Goal: Task Accomplishment & Management: Complete application form

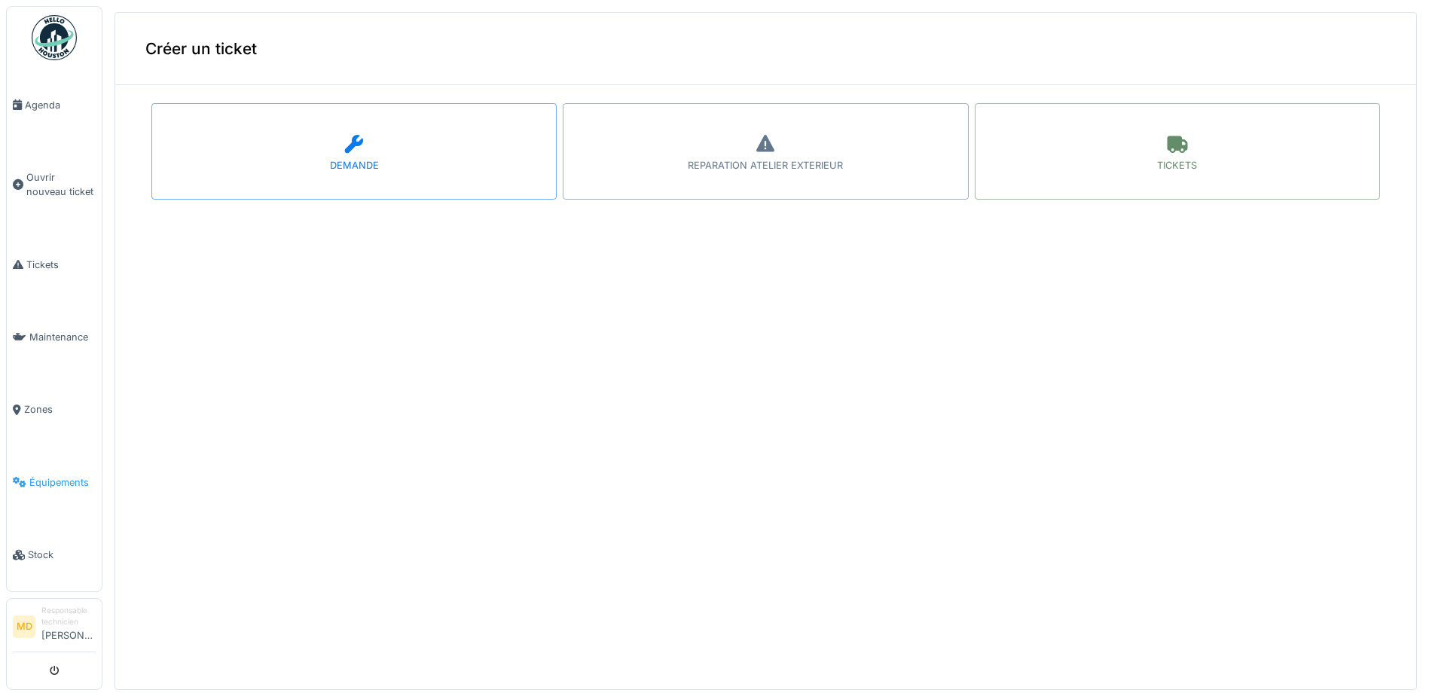
click at [51, 475] on span "Équipements" at bounding box center [62, 482] width 66 height 14
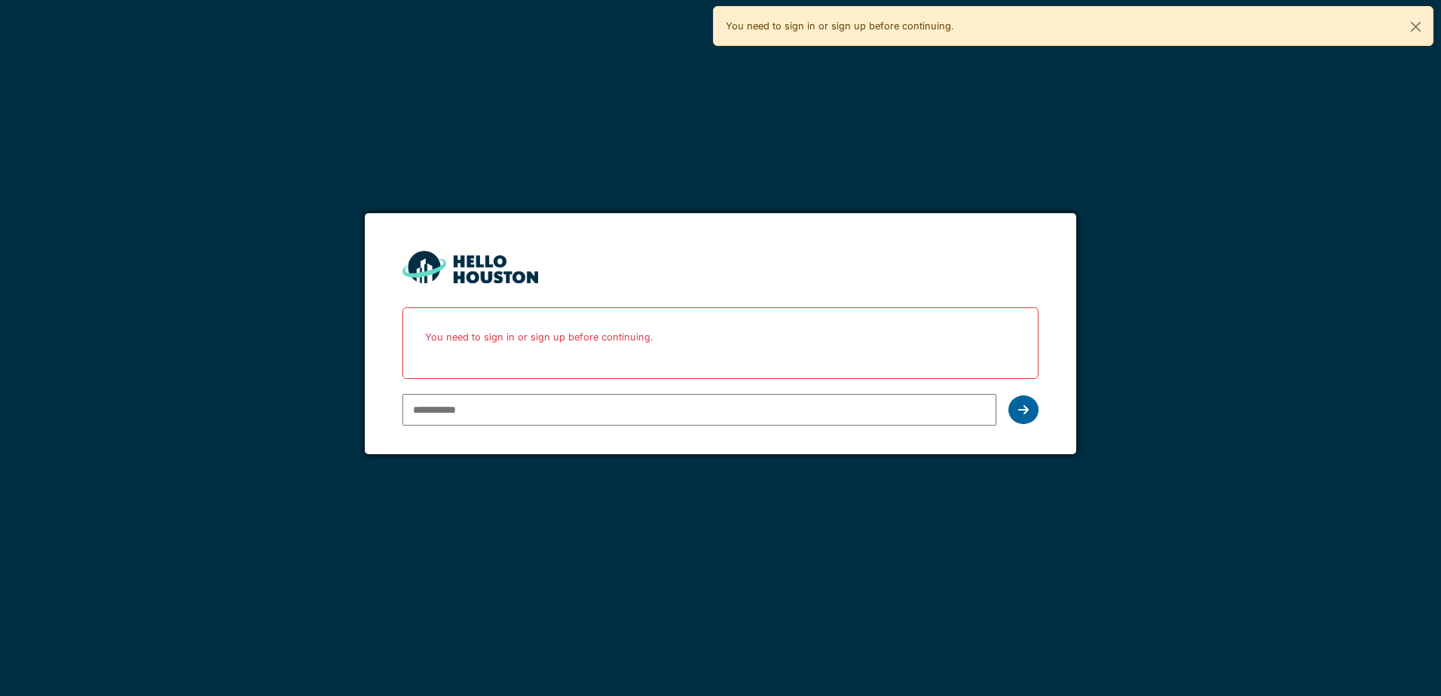
type input "**********"
click at [1021, 408] on icon at bounding box center [1023, 410] width 11 height 12
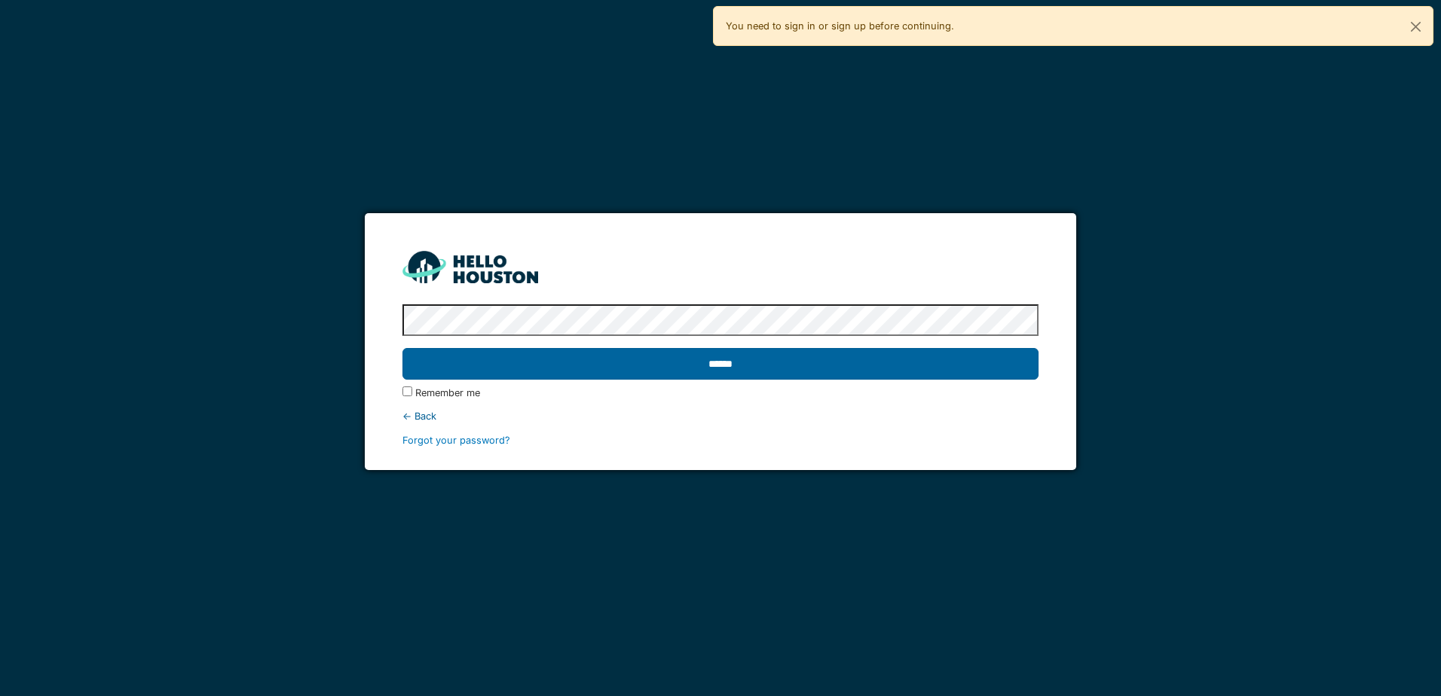
click at [710, 363] on input "******" at bounding box center [719, 364] width 635 height 32
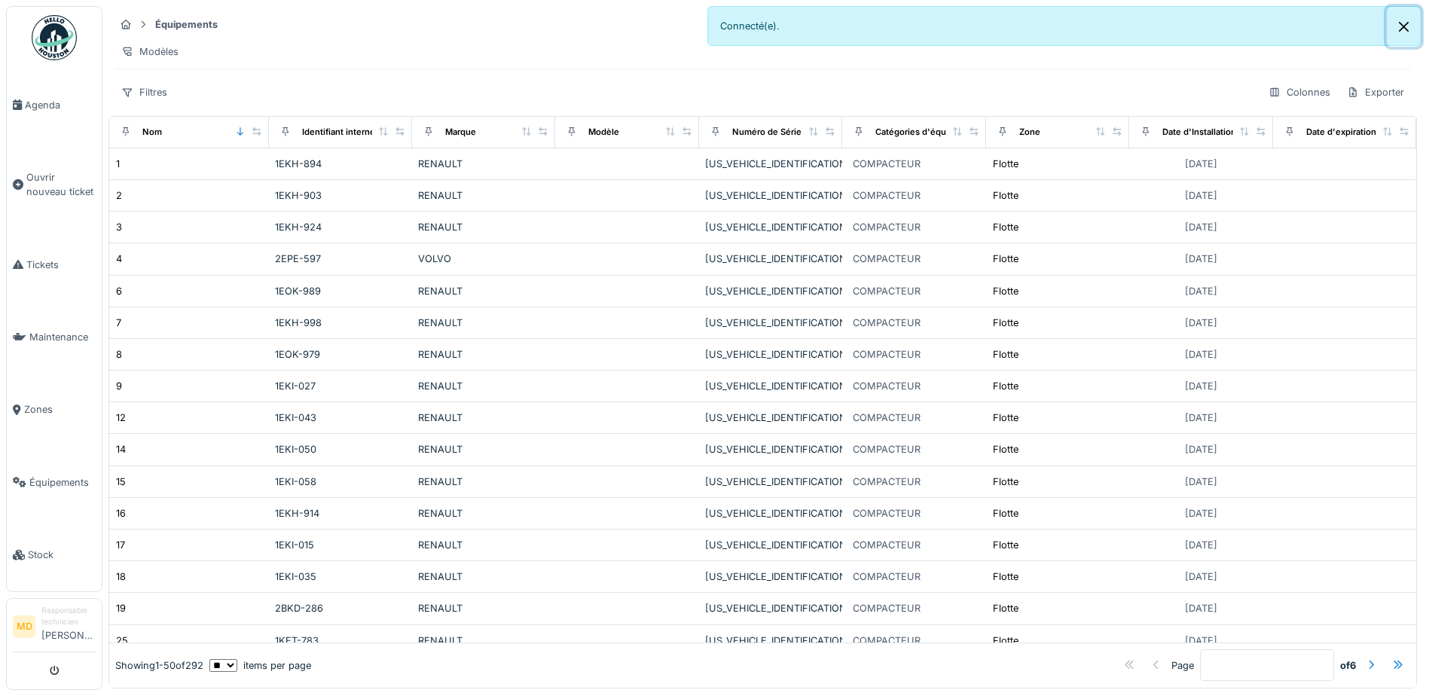
click at [1400, 26] on button "Close" at bounding box center [1404, 27] width 34 height 40
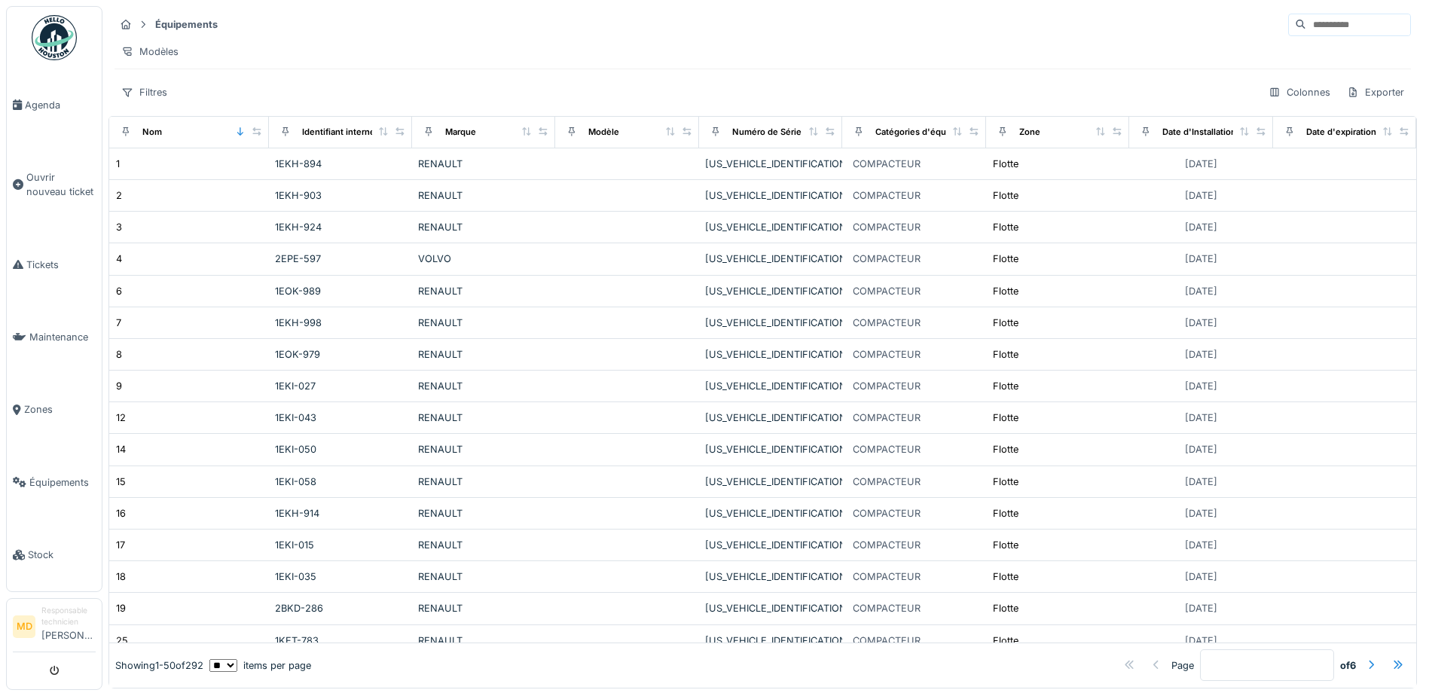
click at [1306, 26] on input at bounding box center [1358, 24] width 104 height 21
type input "***"
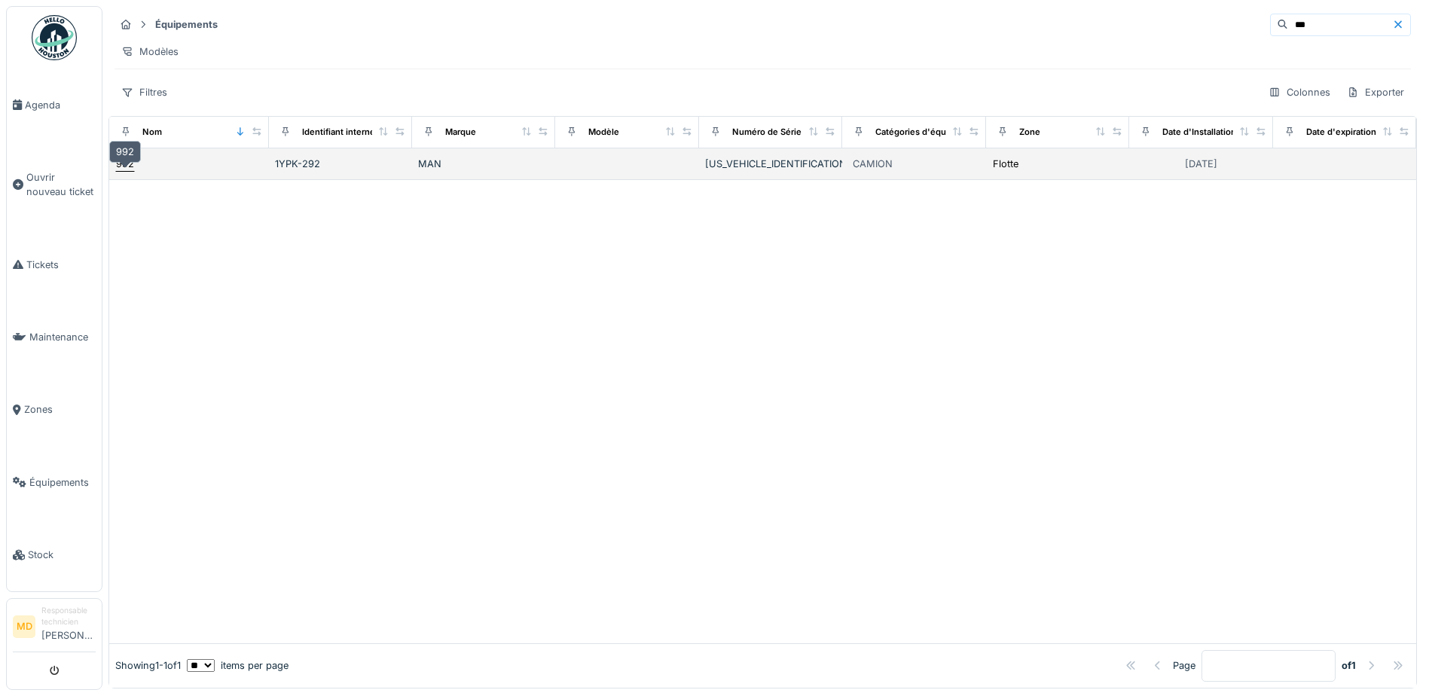
click at [122, 171] on div "992" at bounding box center [125, 164] width 18 height 14
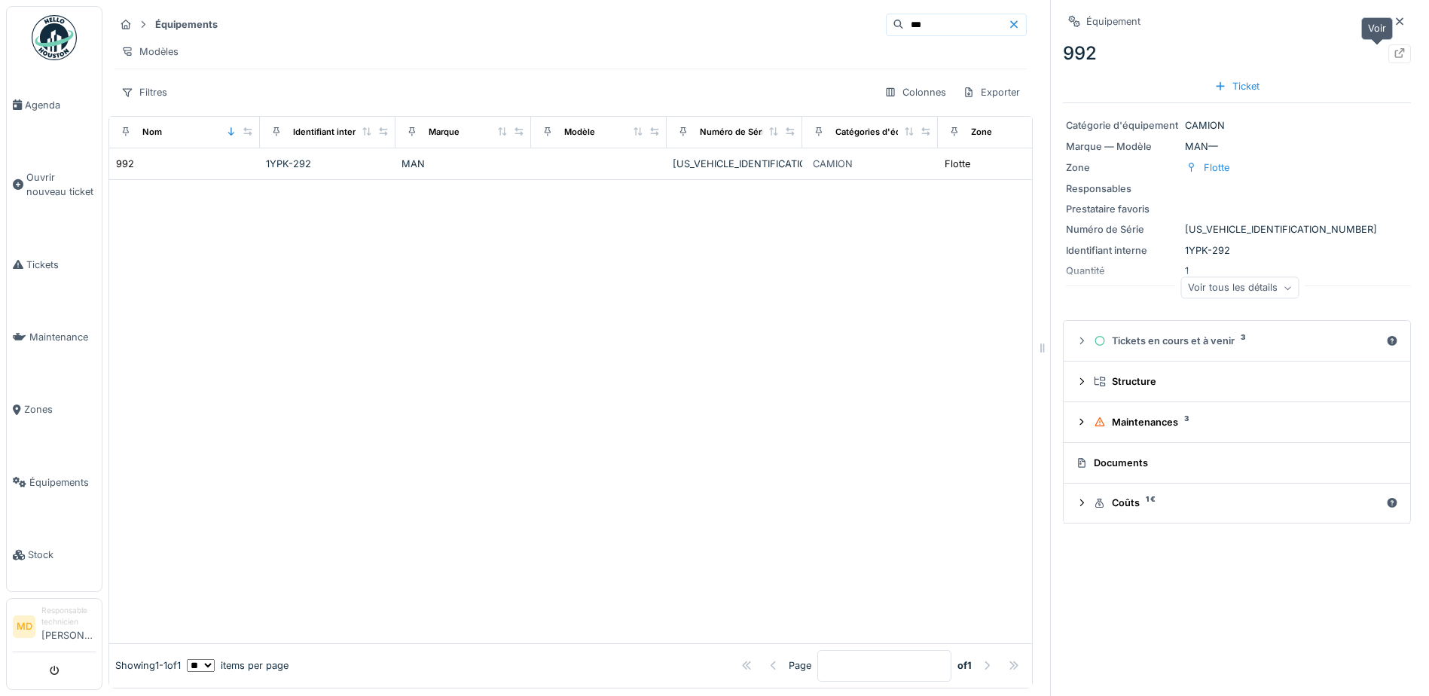
click at [1394, 55] on icon at bounding box center [1400, 53] width 12 height 10
click at [1240, 289] on div "Voir tous les détails" at bounding box center [1240, 288] width 118 height 22
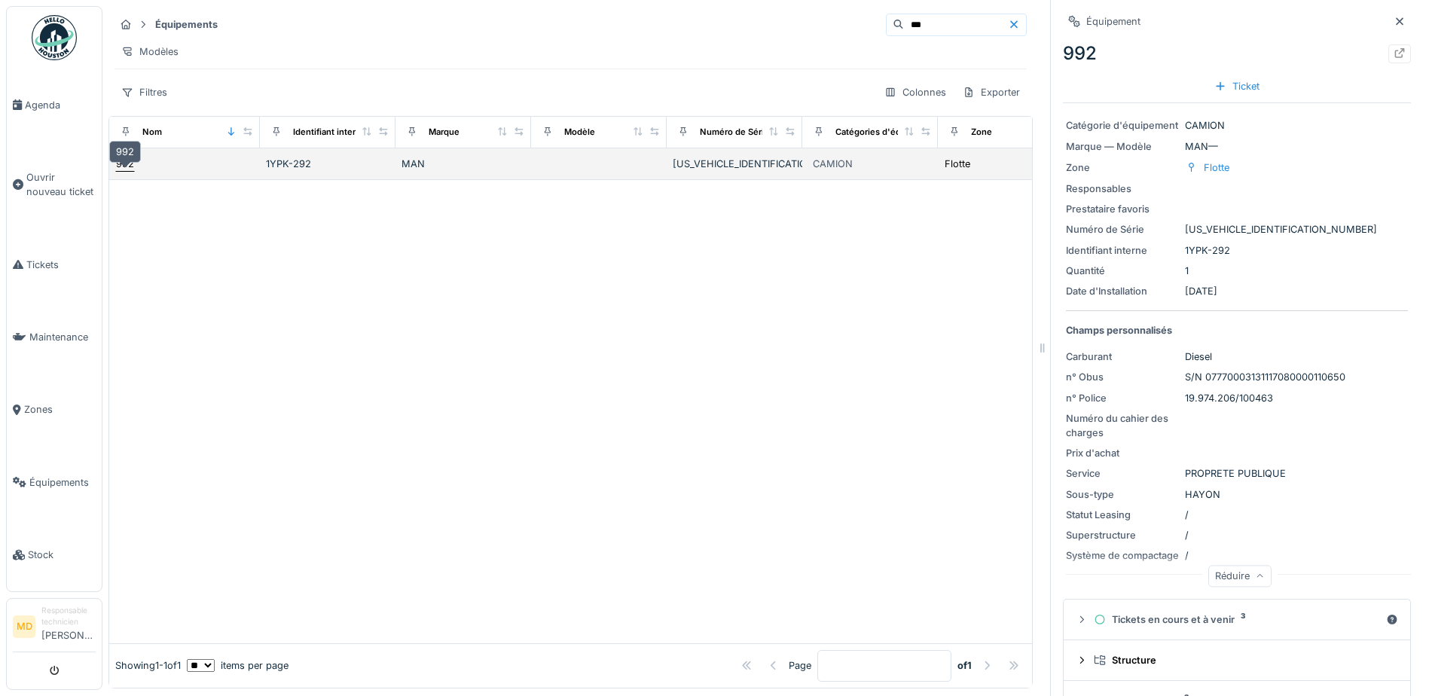
click at [128, 171] on div "992" at bounding box center [125, 164] width 18 height 14
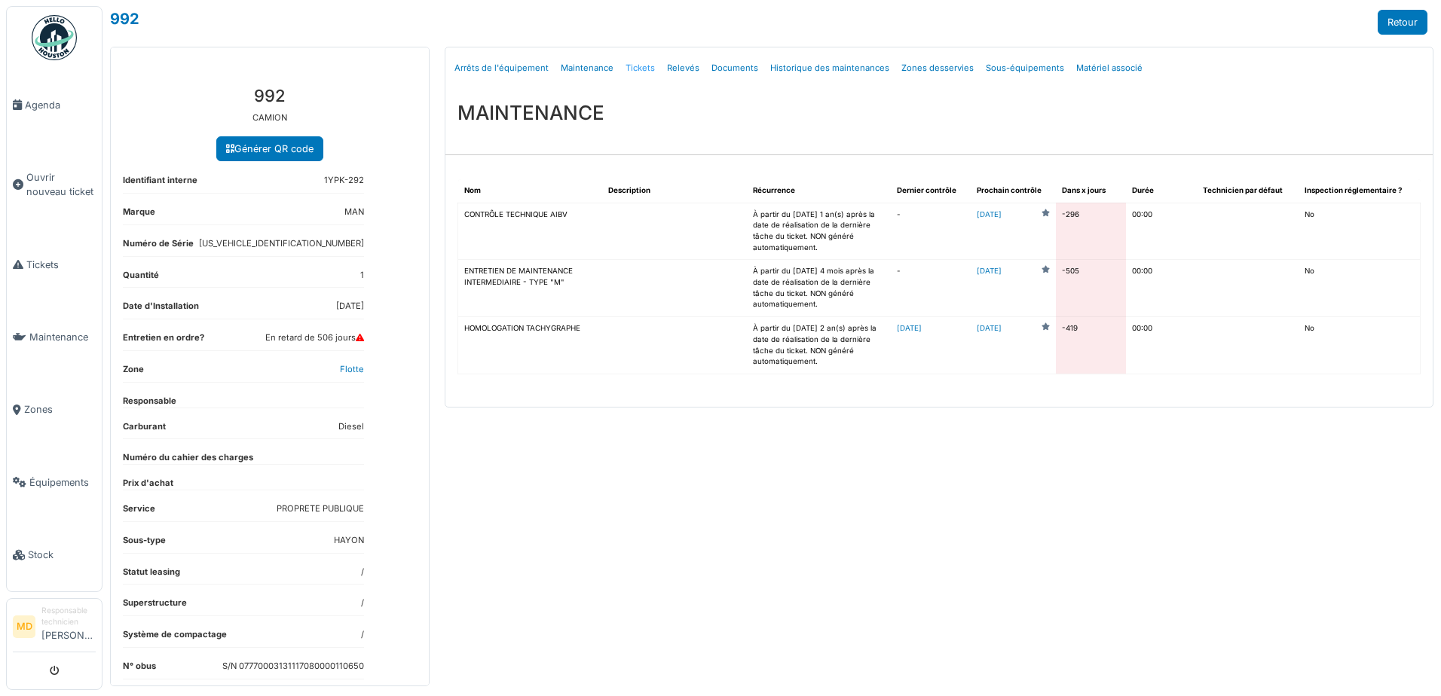
click at [625, 66] on link "Tickets" at bounding box center [639, 67] width 41 height 35
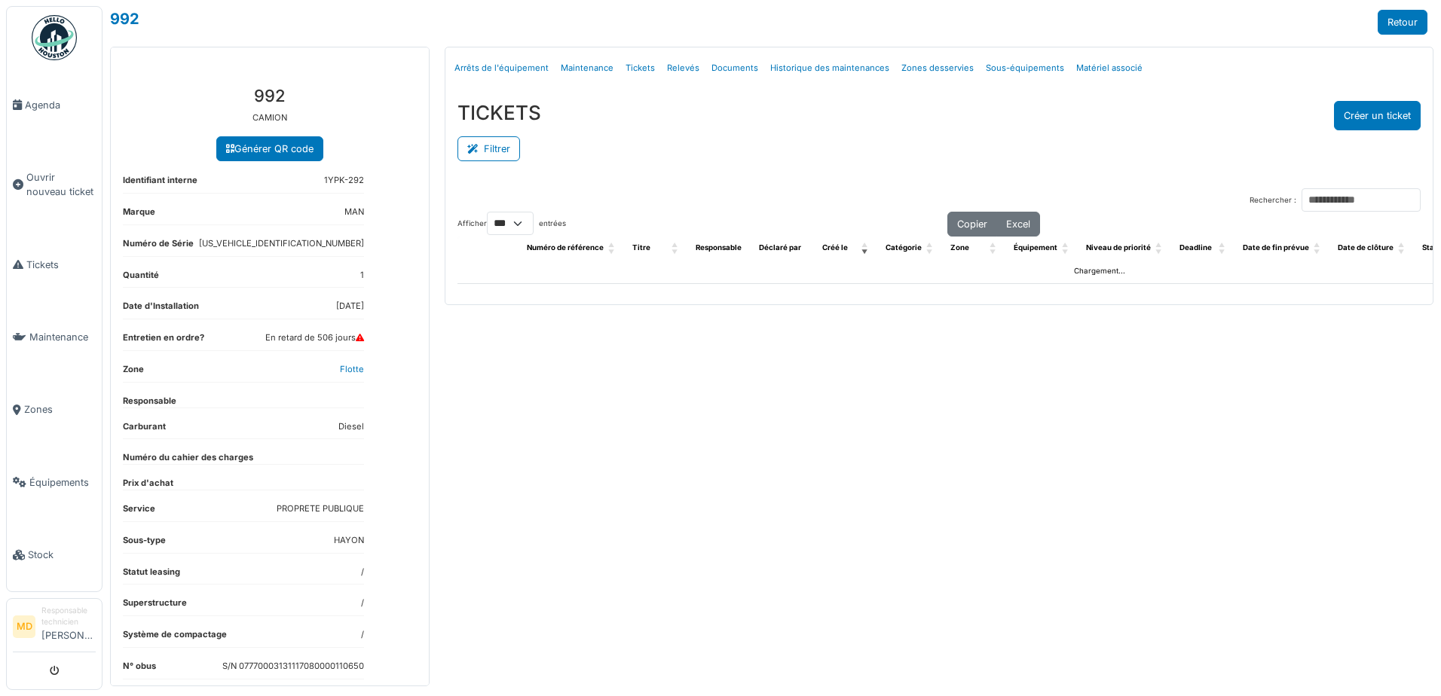
select select "***"
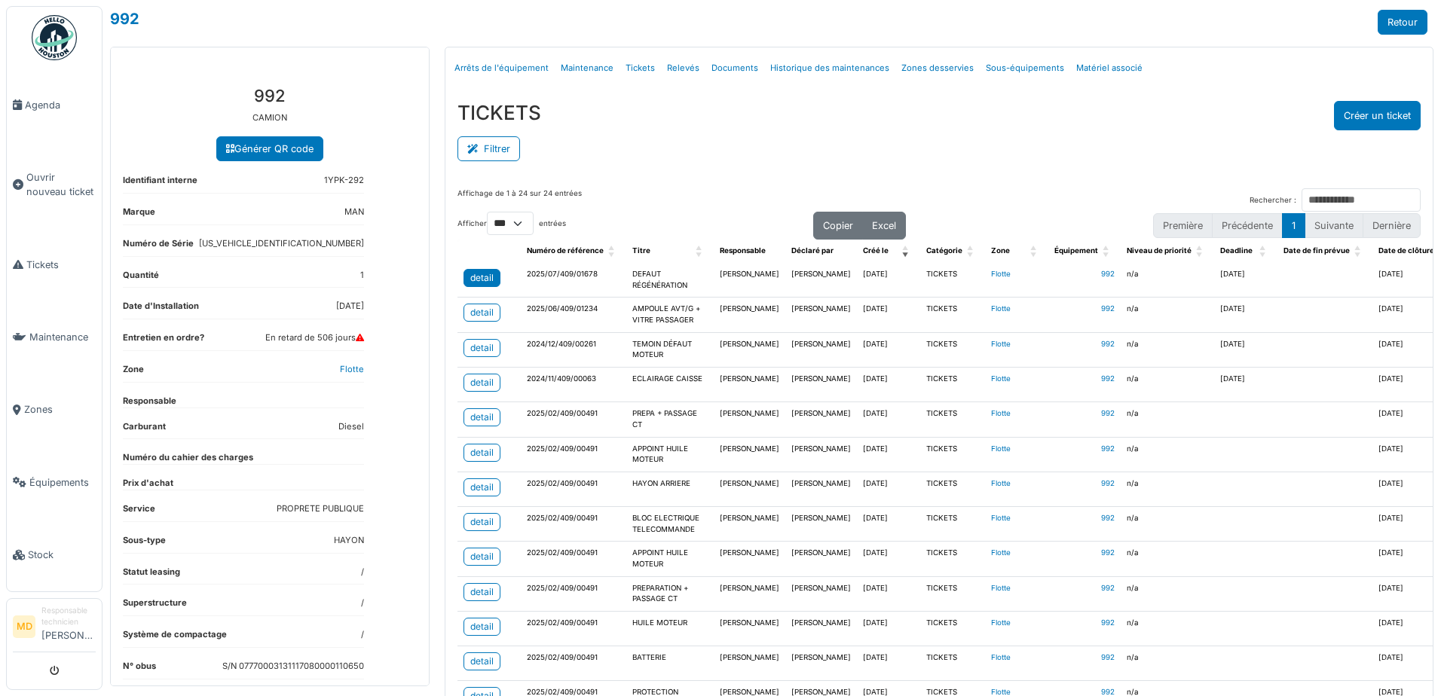
click at [481, 275] on div "detail" at bounding box center [481, 278] width 23 height 14
click at [487, 278] on div "detail" at bounding box center [481, 278] width 23 height 14
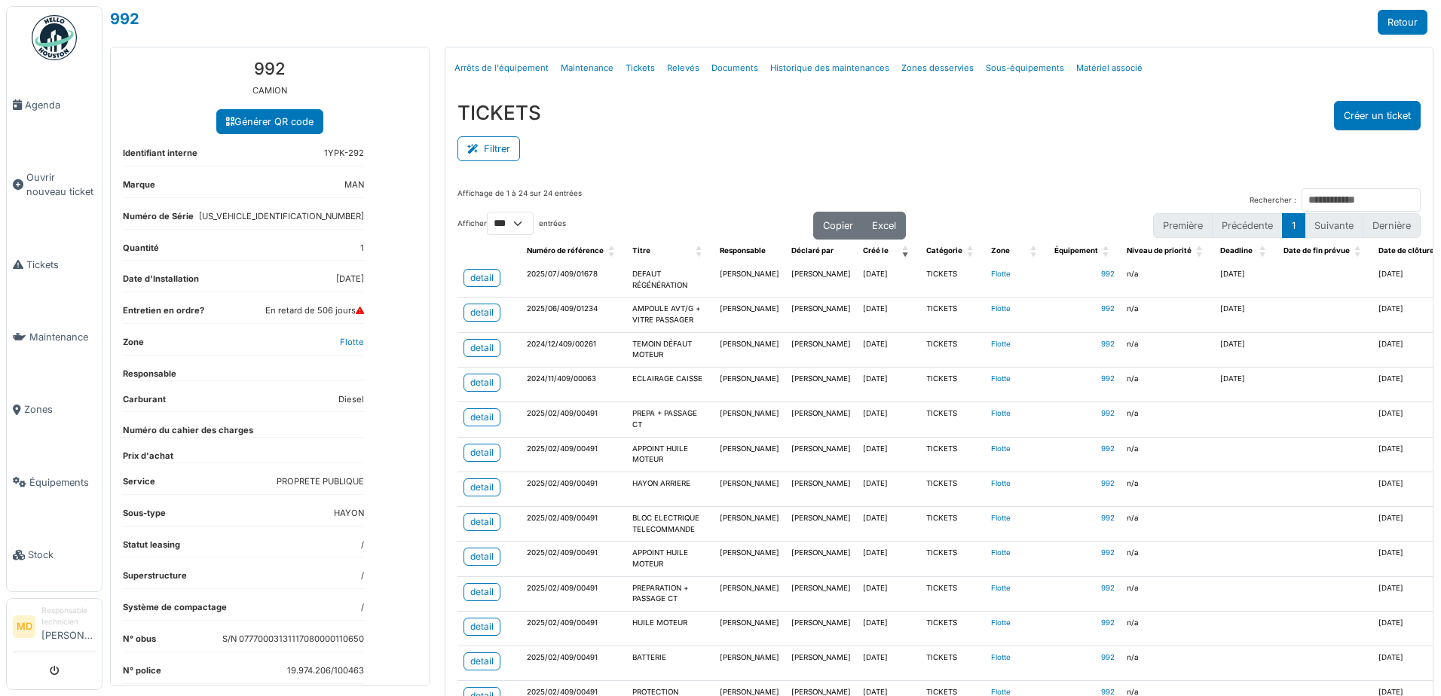
scroll to position [50, 0]
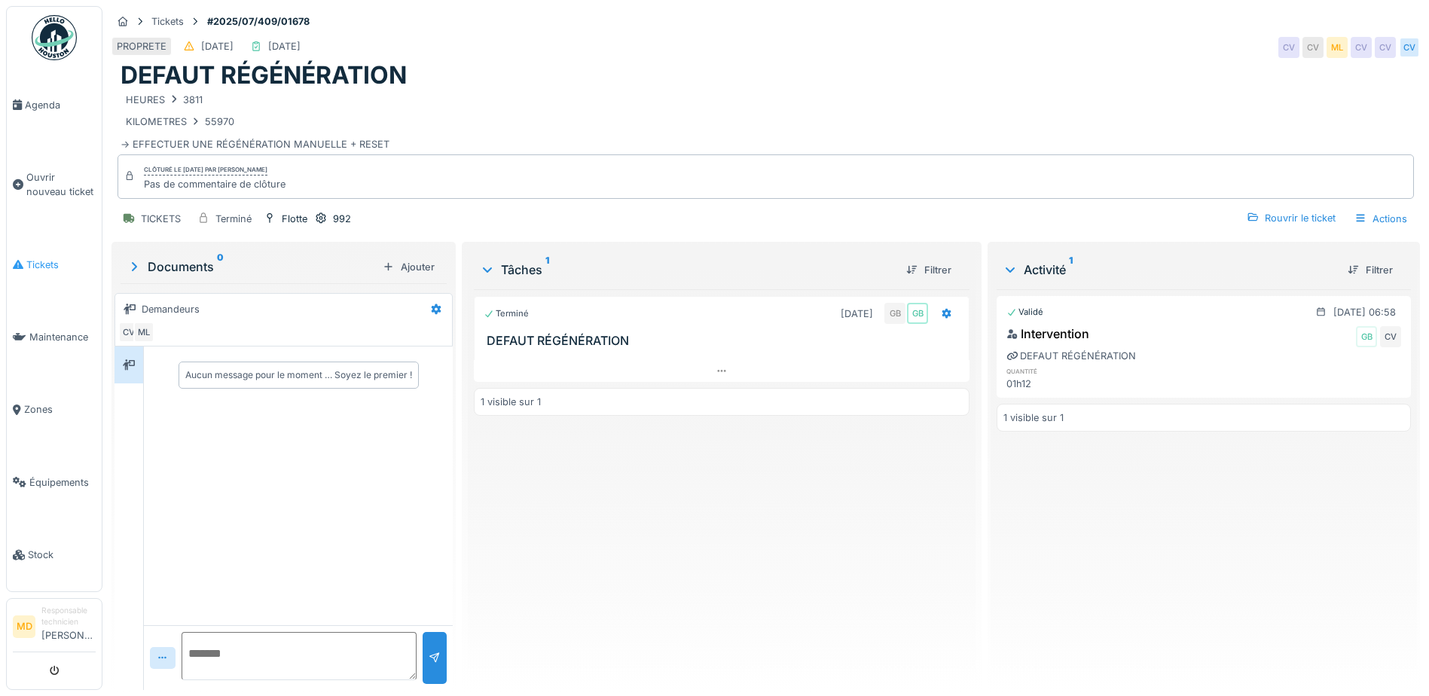
click at [32, 258] on span "Tickets" at bounding box center [60, 265] width 69 height 14
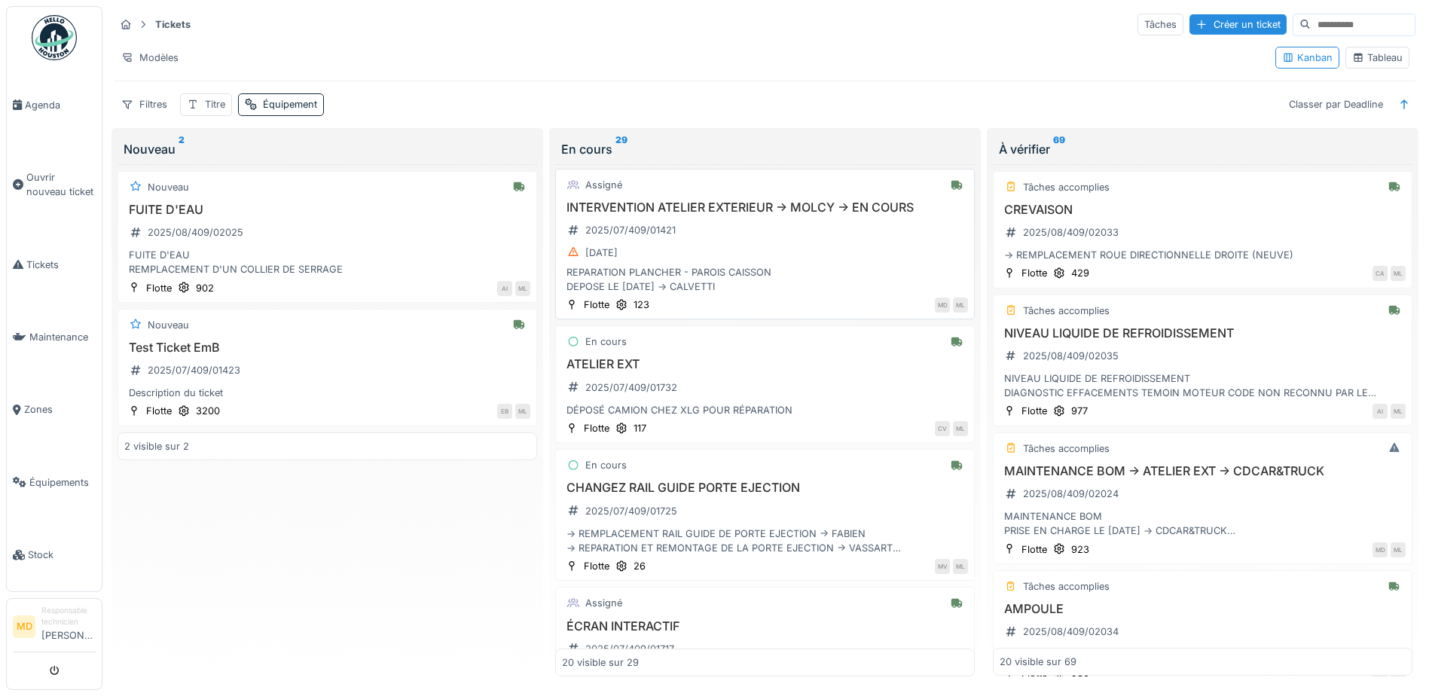
scroll to position [1966, 0]
click at [51, 178] on span "Ouvrir nouveau ticket" at bounding box center [60, 184] width 69 height 29
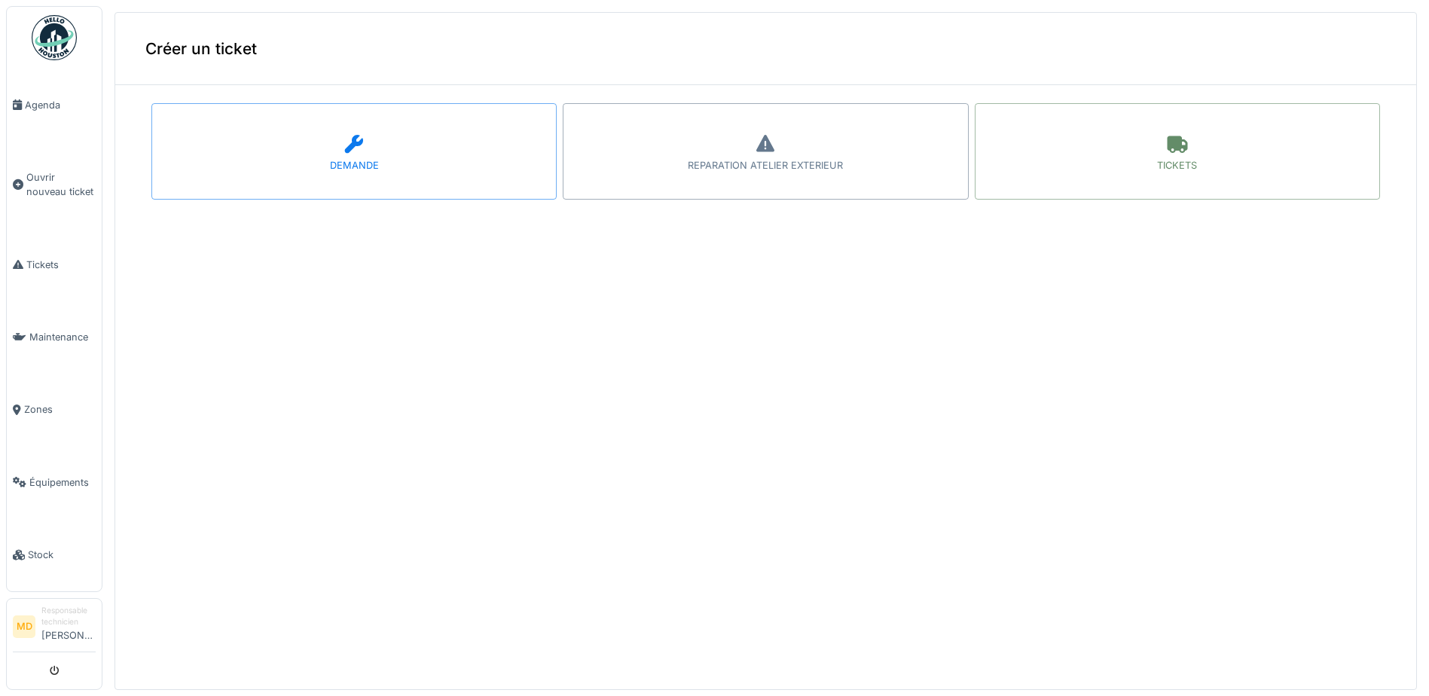
click at [793, 158] on div "REPARATION ATELIER EXTERIEUR" at bounding box center [765, 165] width 155 height 14
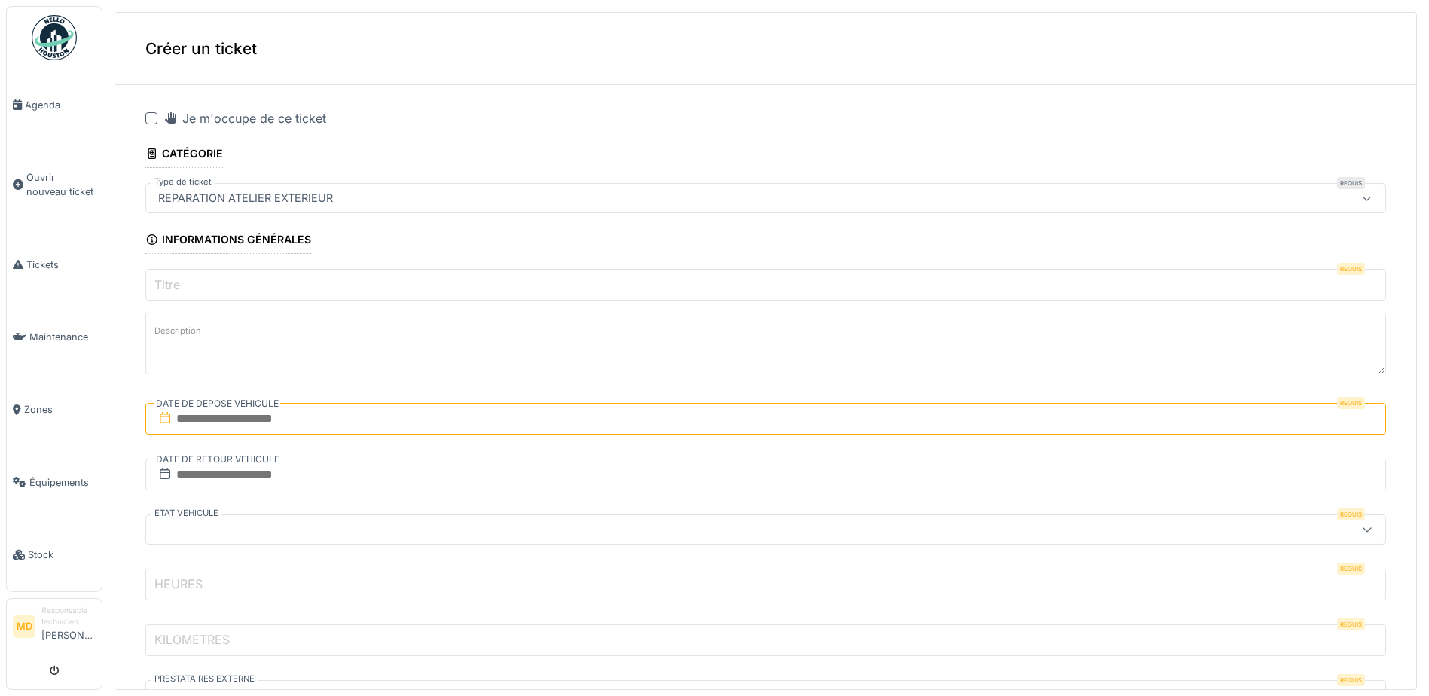
click at [176, 277] on label "Titre" at bounding box center [167, 285] width 32 height 18
click at [176, 277] on input "Titre" at bounding box center [765, 285] width 1241 height 32
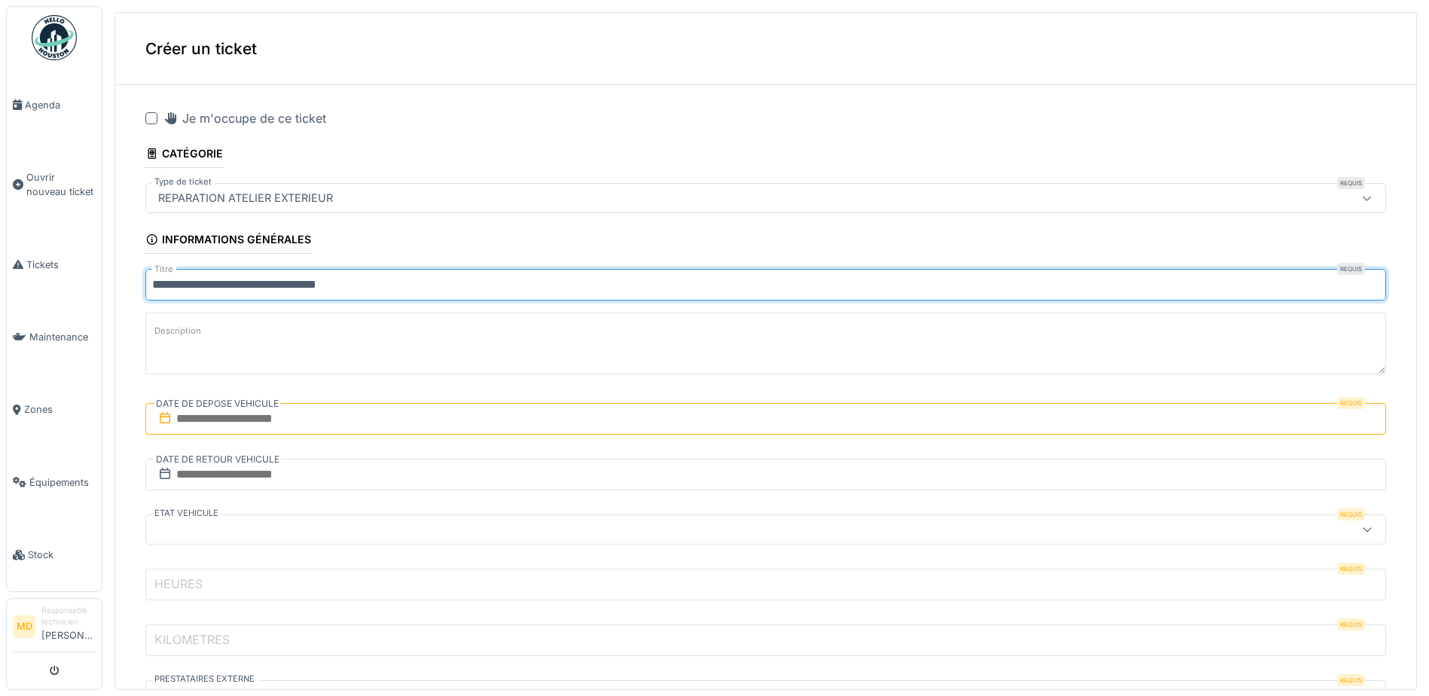
type input "**********"
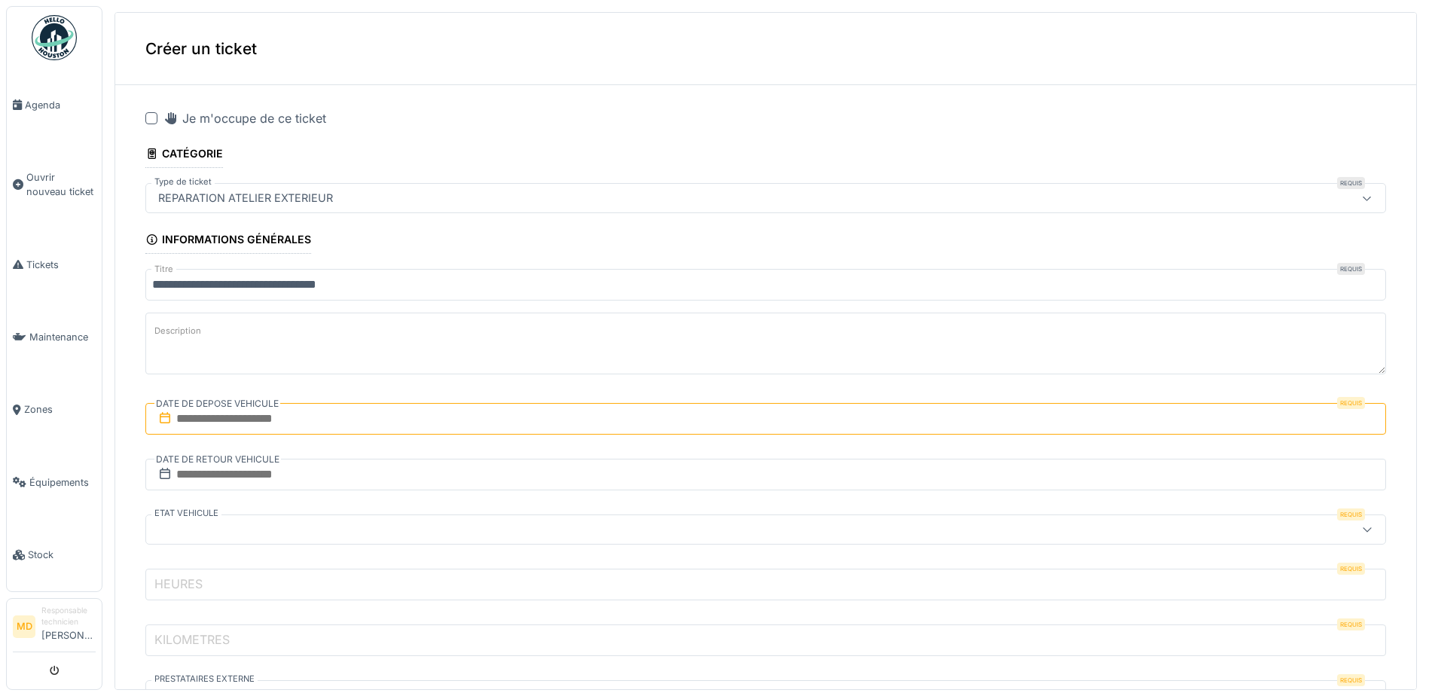
click at [167, 333] on label "Description" at bounding box center [177, 331] width 53 height 19
click at [167, 333] on textarea "Description" at bounding box center [765, 344] width 1241 height 62
click at [206, 415] on input "text" at bounding box center [765, 419] width 1241 height 32
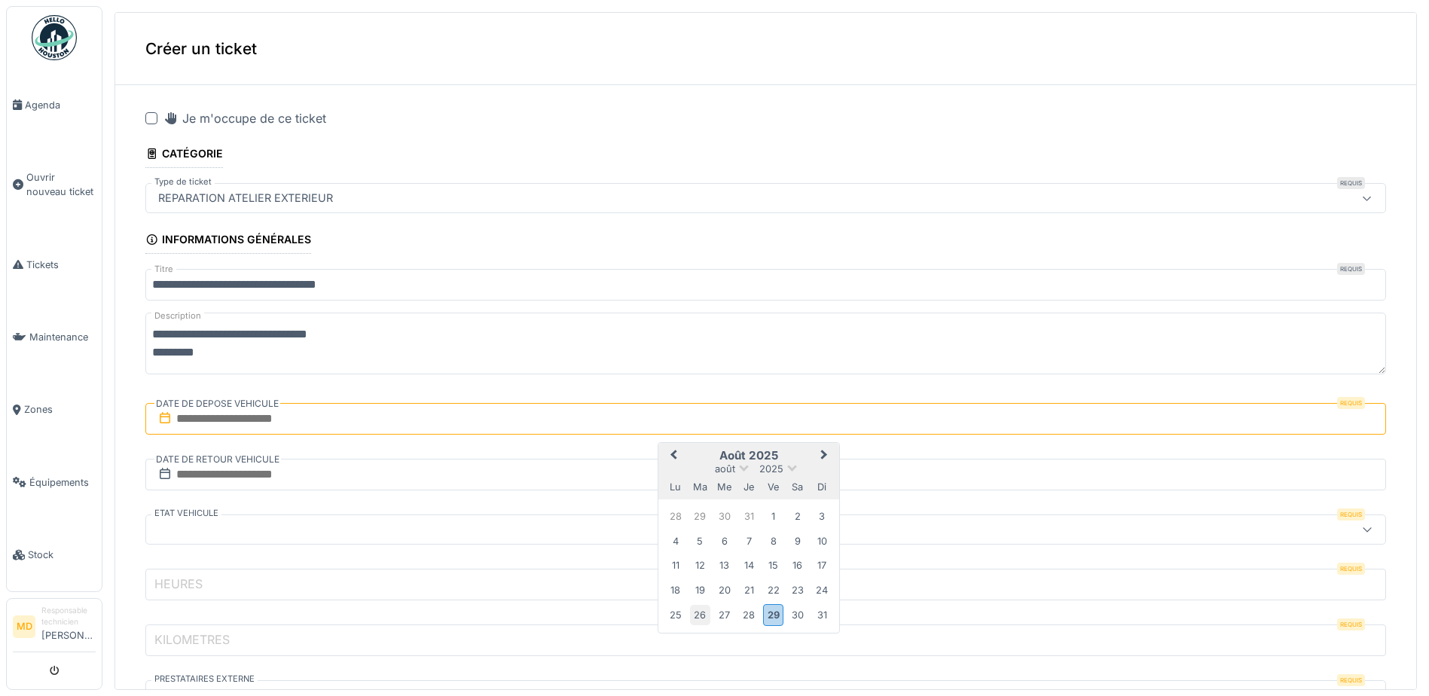
click at [706, 610] on div "26" at bounding box center [700, 615] width 20 height 20
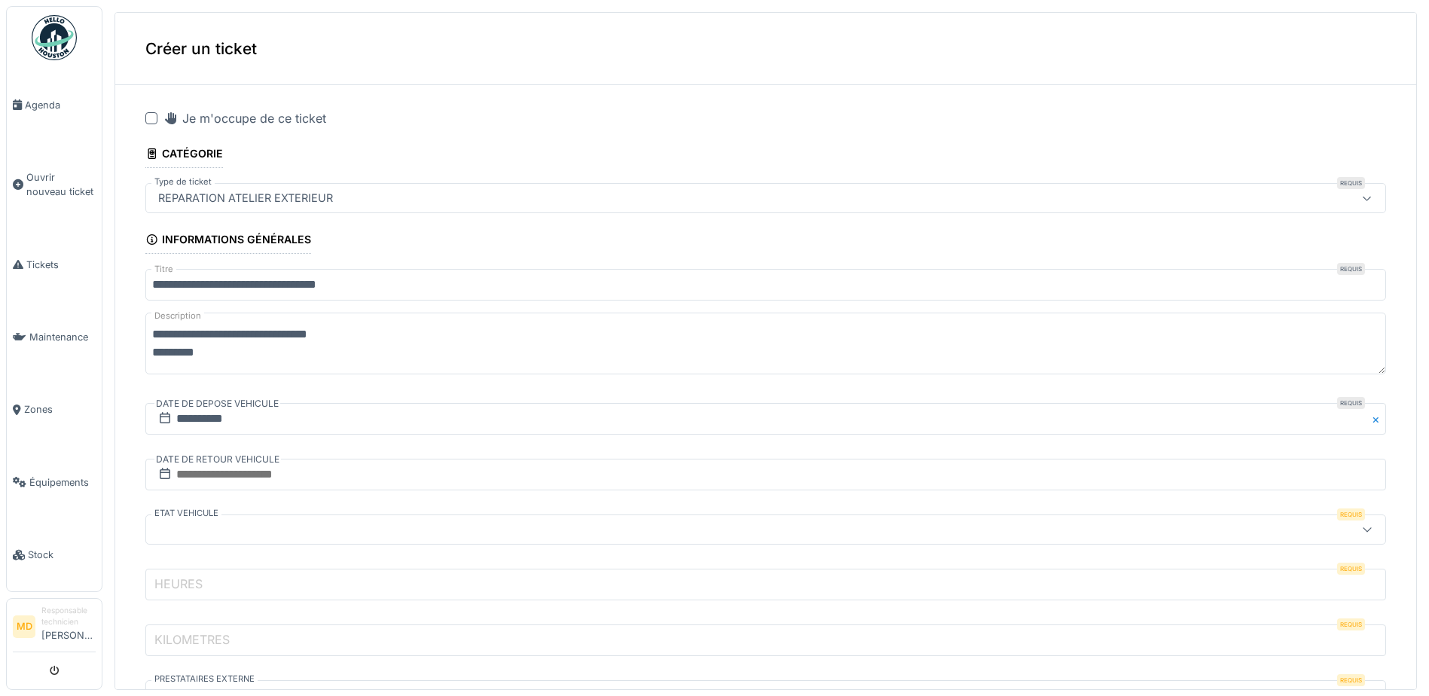
click at [242, 356] on textarea "**********" at bounding box center [765, 344] width 1241 height 62
type textarea "**********"
click at [176, 534] on div at bounding box center [698, 529] width 1092 height 17
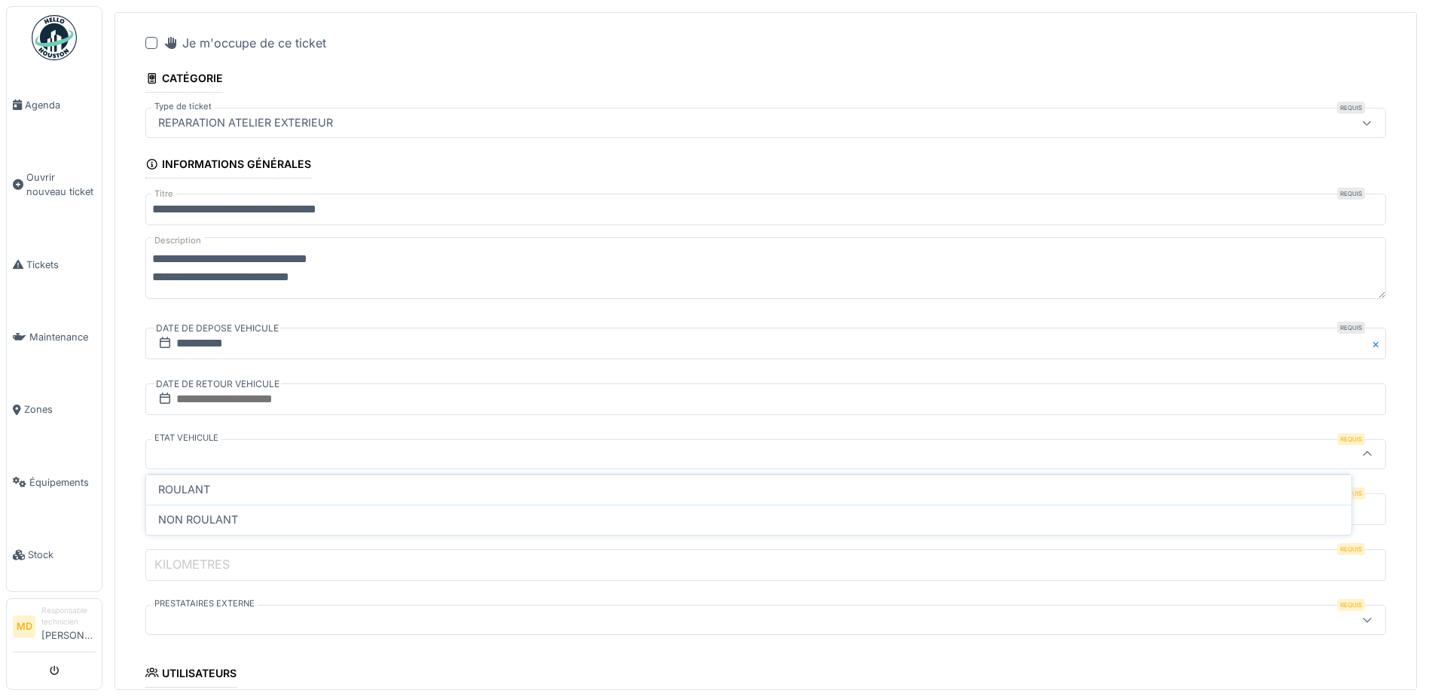
scroll to position [179, 0]
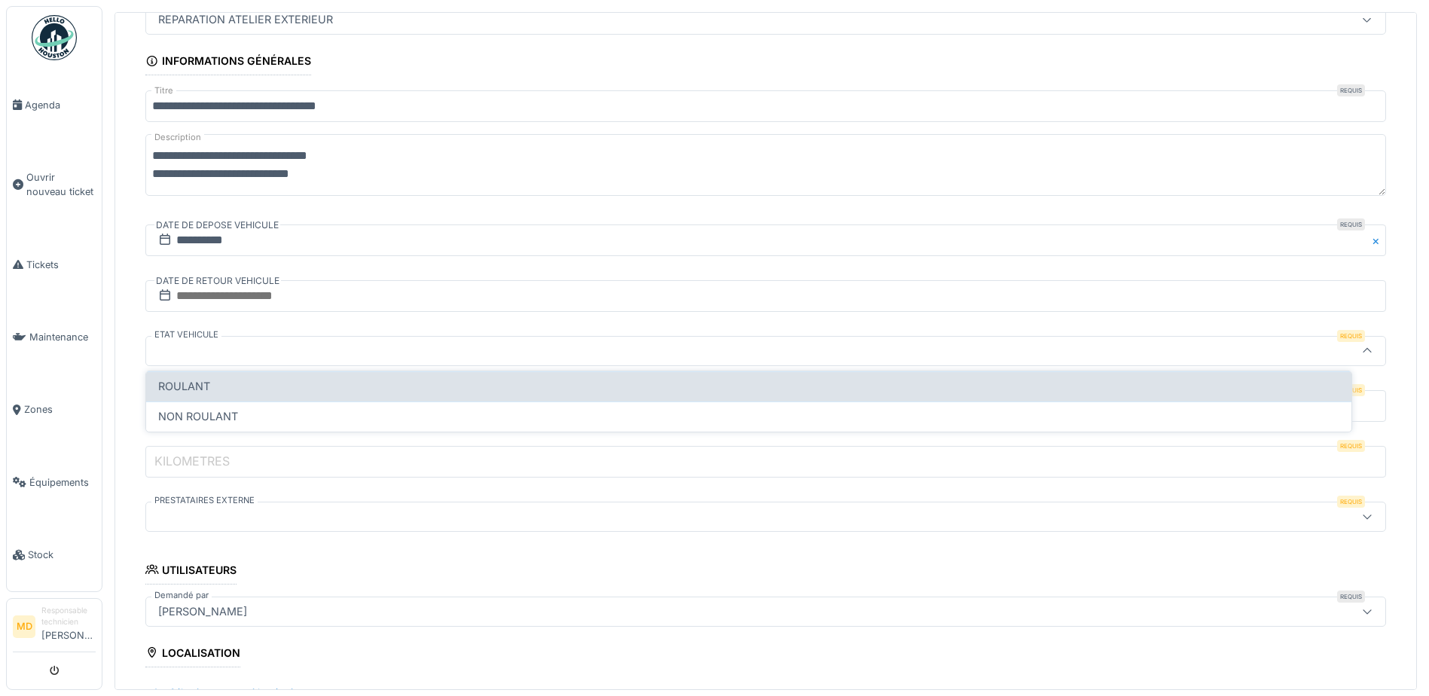
click at [181, 383] on span "ROULANT" at bounding box center [184, 386] width 52 height 17
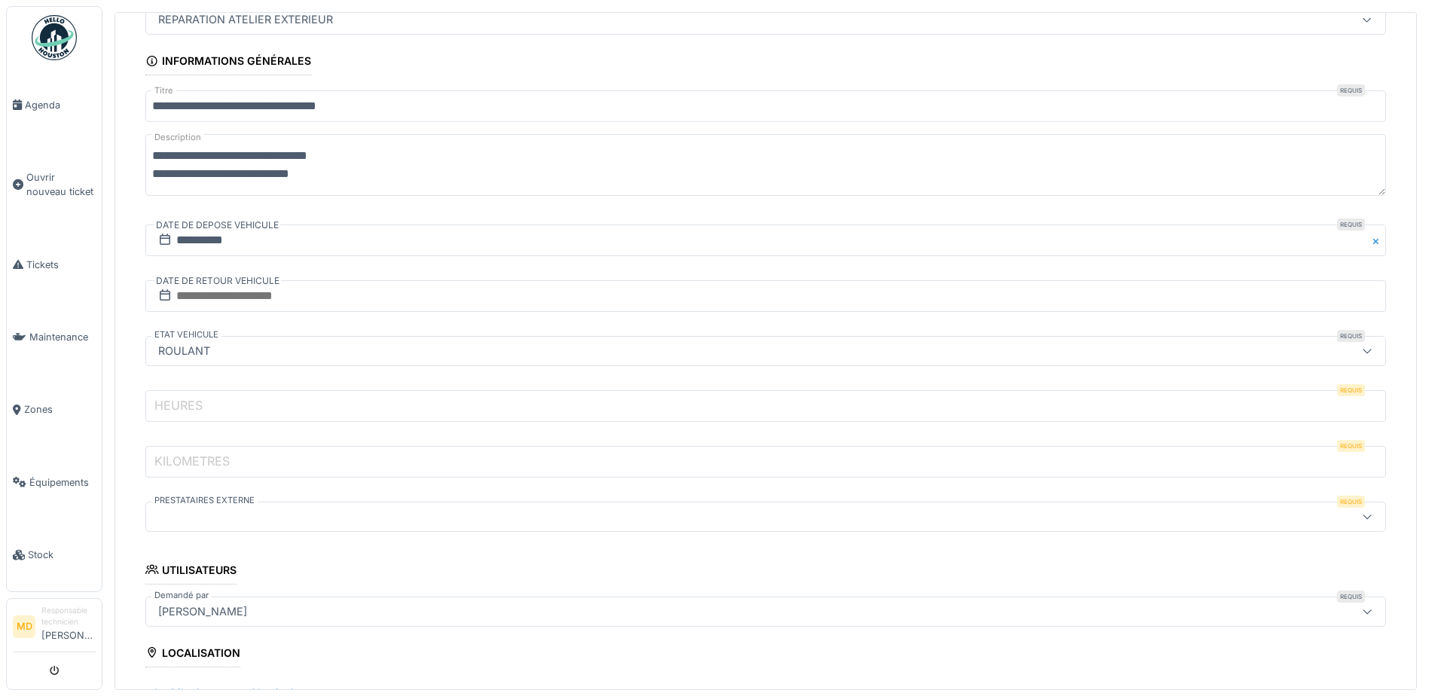
type input "*******"
click at [359, 168] on textarea "**********" at bounding box center [765, 165] width 1241 height 62
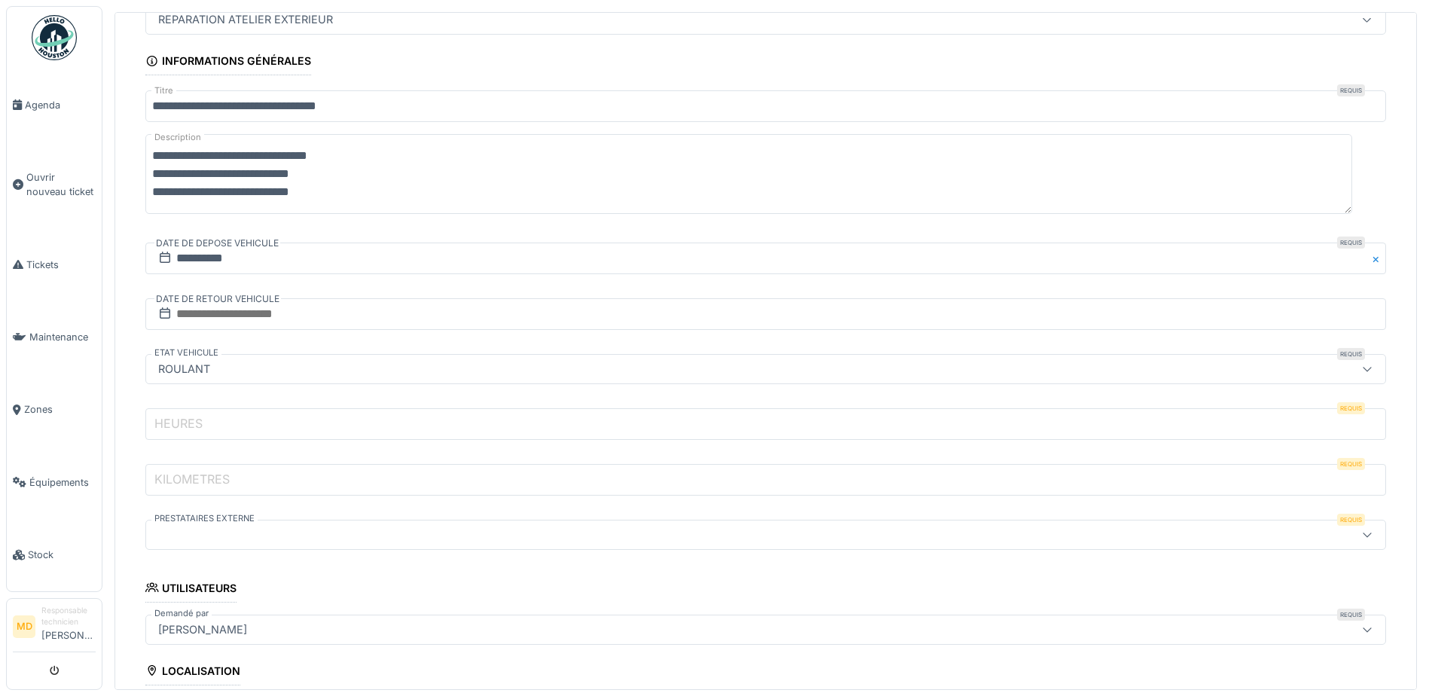
type textarea "**********"
click at [166, 426] on label "HEURES" at bounding box center [178, 423] width 54 height 18
click at [166, 426] on input "HEURES" at bounding box center [765, 424] width 1241 height 32
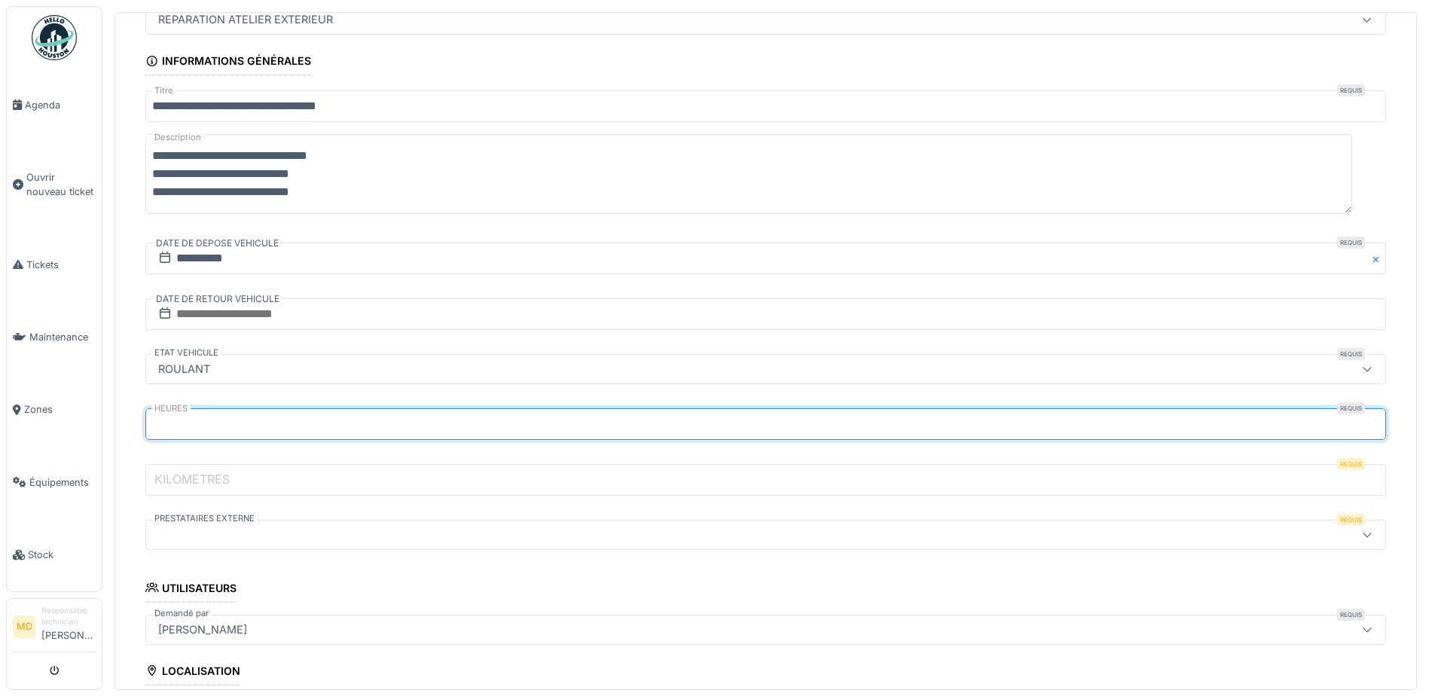
type input "****"
click at [164, 473] on label "KILOMETRES" at bounding box center [191, 479] width 81 height 18
click at [164, 473] on input "KILOMETRES" at bounding box center [765, 480] width 1241 height 32
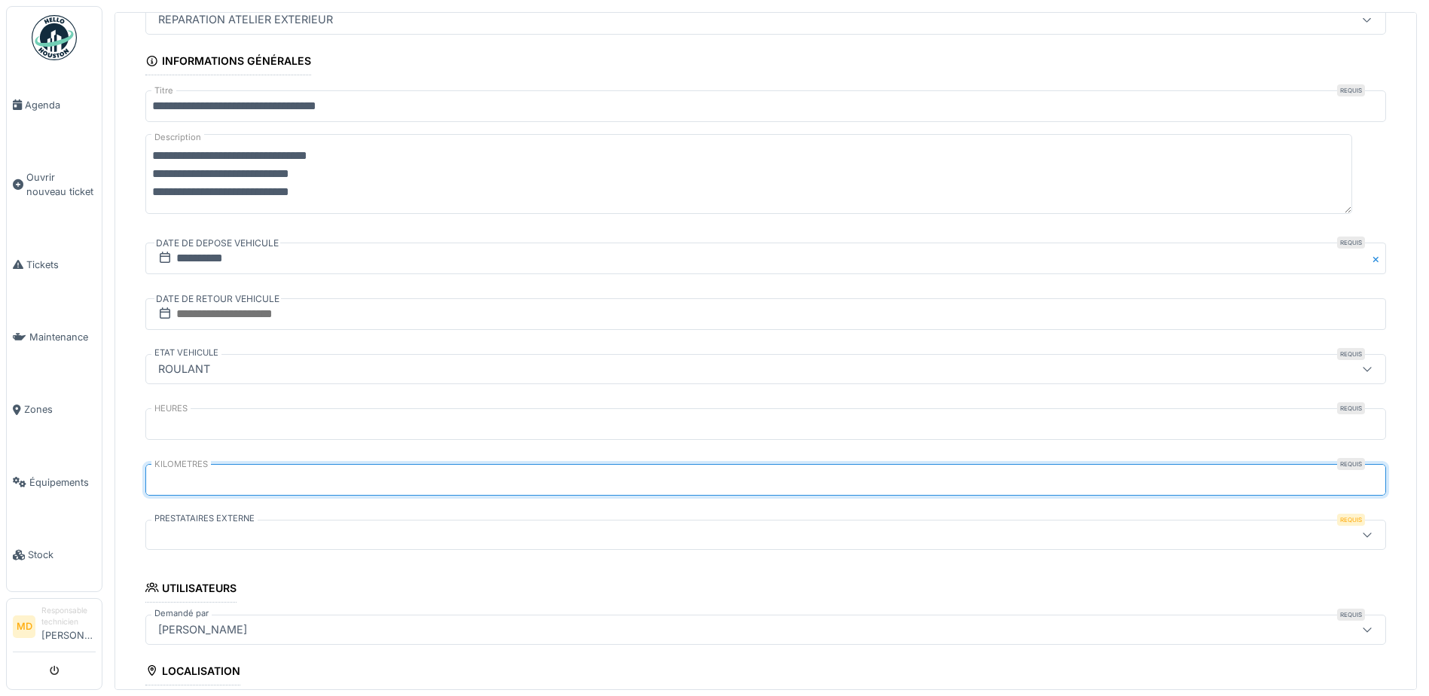
type input "*****"
click at [192, 533] on div at bounding box center [698, 535] width 1092 height 17
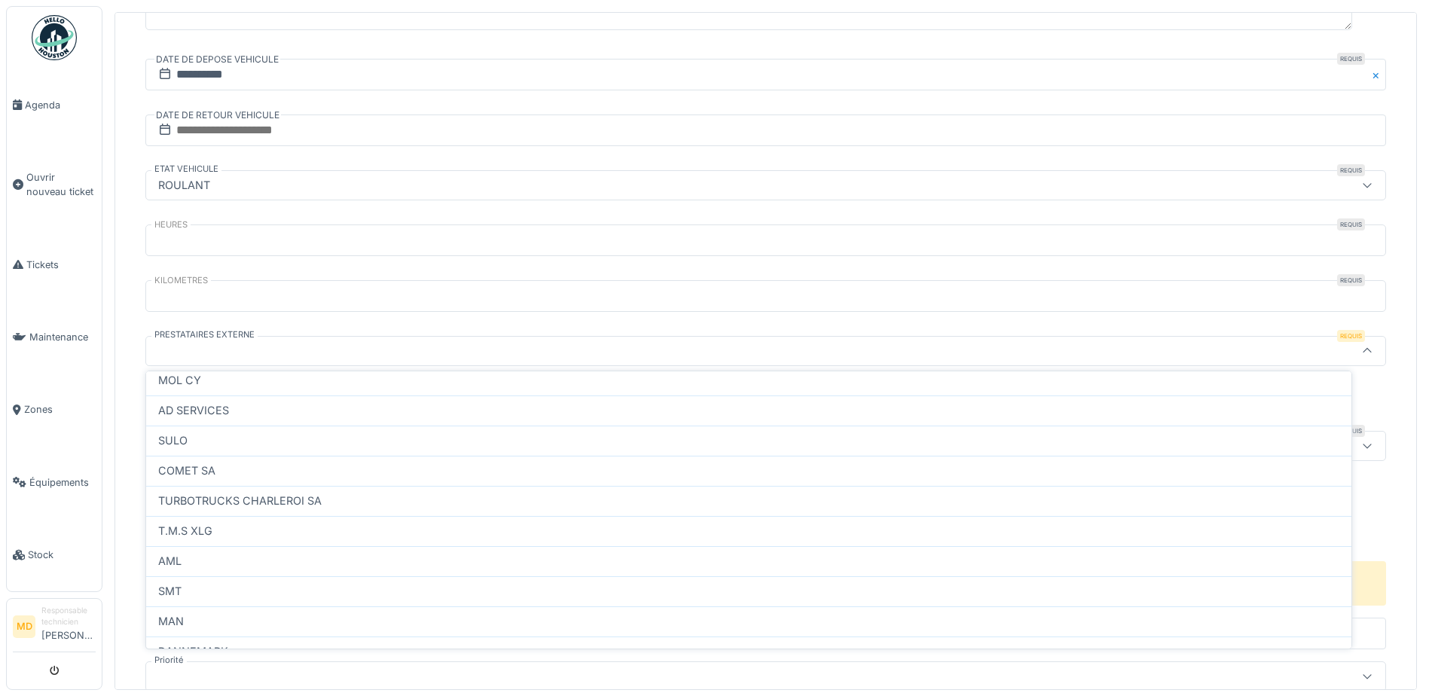
scroll to position [175, 0]
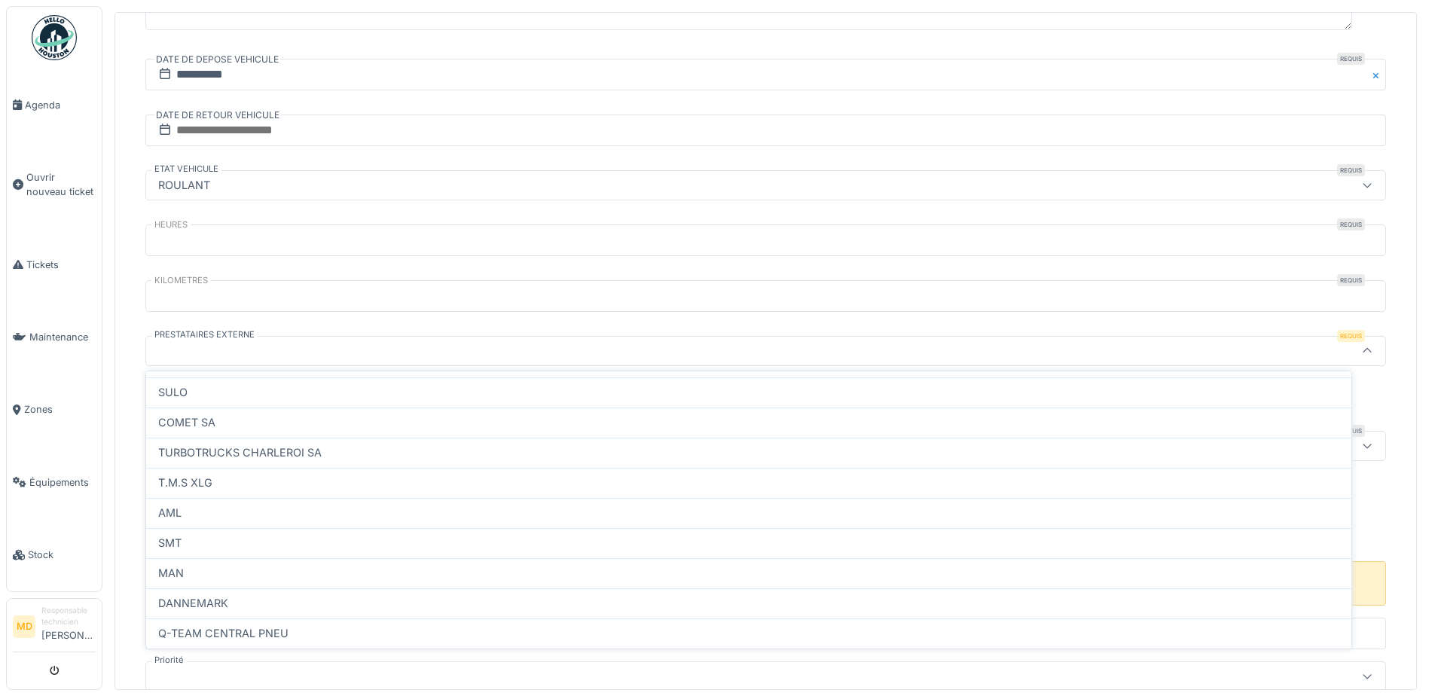
click at [186, 566] on div "MAN" at bounding box center [748, 573] width 1181 height 17
type input "***"
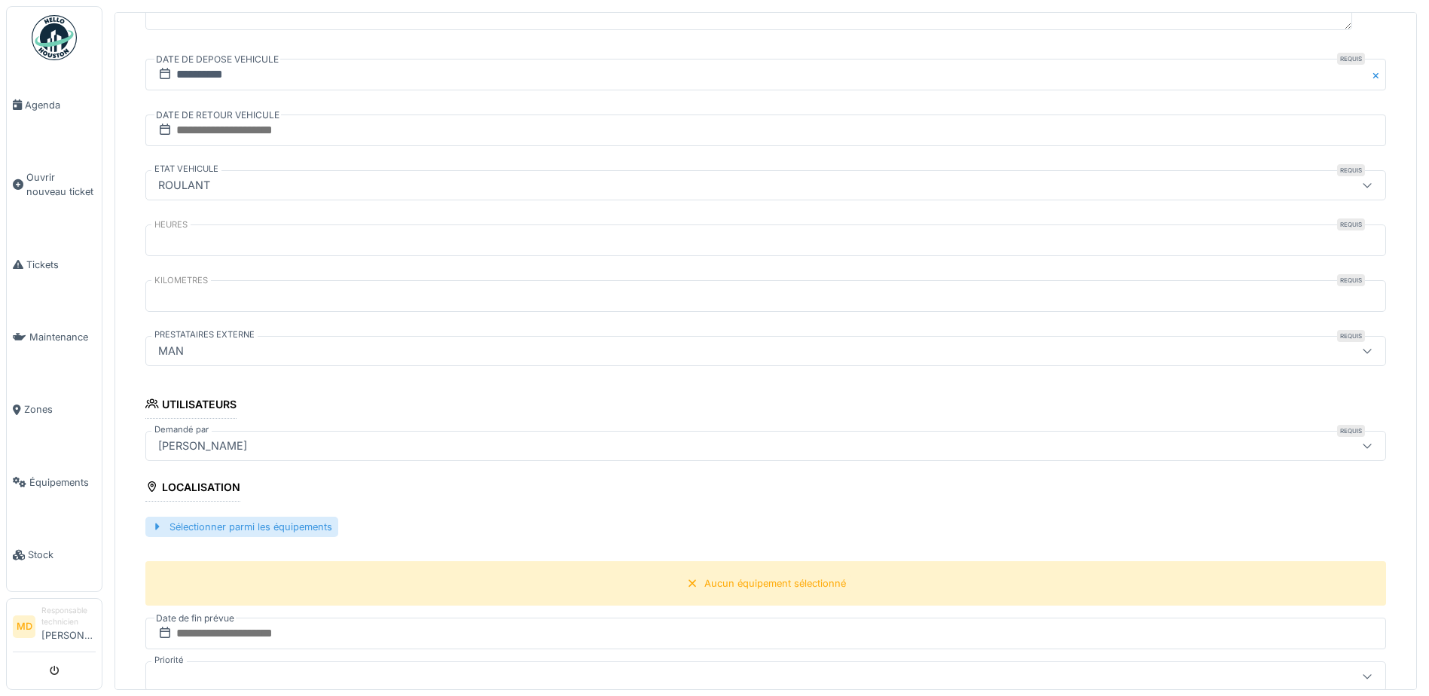
click at [246, 524] on div "Sélectionner parmi les équipements" at bounding box center [241, 527] width 193 height 20
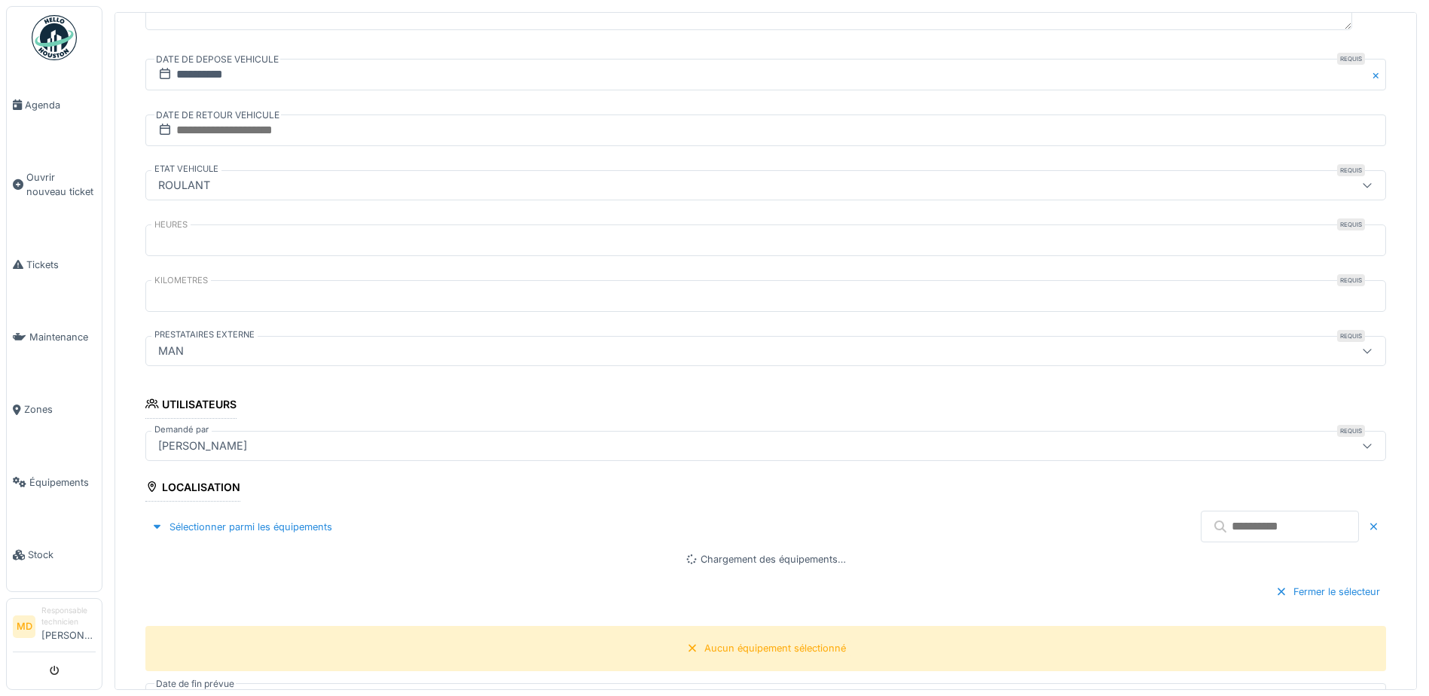
click at [1201, 528] on input "text" at bounding box center [1280, 527] width 158 height 32
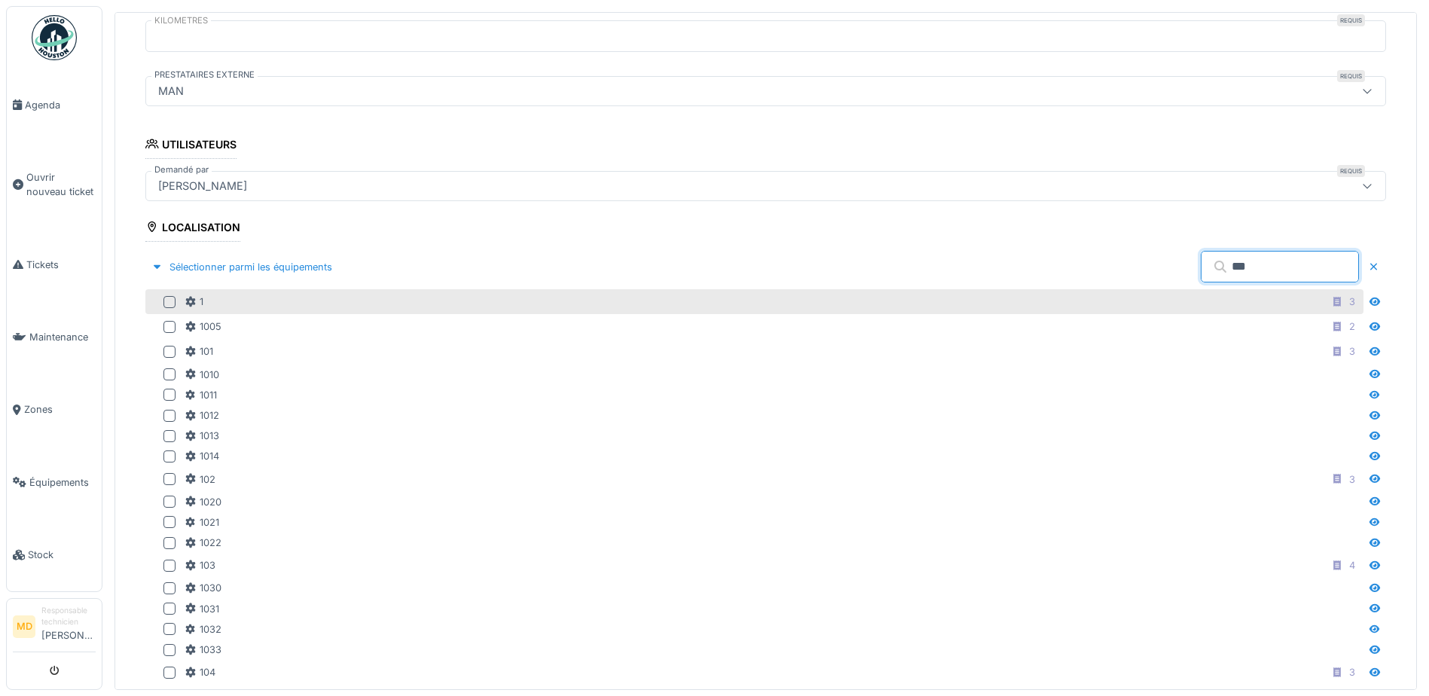
scroll to position [513, 0]
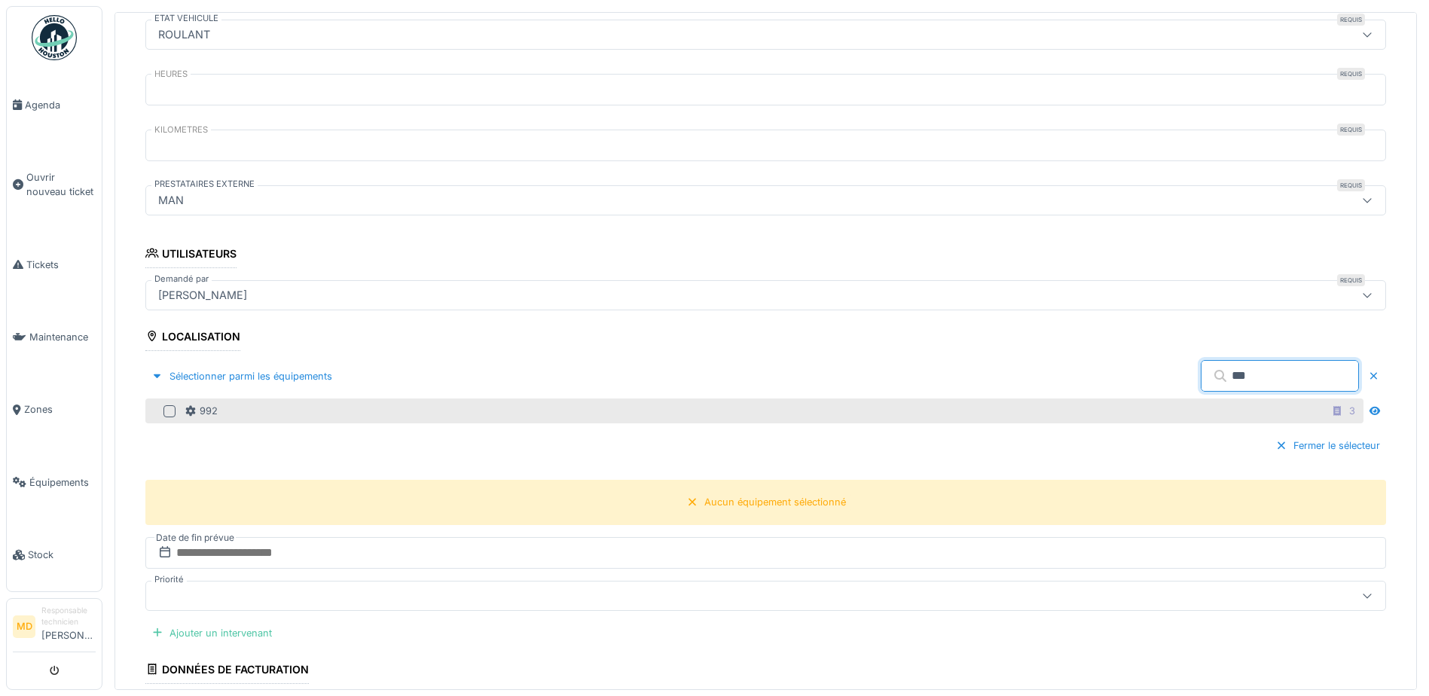
type input "***"
click at [167, 411] on div at bounding box center [169, 411] width 12 height 12
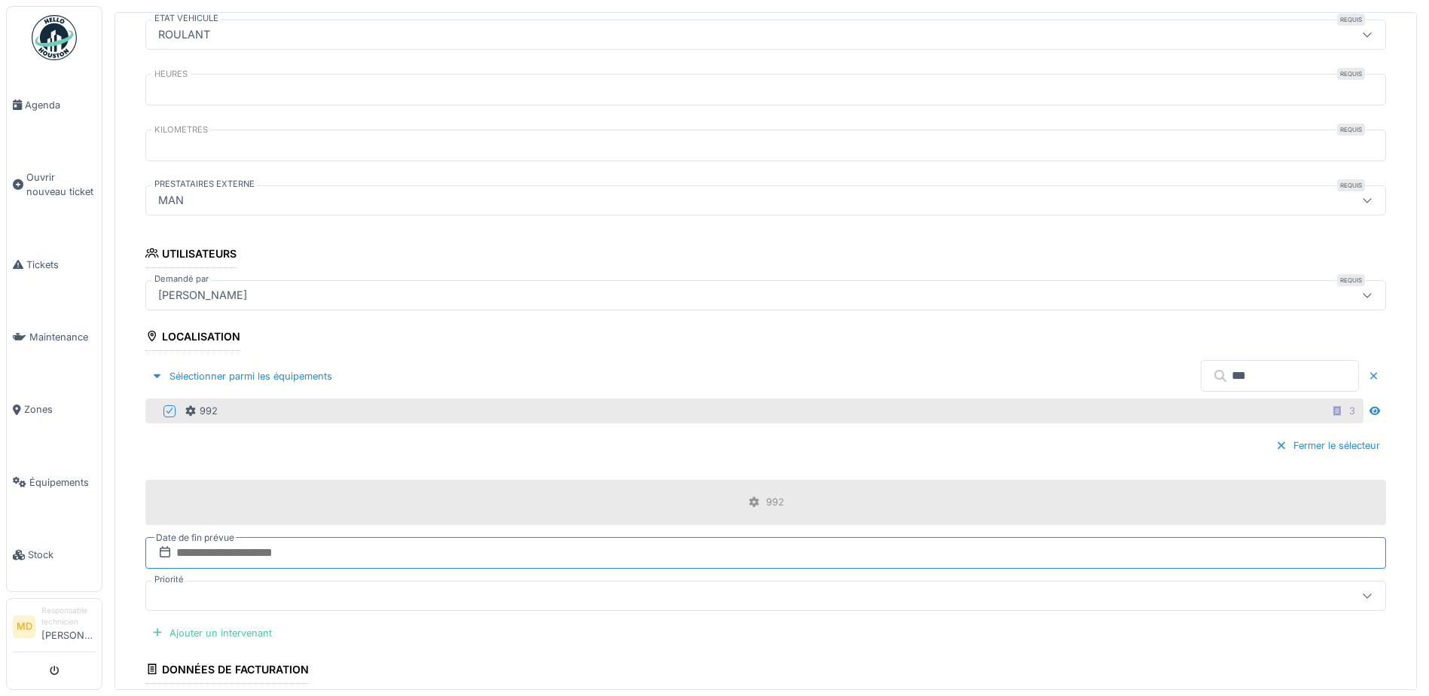
click at [272, 548] on input "text" at bounding box center [765, 553] width 1241 height 32
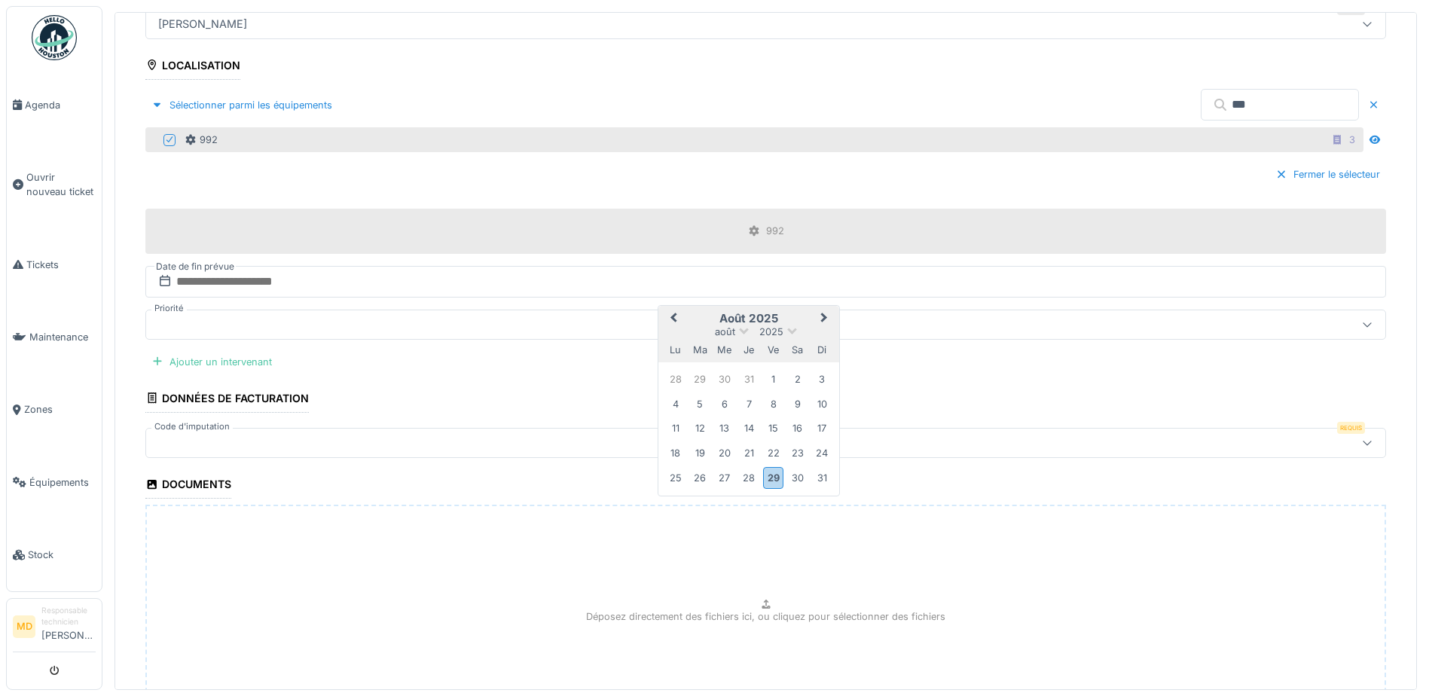
scroll to position [814, 0]
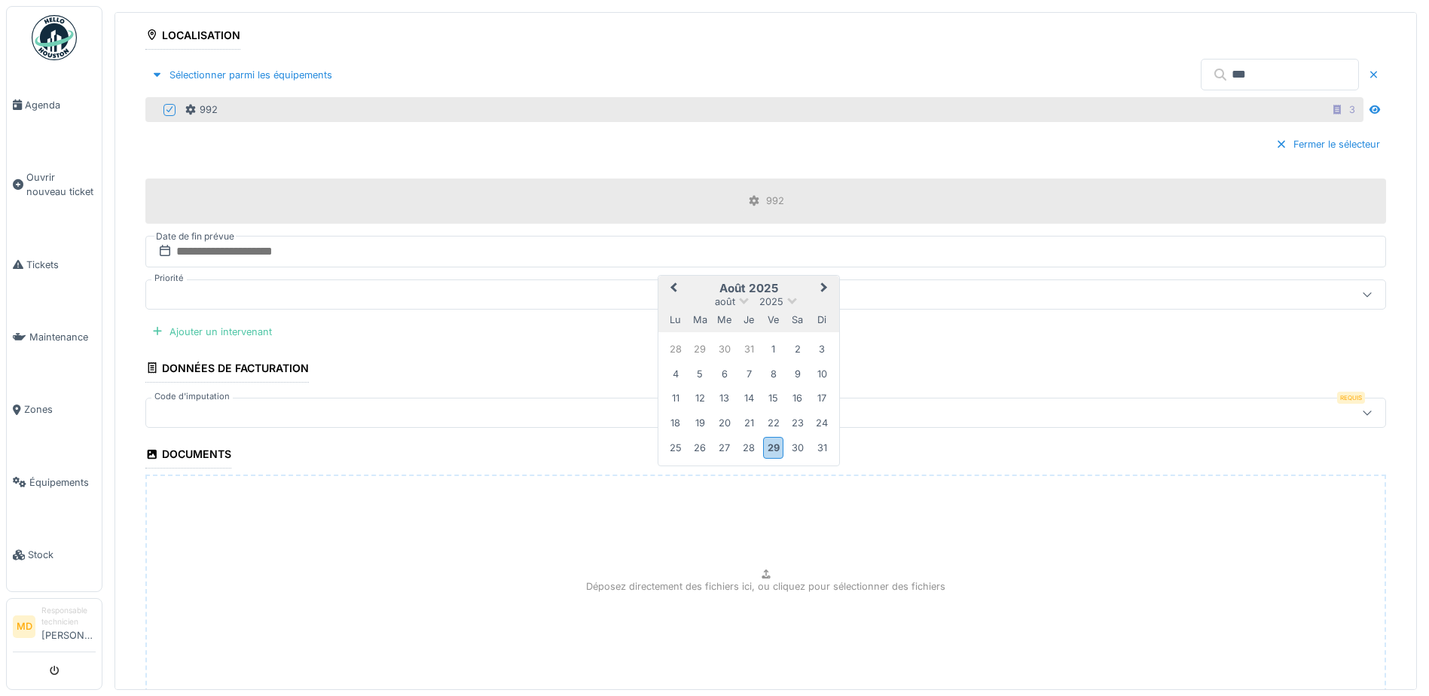
click at [188, 410] on div at bounding box center [698, 413] width 1092 height 17
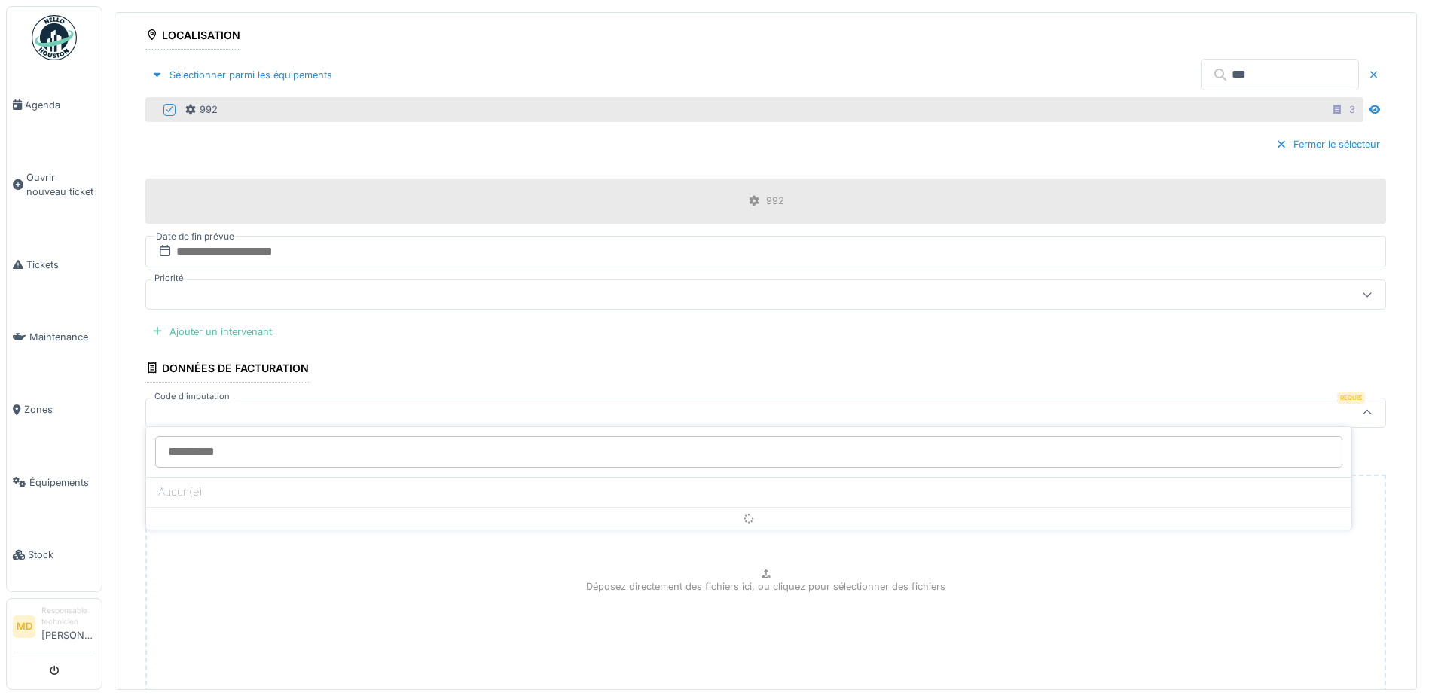
scroll to position [876, 0]
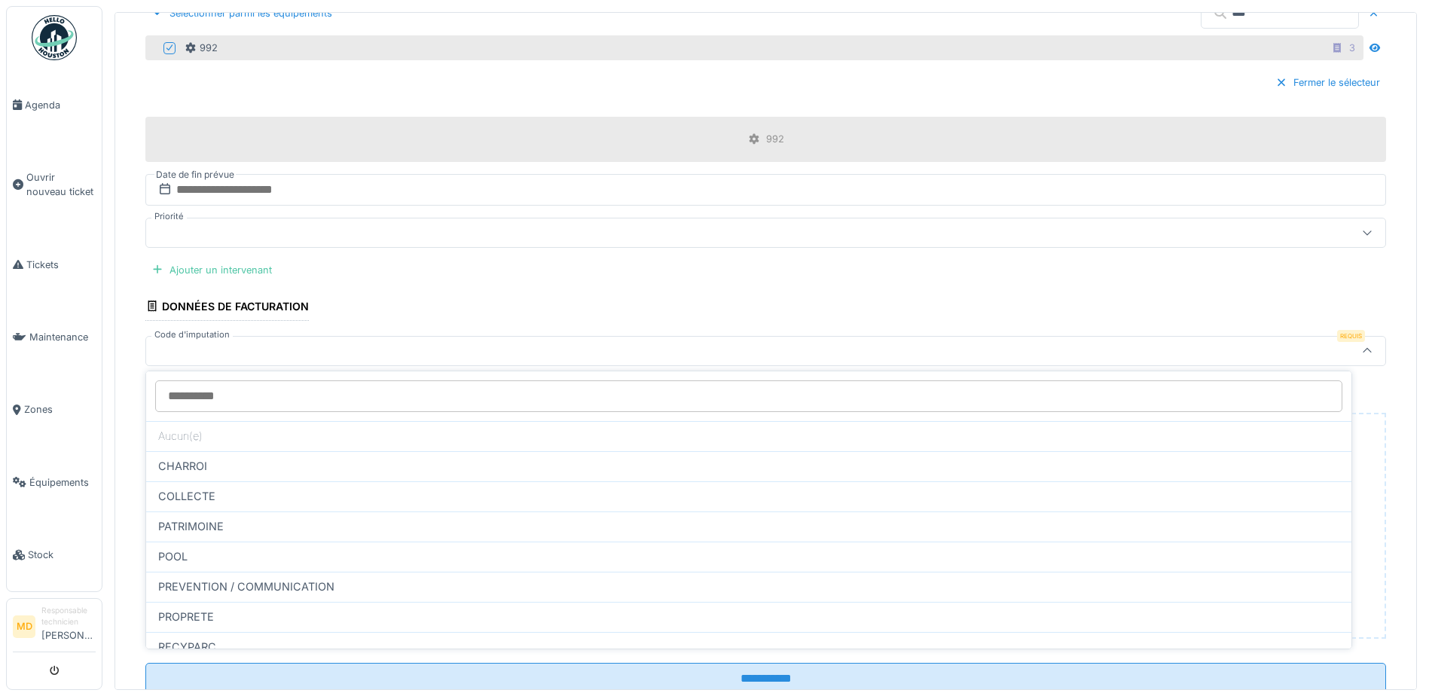
click at [182, 609] on span "PROPRETE" at bounding box center [186, 617] width 56 height 17
type input "****"
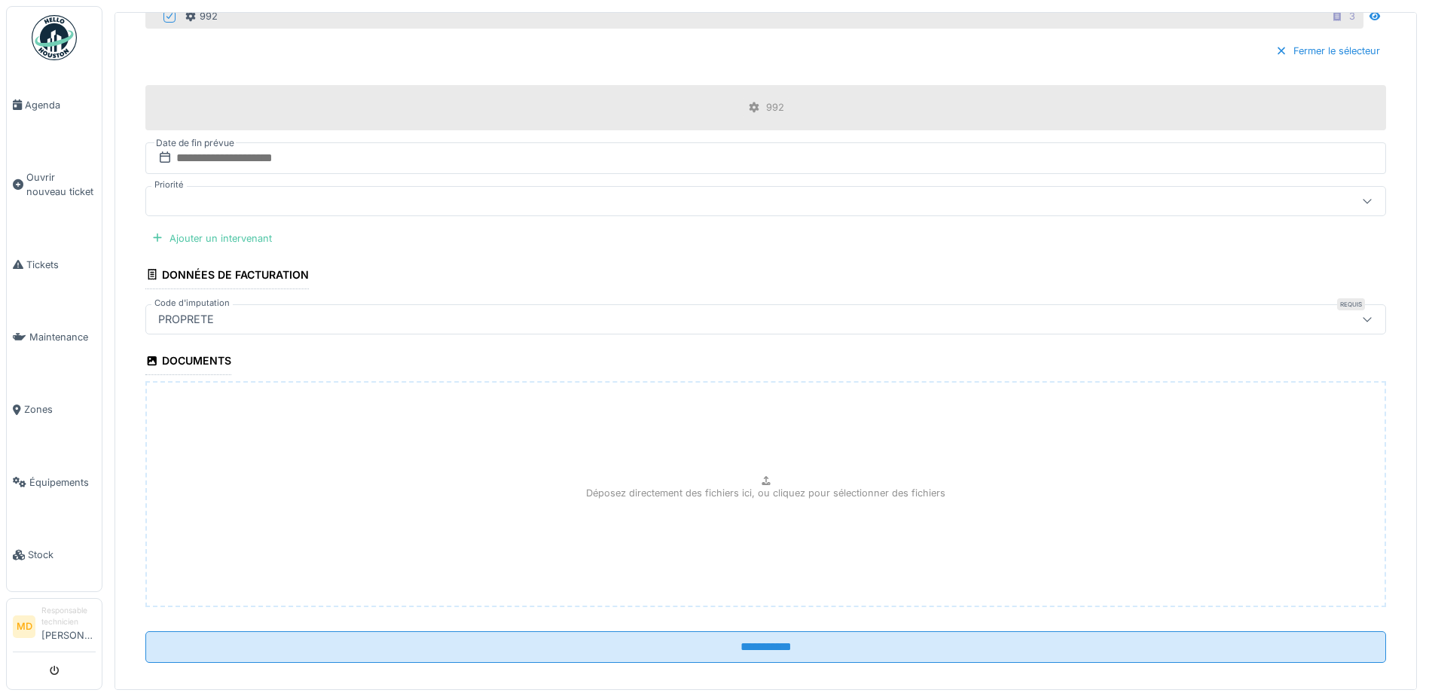
scroll to position [924, 0]
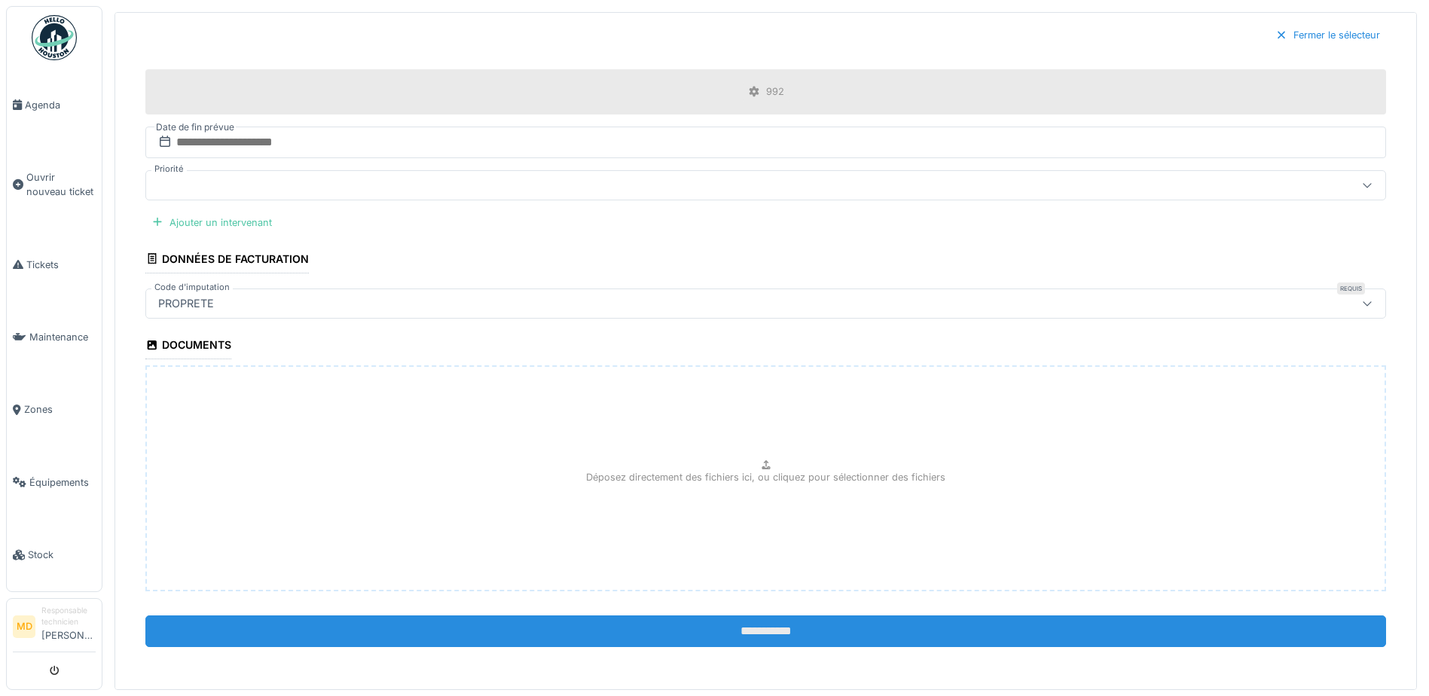
click at [739, 621] on input "**********" at bounding box center [765, 632] width 1241 height 32
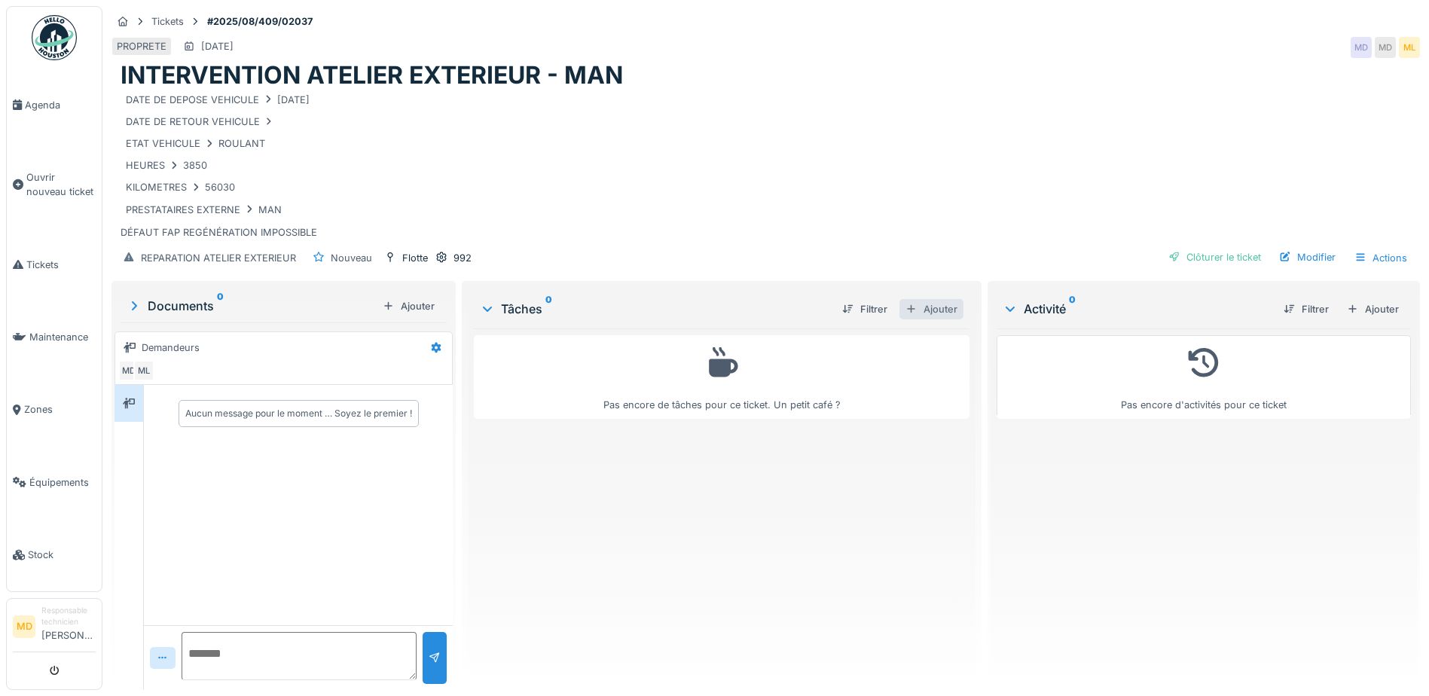
click at [913, 310] on div "Ajouter" at bounding box center [932, 309] width 64 height 20
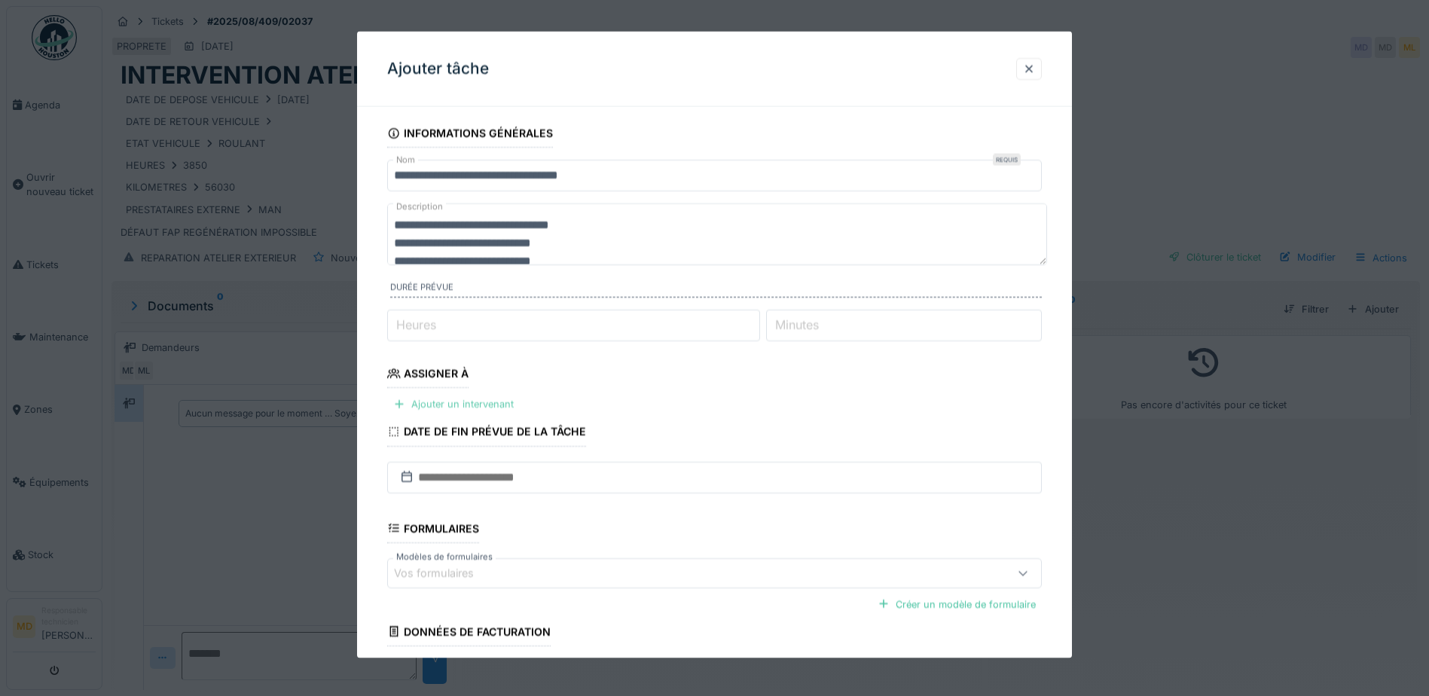
click at [445, 402] on div "Ajouter un intervenant" at bounding box center [453, 404] width 133 height 20
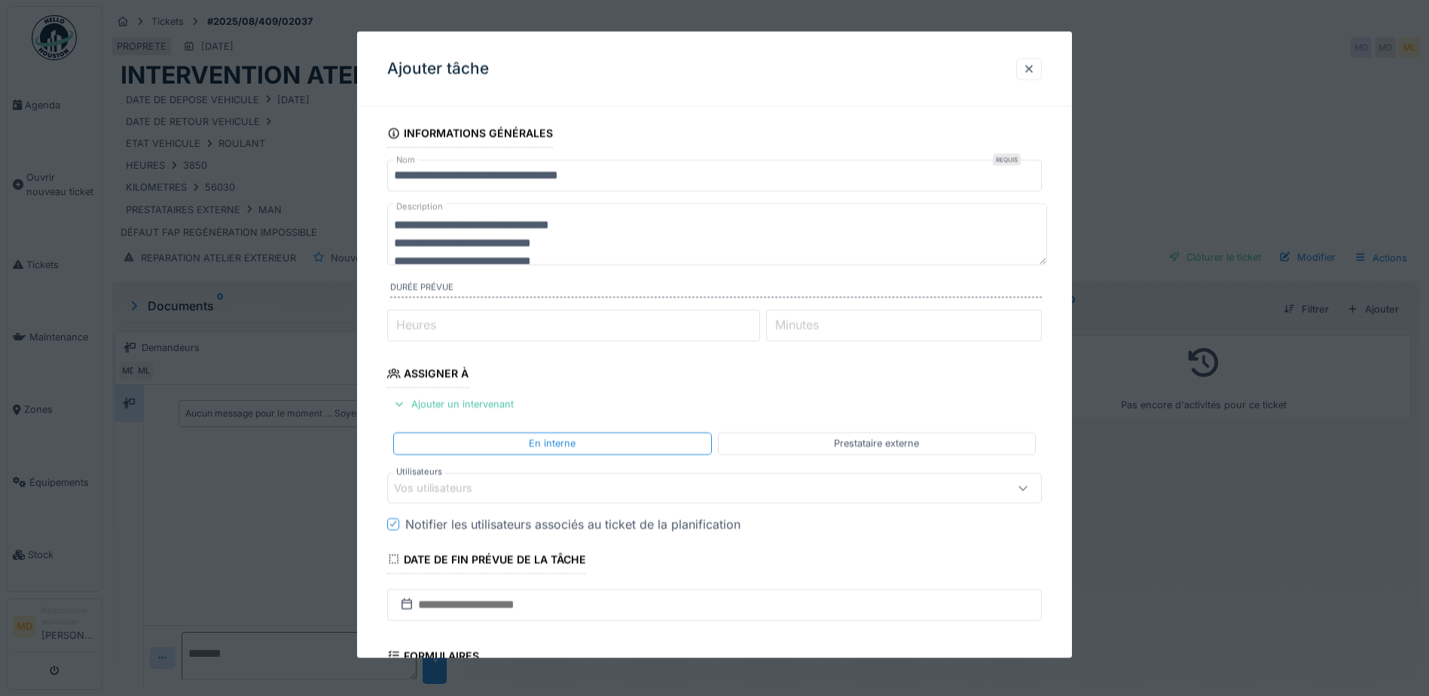
click at [886, 433] on div "Prestataire externe" at bounding box center [877, 443] width 318 height 22
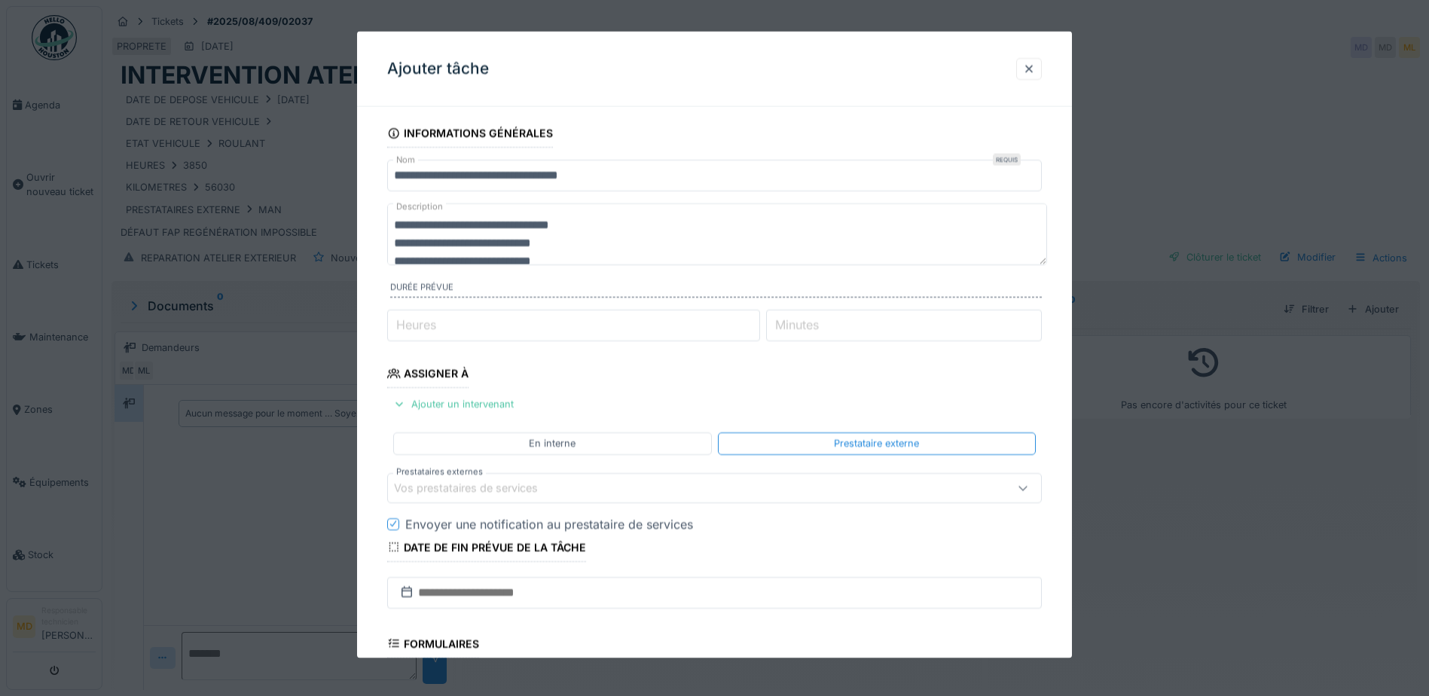
click at [447, 488] on div "Vos prestataires de services" at bounding box center [476, 487] width 165 height 17
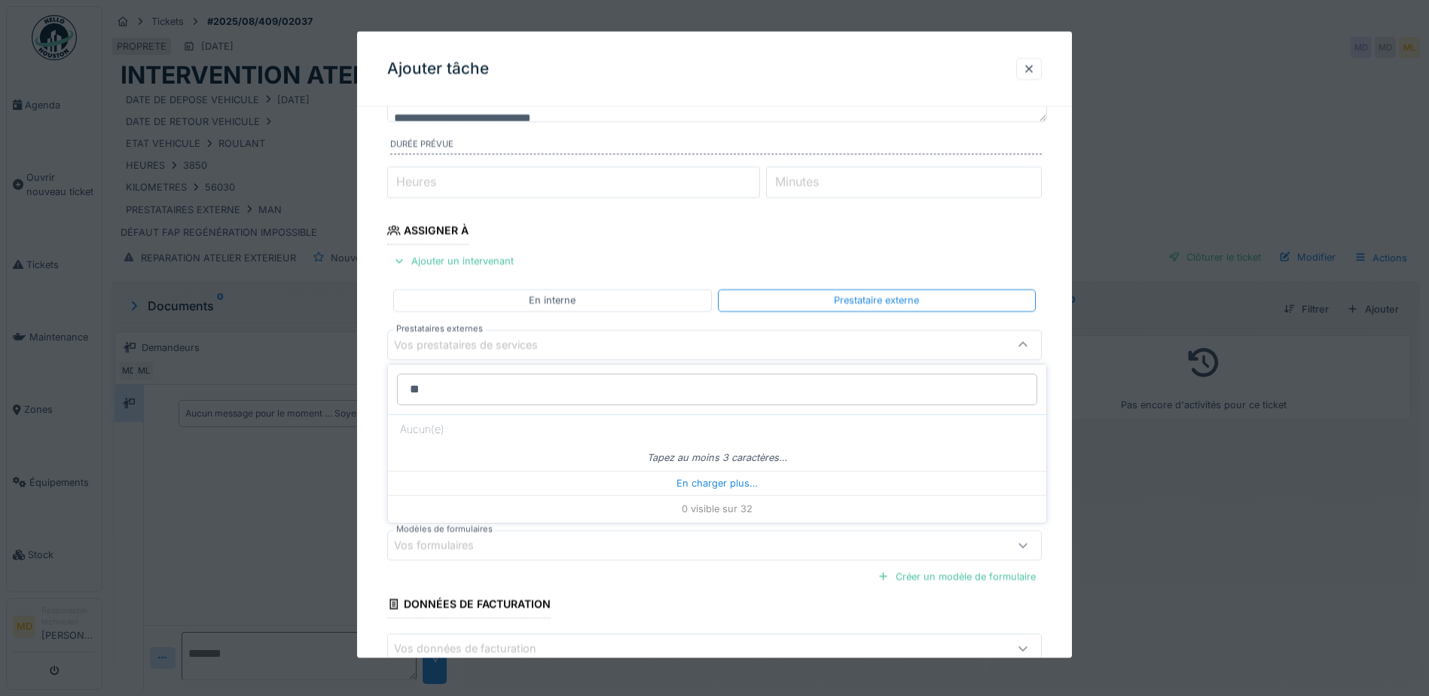
type input "*"
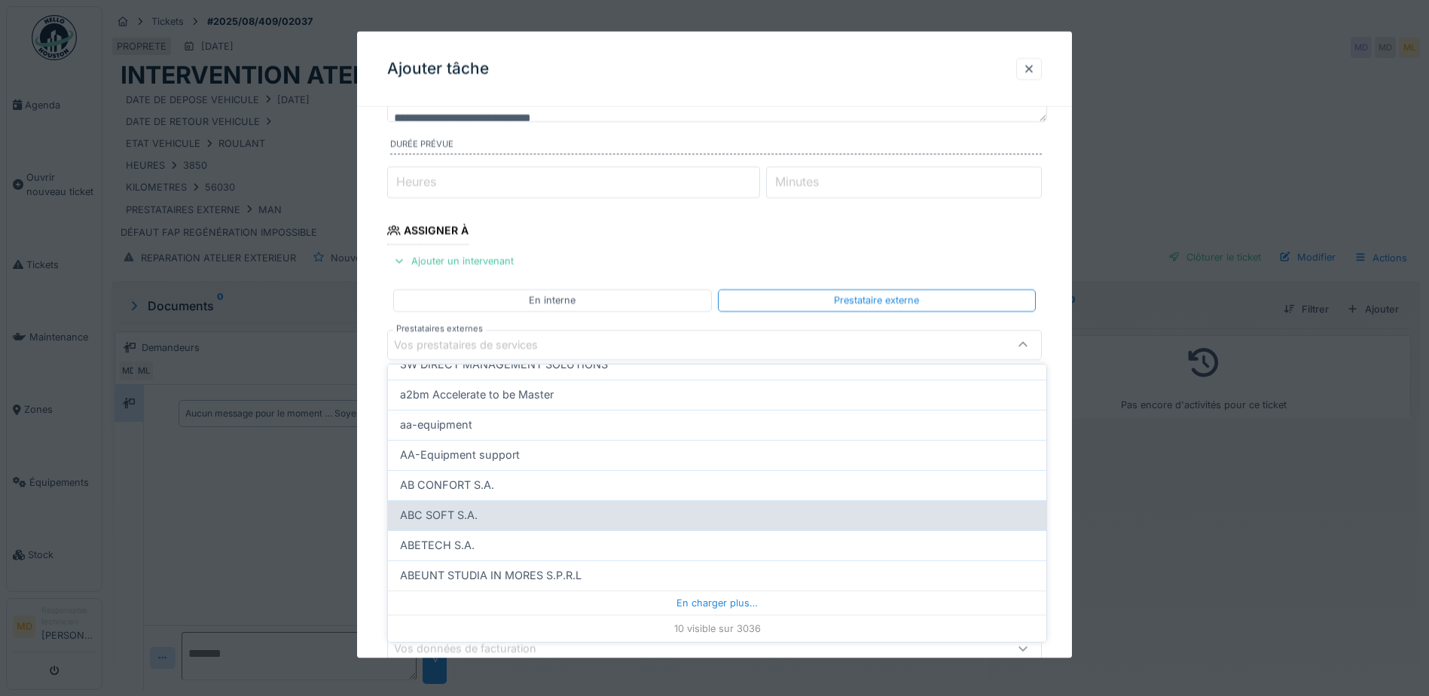
scroll to position [11, 0]
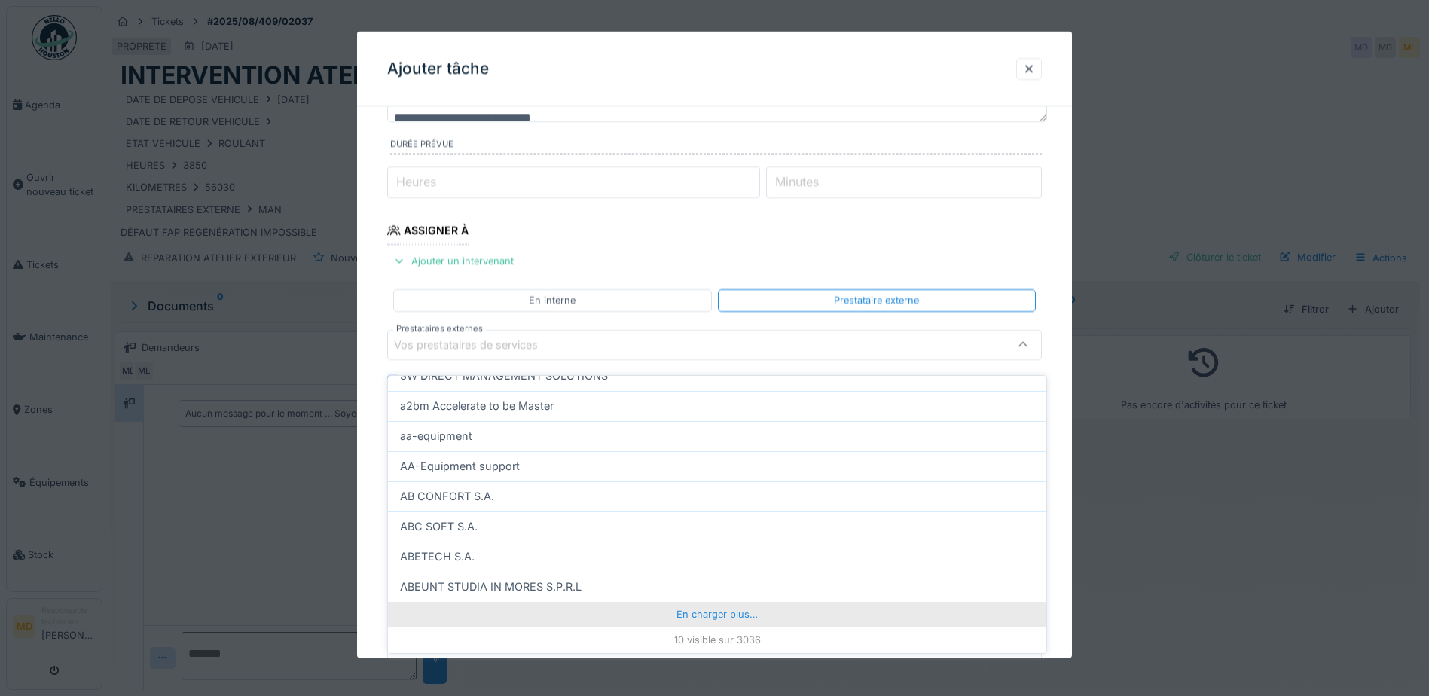
click at [707, 602] on div "En charger plus…" at bounding box center [717, 614] width 658 height 24
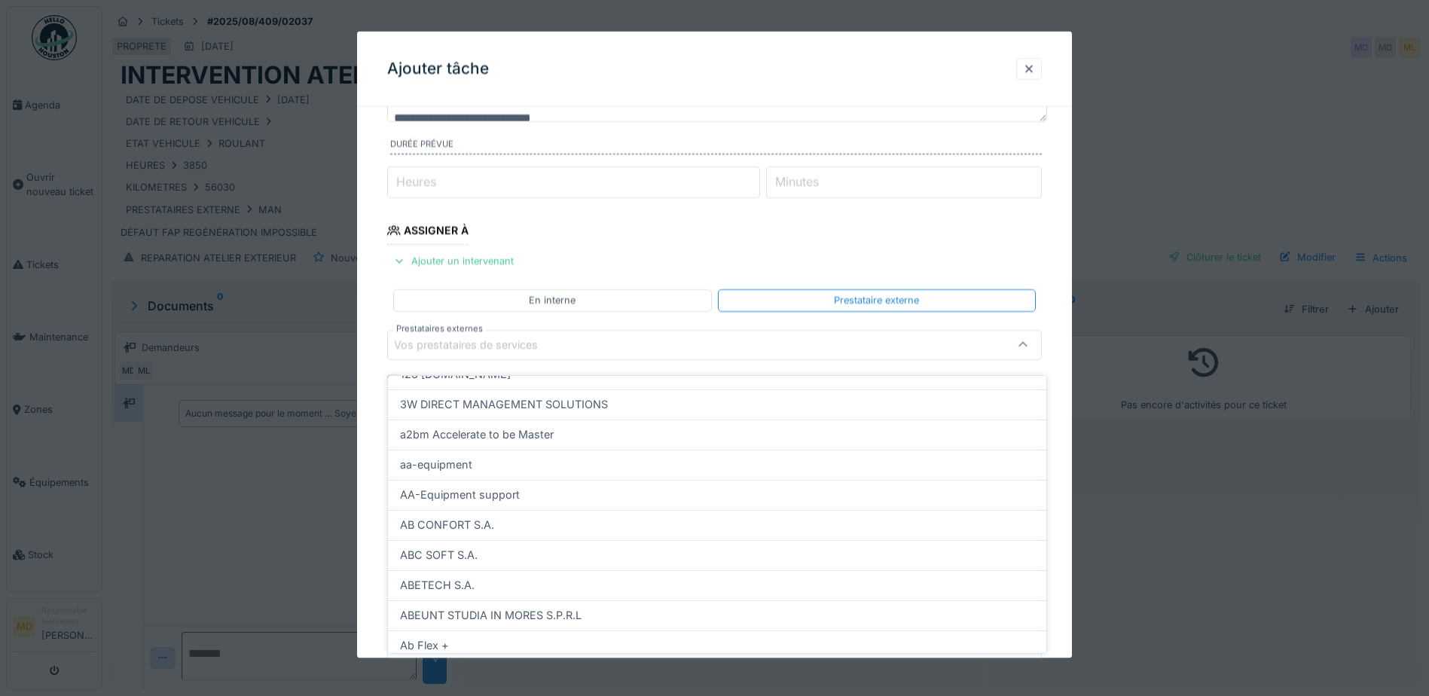
scroll to position [457, 0]
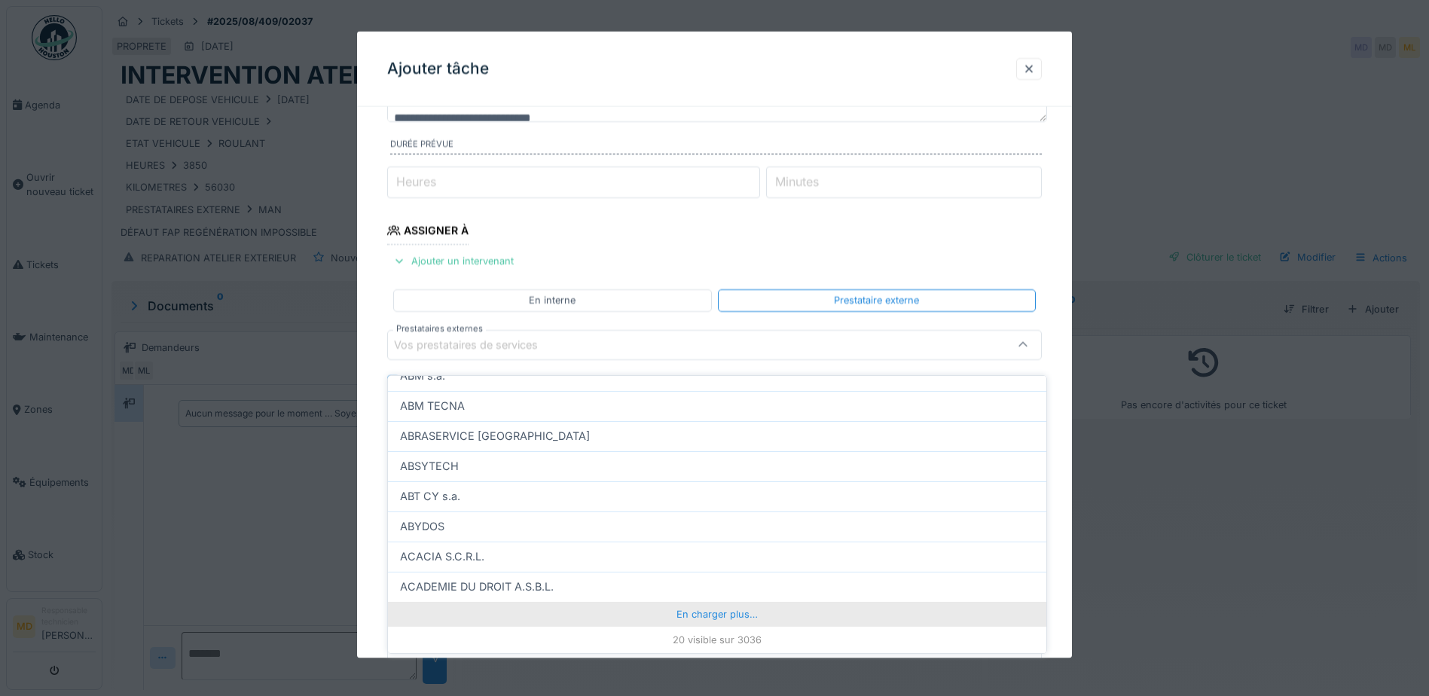
click at [685, 602] on div "En charger plus…" at bounding box center [717, 614] width 658 height 24
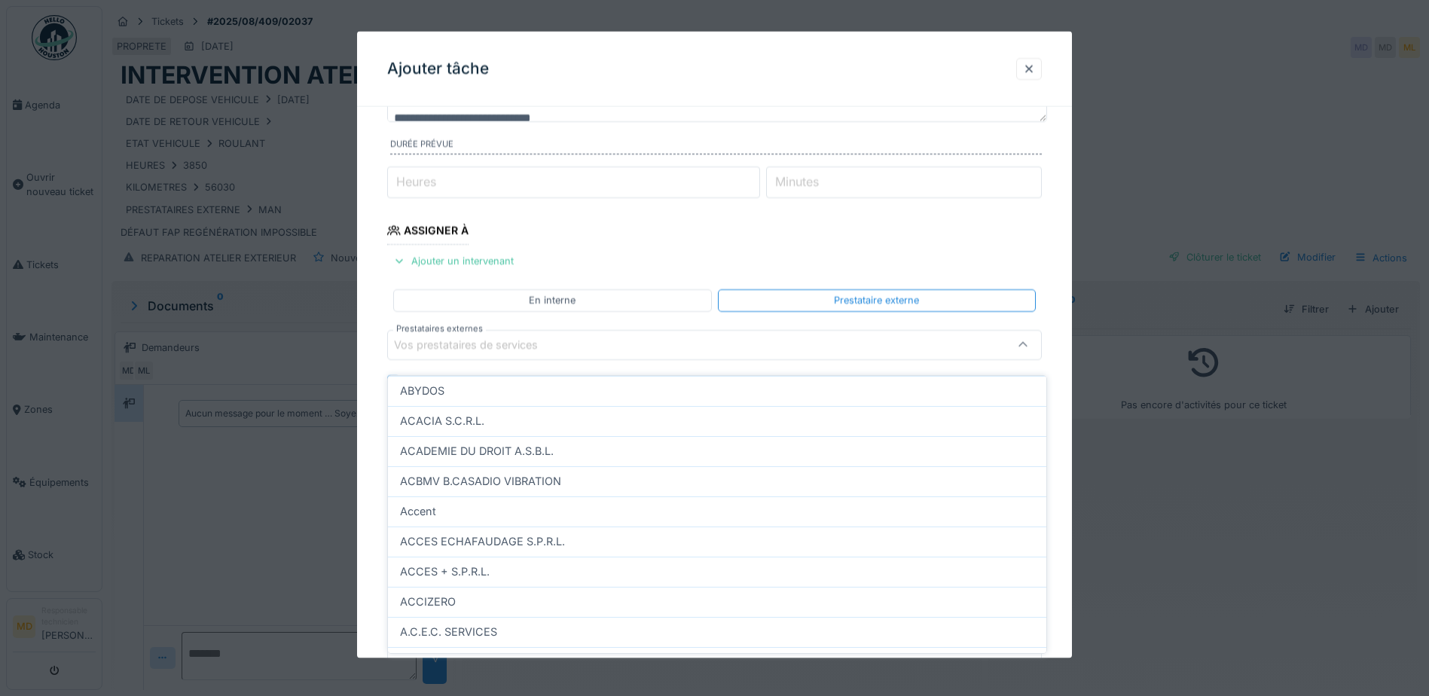
scroll to position [758, 0]
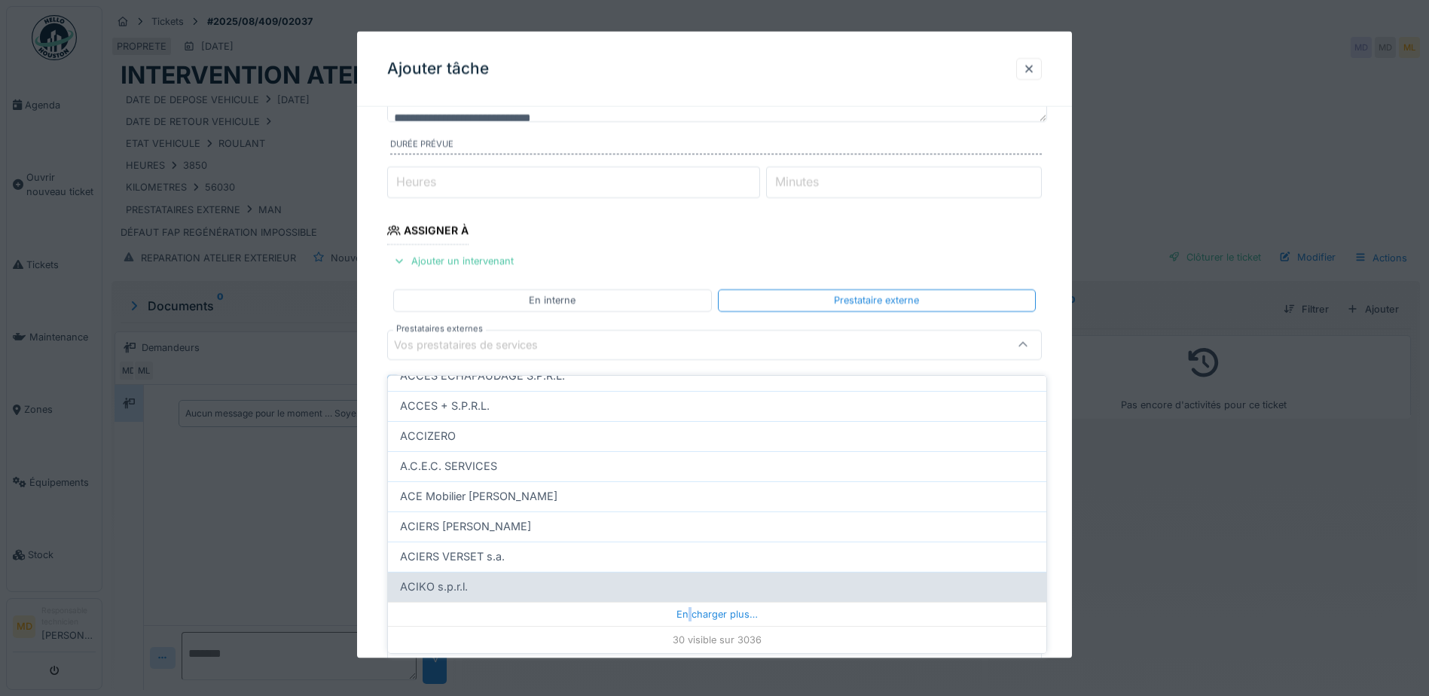
click at [685, 602] on div "En charger plus…" at bounding box center [717, 614] width 658 height 24
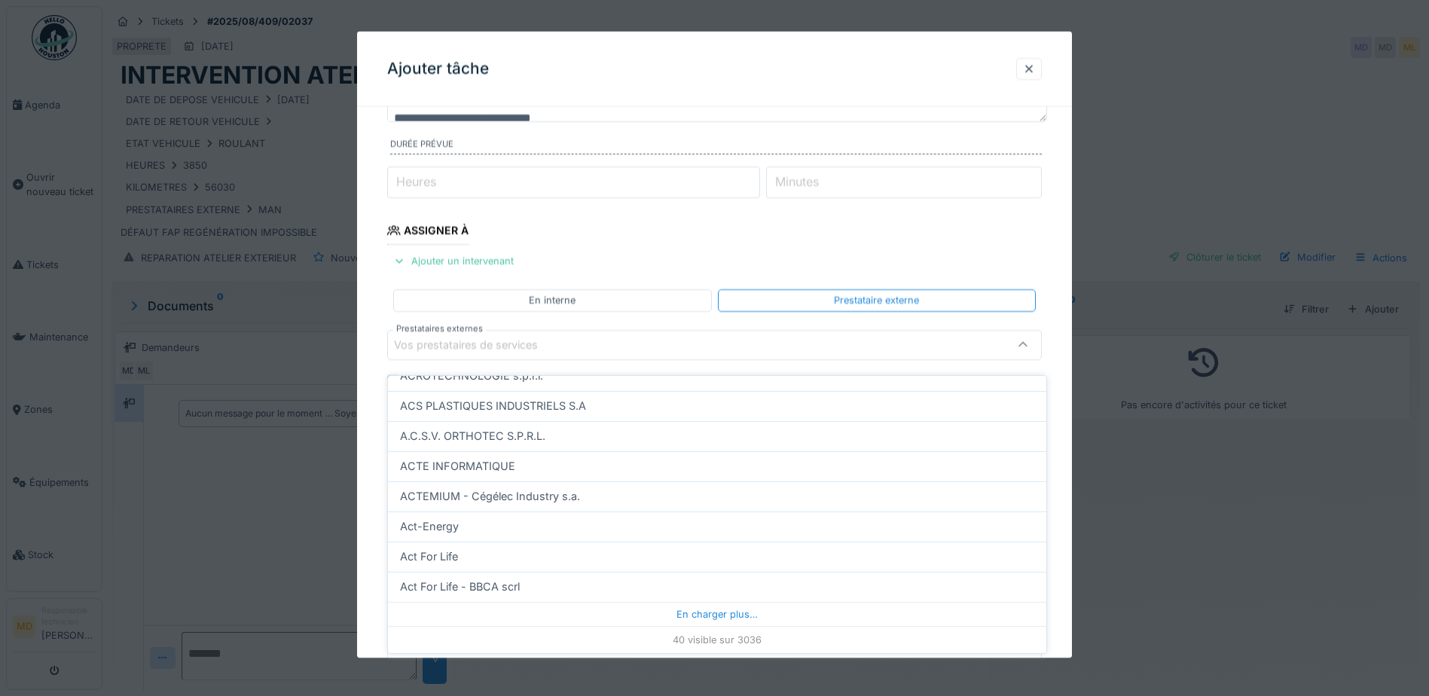
click at [460, 353] on div "Vos prestataires de services" at bounding box center [676, 344] width 564 height 17
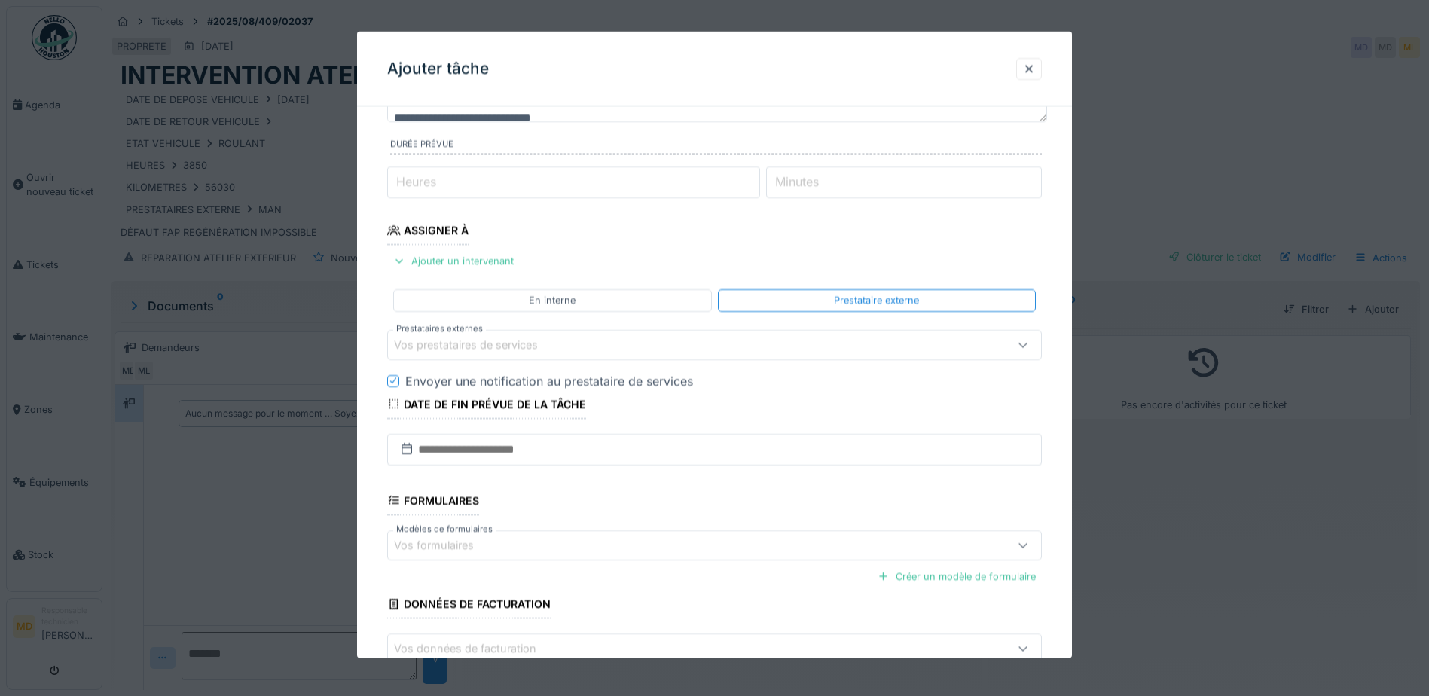
click at [465, 343] on div "Vos prestataires de services" at bounding box center [476, 344] width 165 height 17
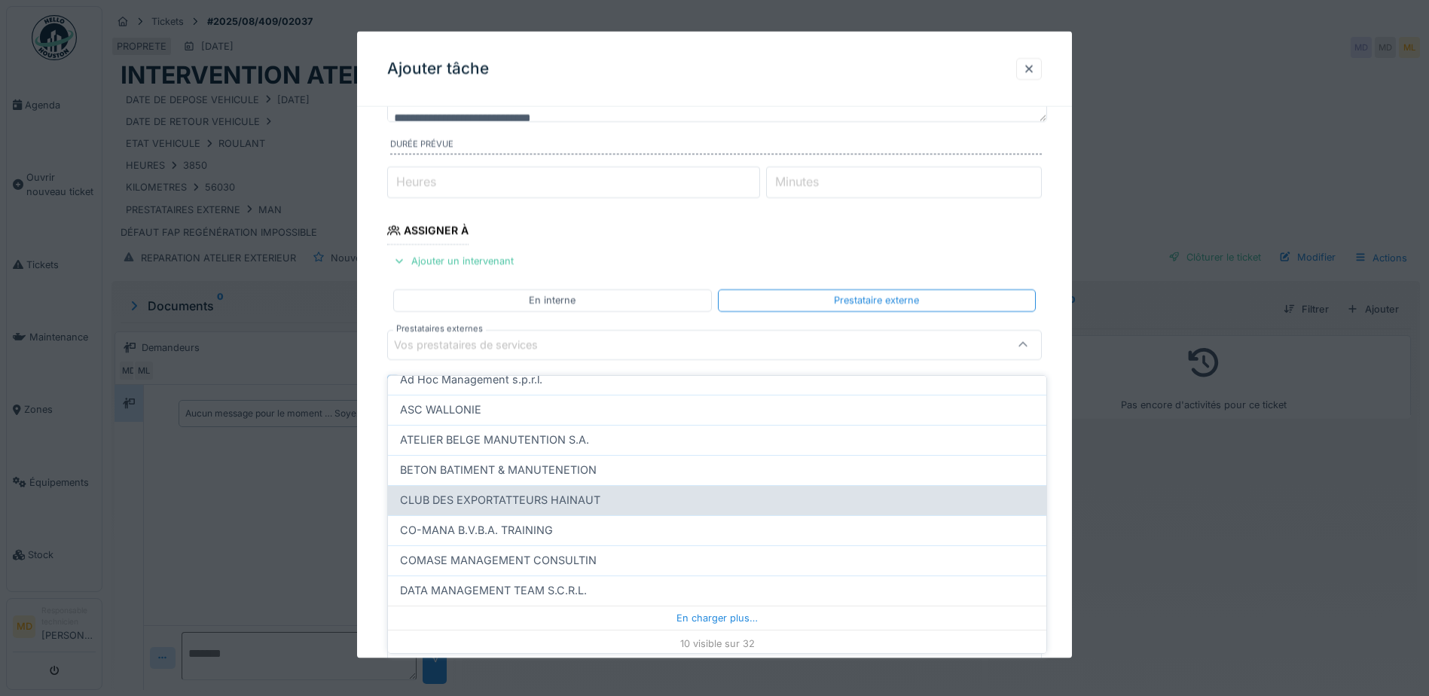
scroll to position [155, 0]
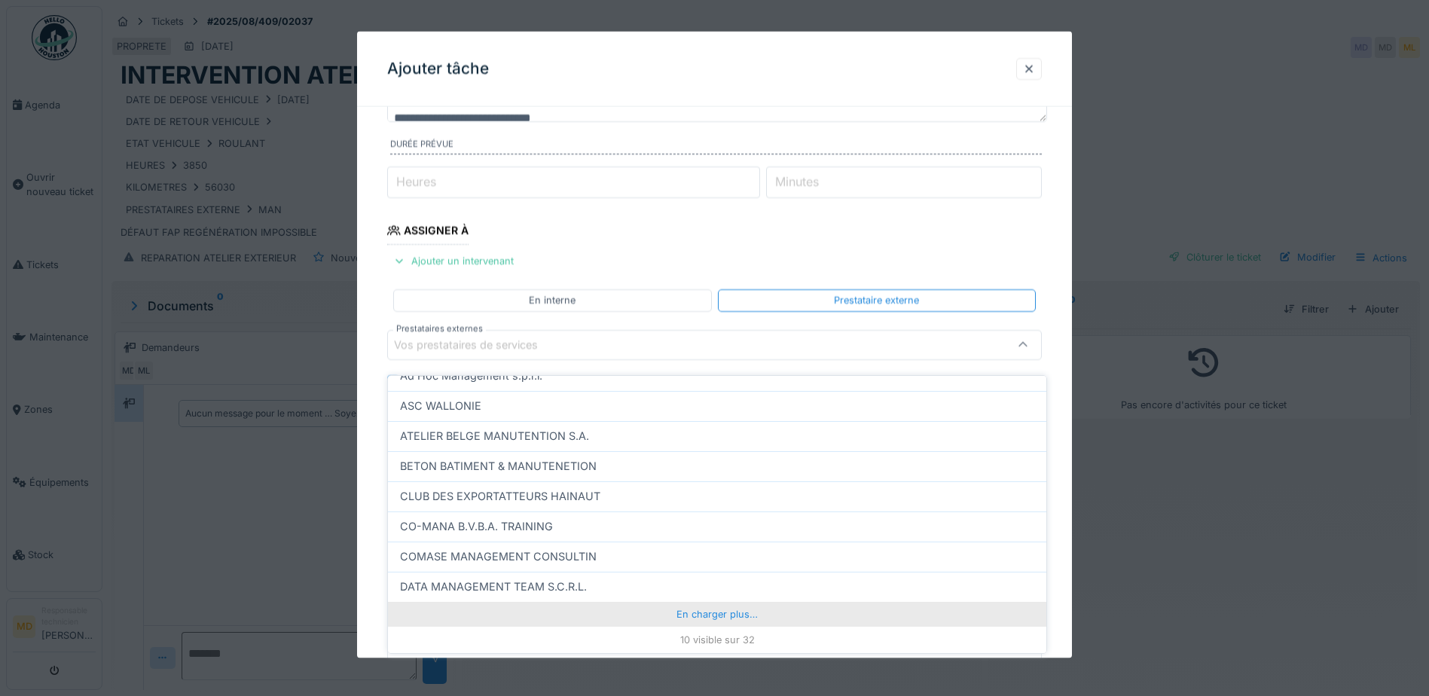
type input "***"
click at [718, 603] on div "En charger plus…" at bounding box center [717, 614] width 658 height 24
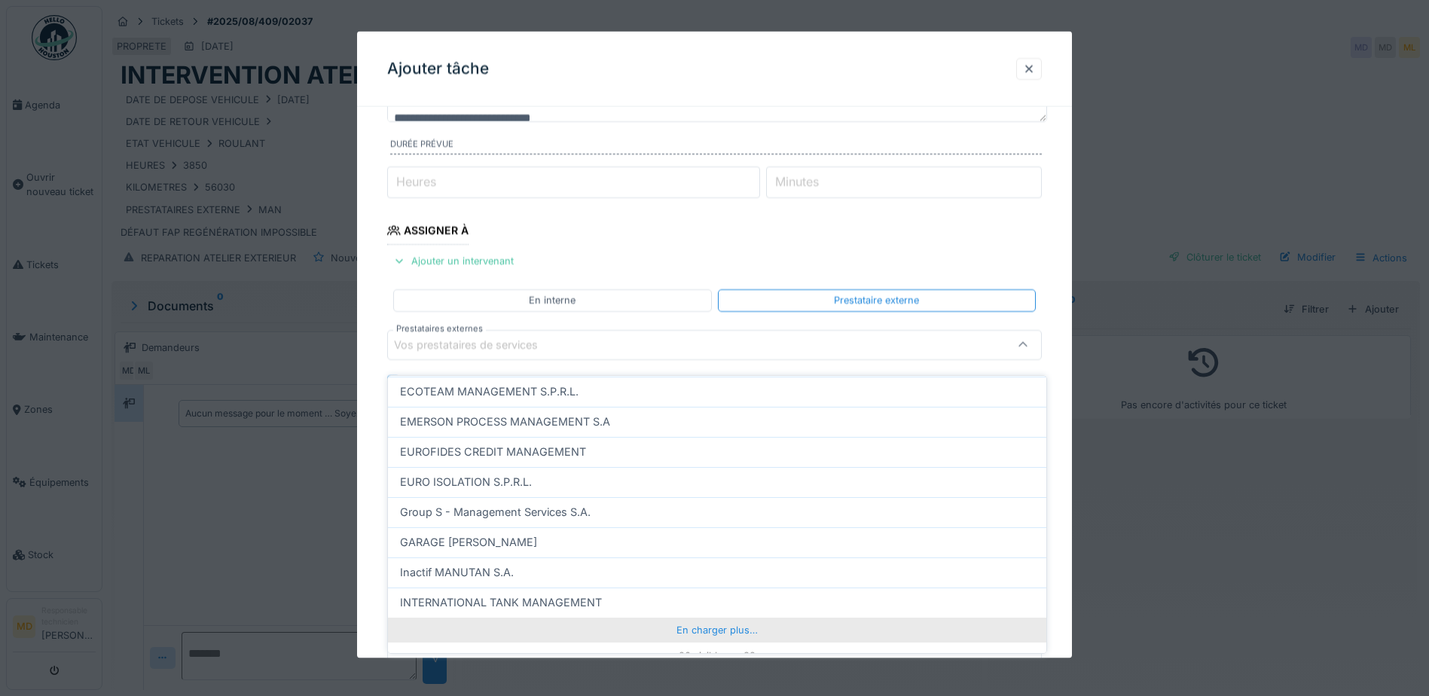
scroll to position [457, 0]
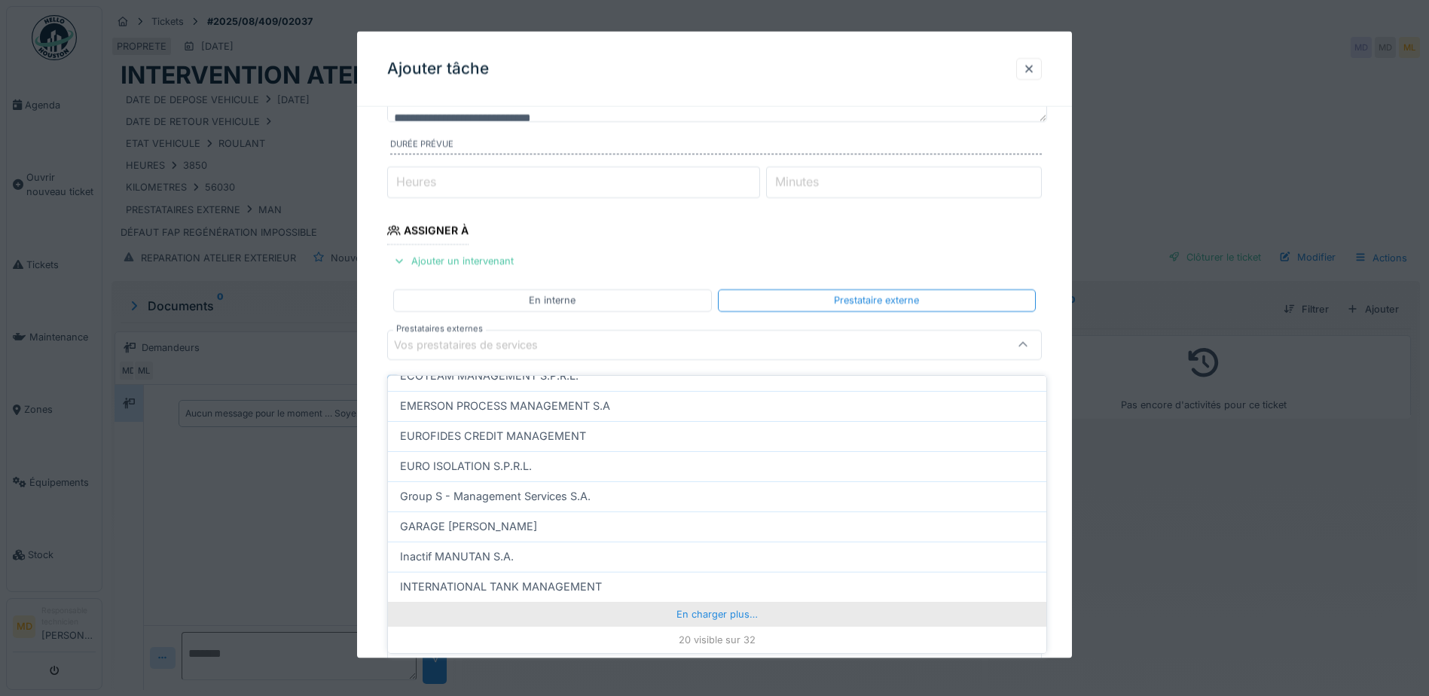
click at [720, 602] on div "En charger plus…" at bounding box center [717, 614] width 658 height 24
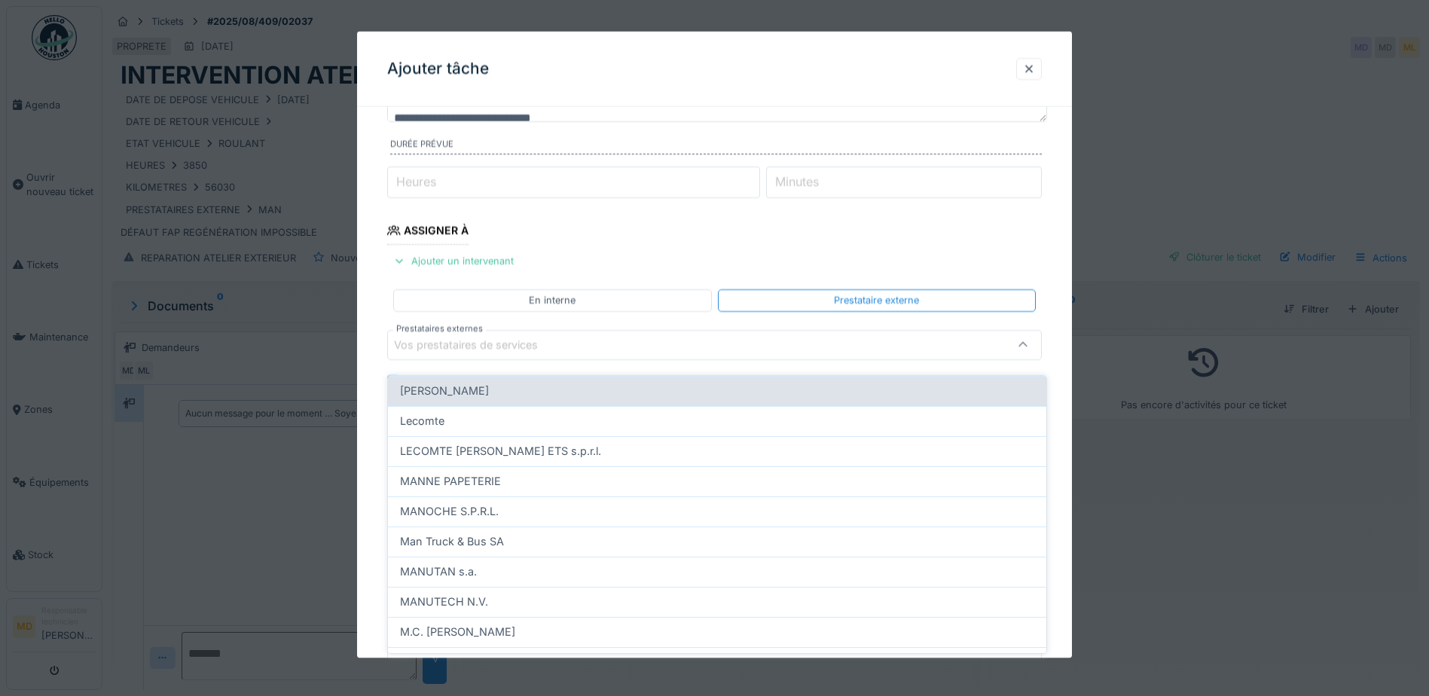
scroll to position [758, 0]
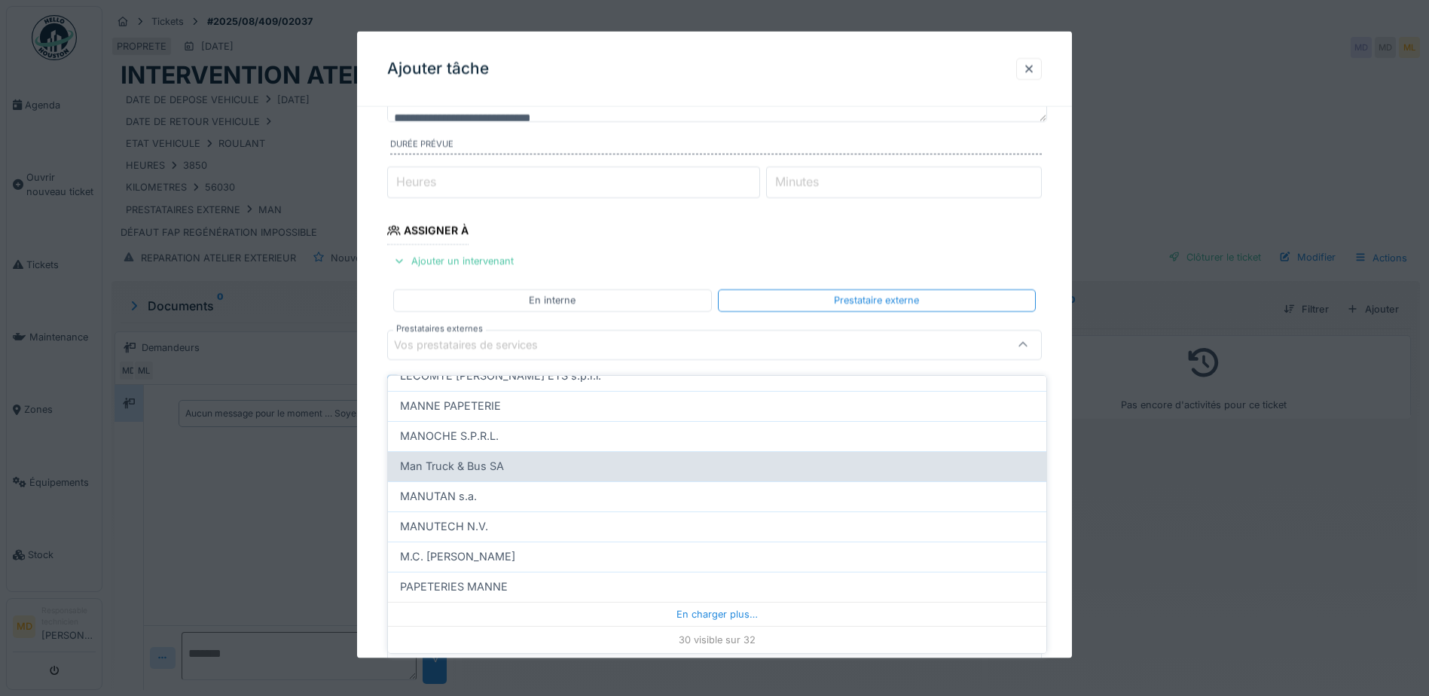
click at [497, 458] on span "Man Truck & Bus SA" at bounding box center [452, 466] width 104 height 17
type input "*****"
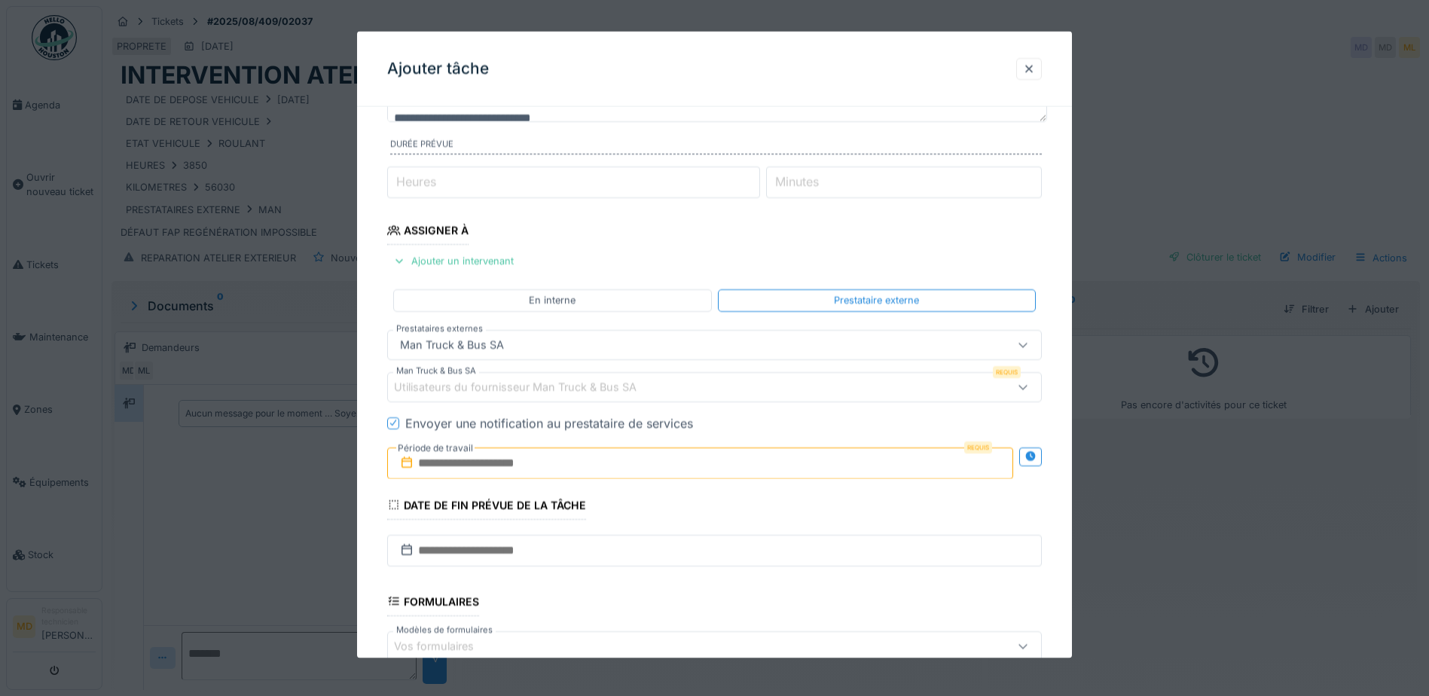
click at [512, 460] on input "text" at bounding box center [700, 463] width 626 height 32
click at [658, 421] on div "26" at bounding box center [654, 421] width 20 height 20
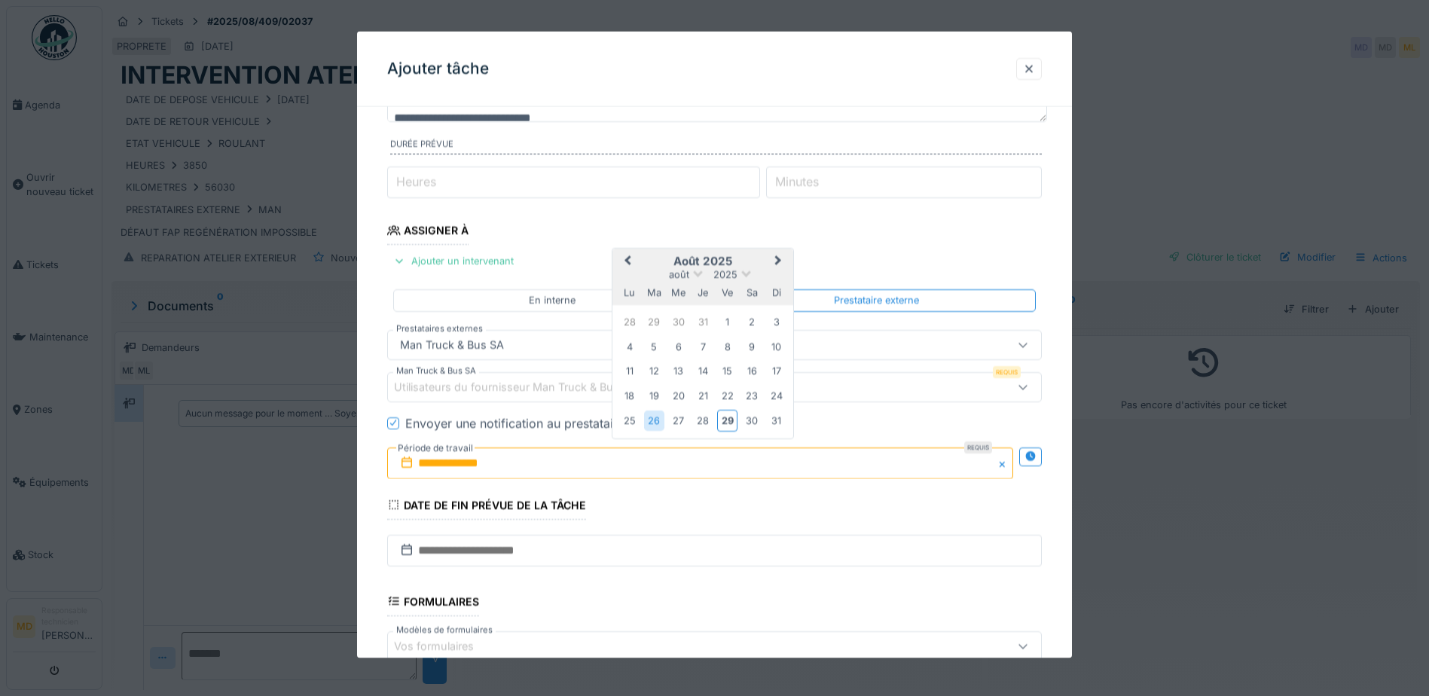
click at [393, 419] on icon at bounding box center [393, 423] width 9 height 8
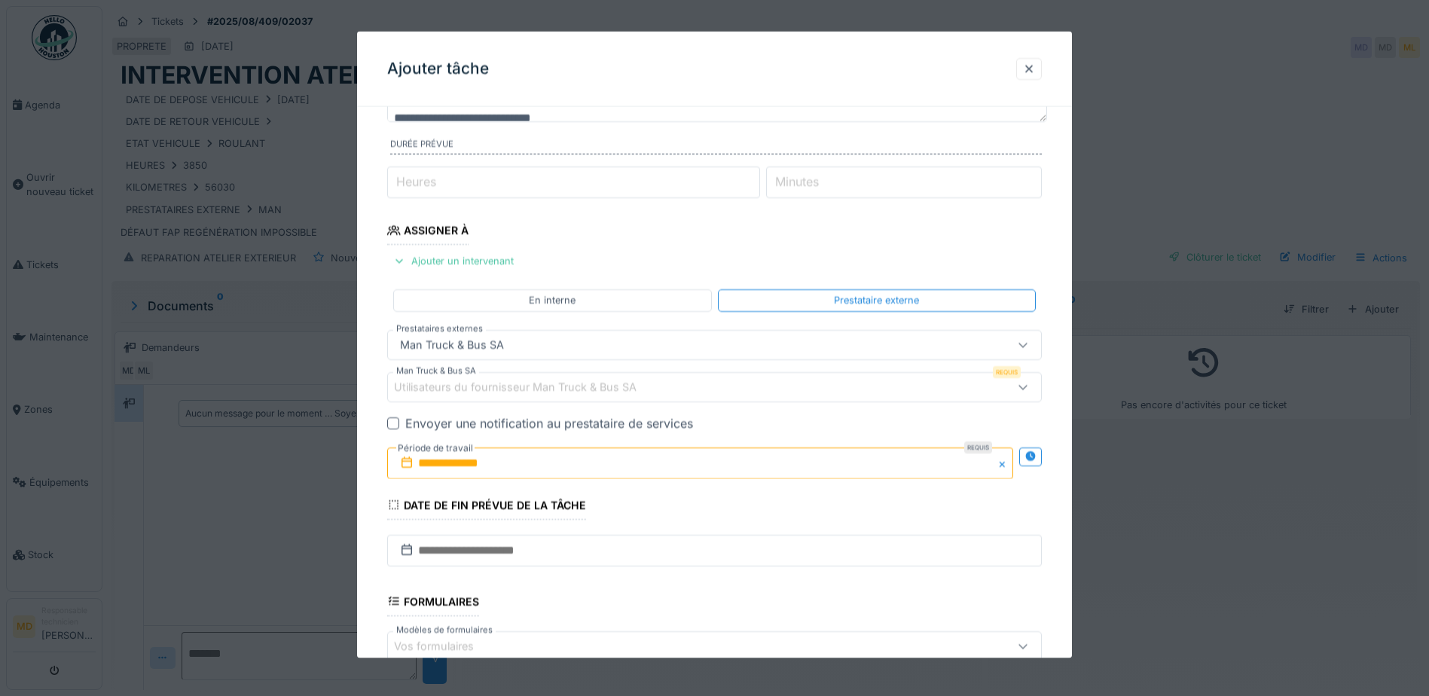
click at [545, 468] on input "**********" at bounding box center [700, 463] width 626 height 32
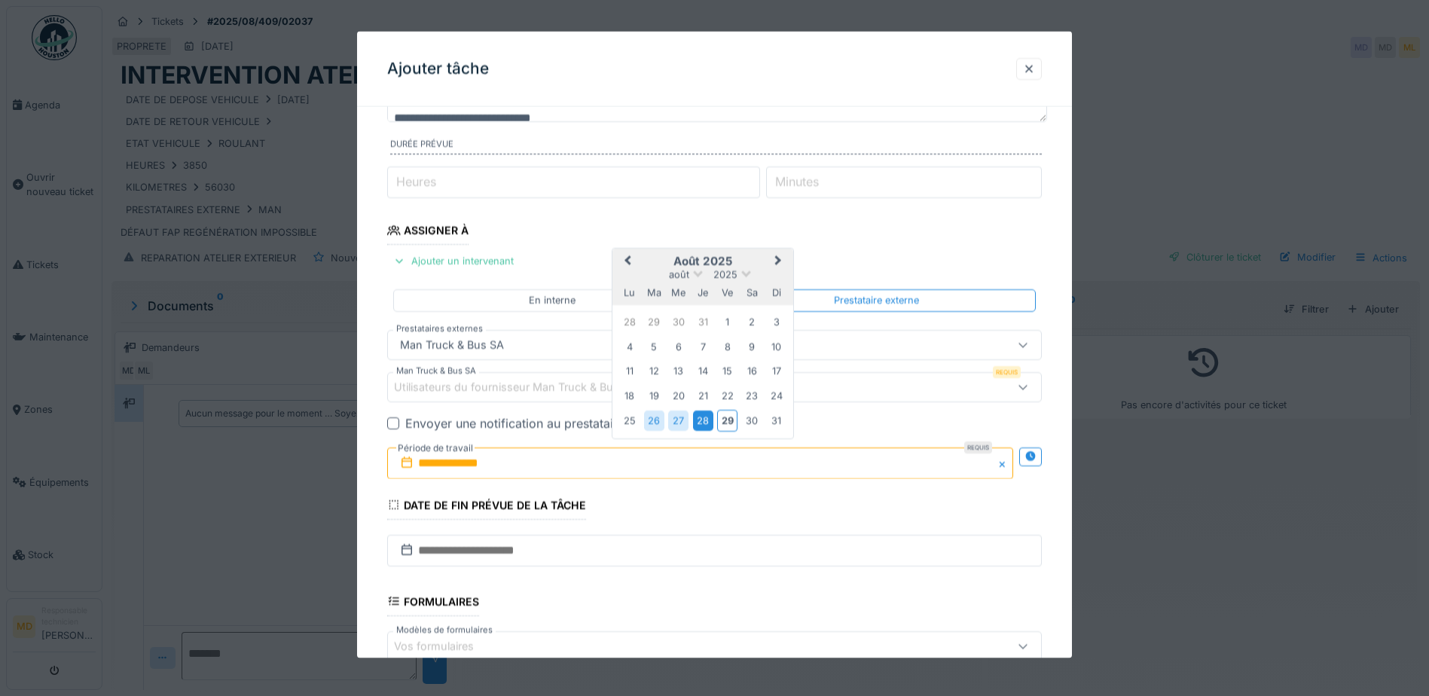
click at [709, 427] on div "28" at bounding box center [703, 421] width 20 height 20
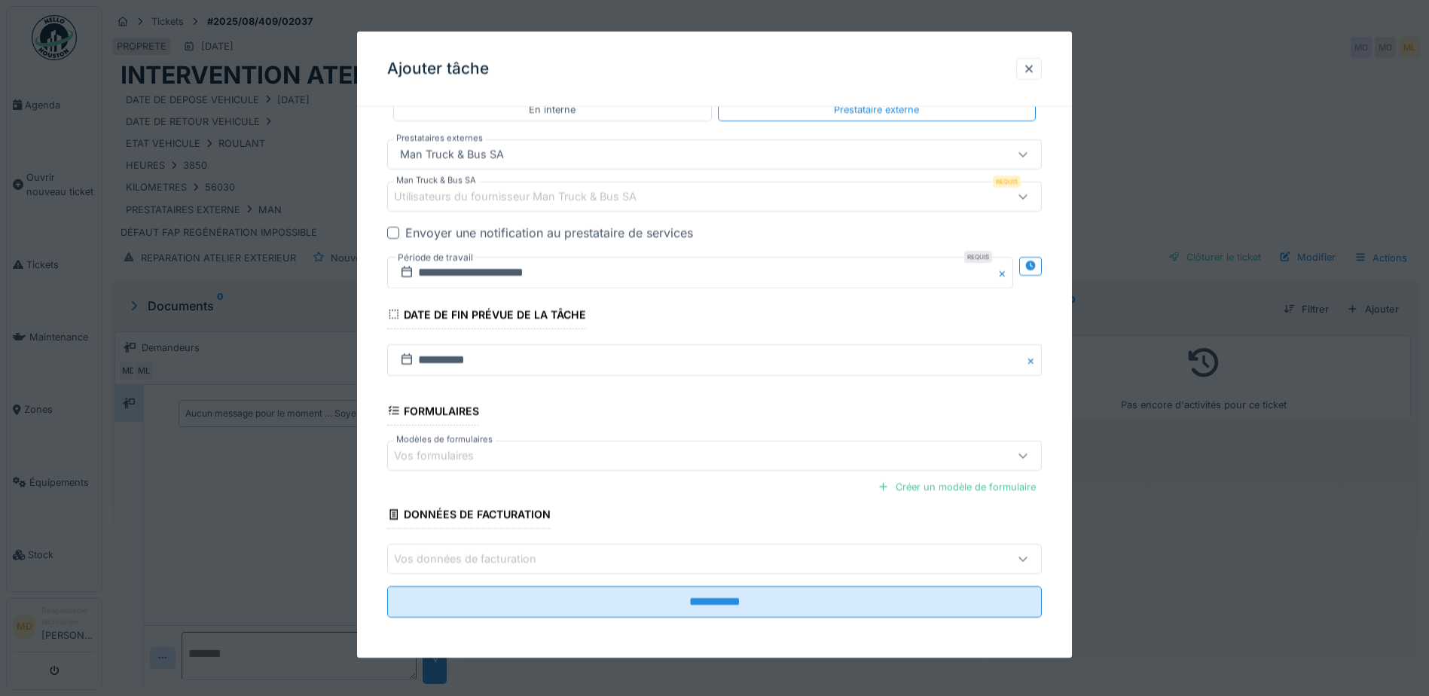
scroll to position [335, 0]
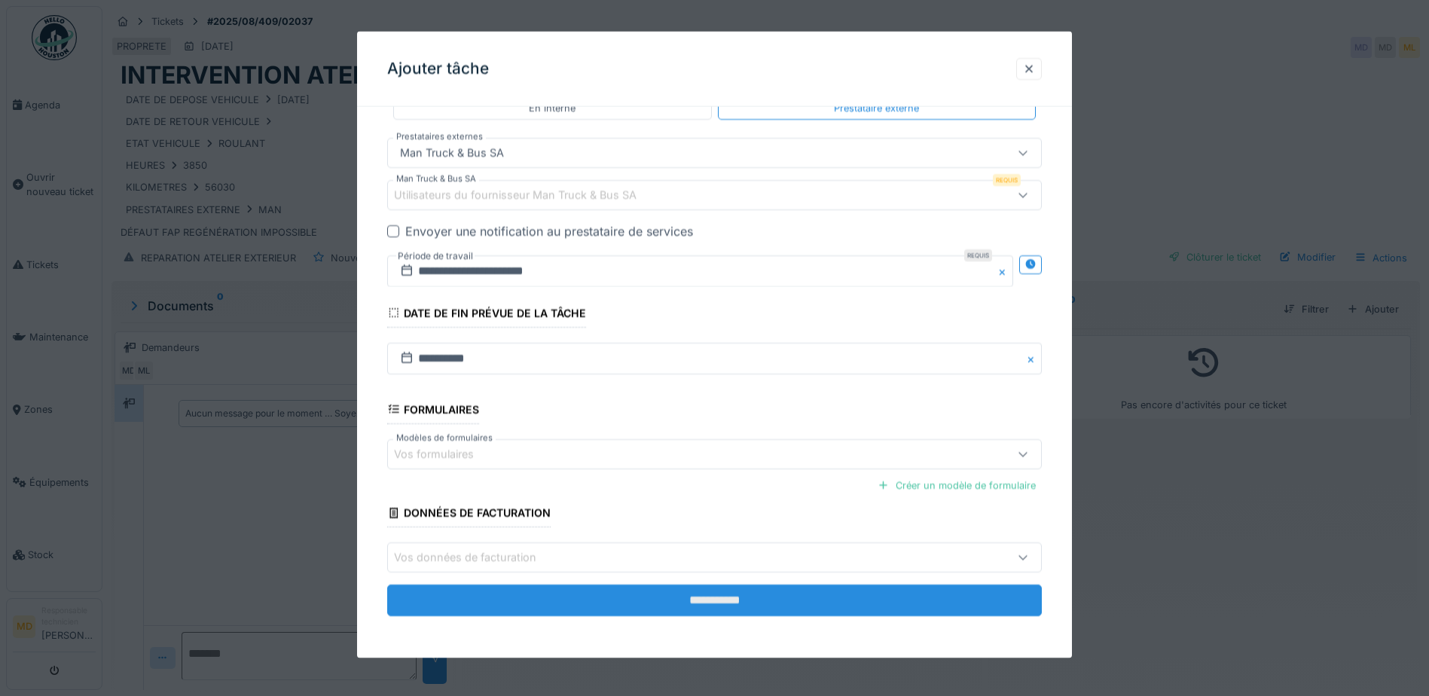
click at [713, 589] on input "**********" at bounding box center [714, 601] width 655 height 32
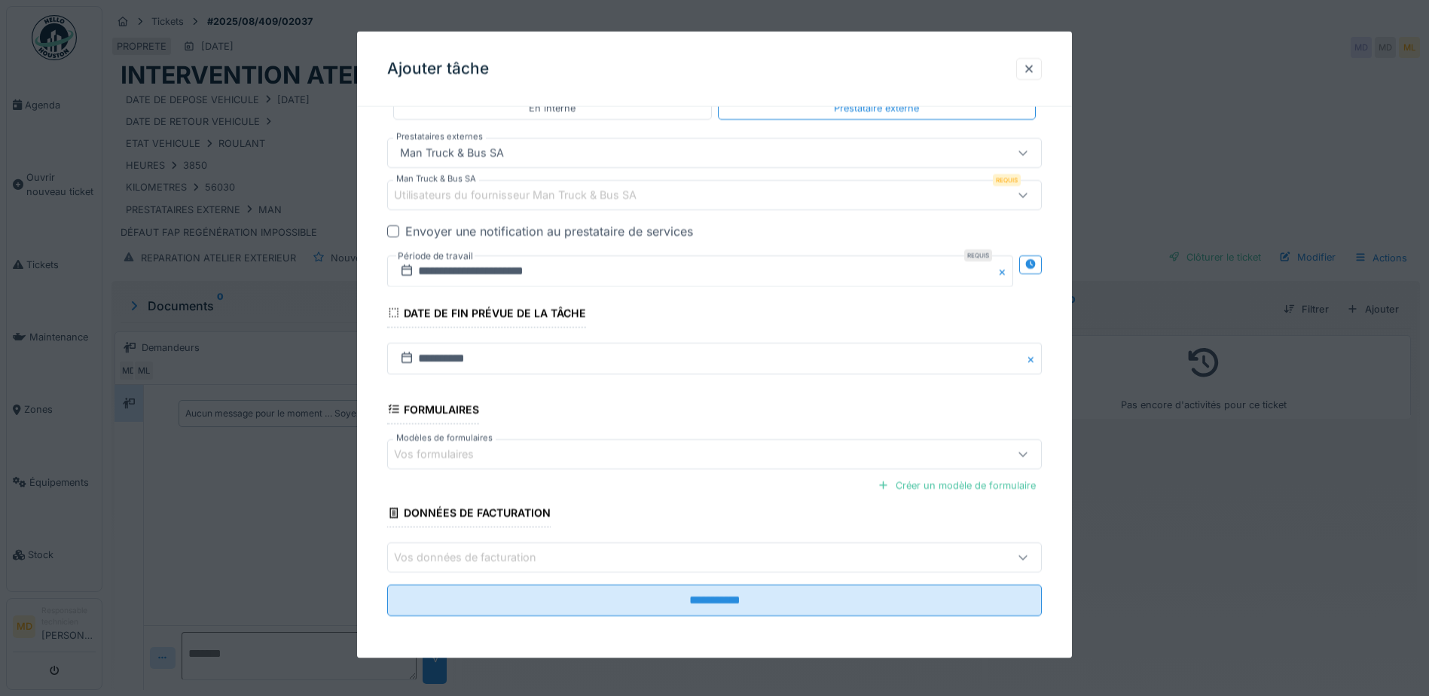
click at [415, 193] on div "Utilisateurs du fournisseur Man Truck & Bus SA" at bounding box center [526, 194] width 264 height 17
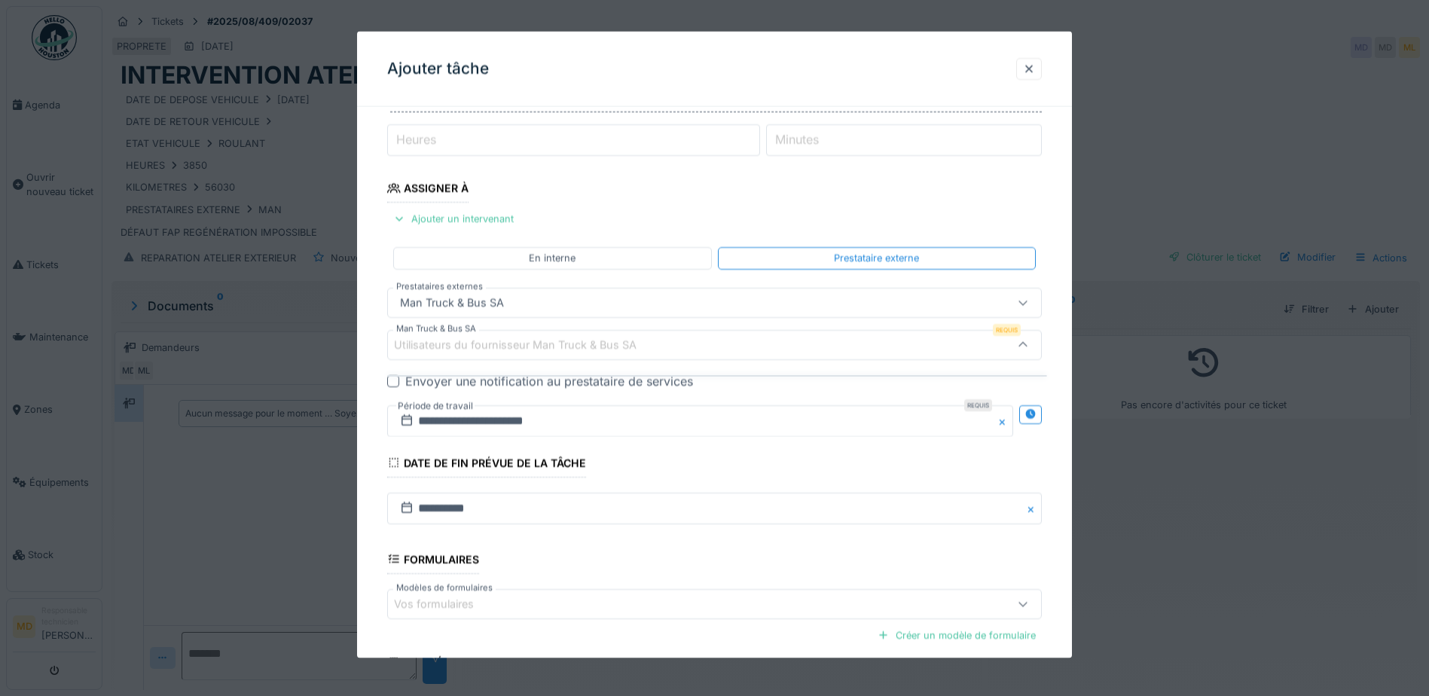
click at [420, 344] on div "Utilisateurs du fournisseur Man Truck & Bus SA" at bounding box center [526, 344] width 264 height 17
click at [1028, 340] on icon at bounding box center [1023, 344] width 12 height 10
click at [1028, 339] on div at bounding box center [1023, 345] width 12 height 14
click at [408, 347] on div "Utilisateurs du fournisseur Man Truck & Bus SA" at bounding box center [526, 344] width 264 height 17
click at [515, 299] on div "Man Truck & Bus SA" at bounding box center [676, 302] width 564 height 17
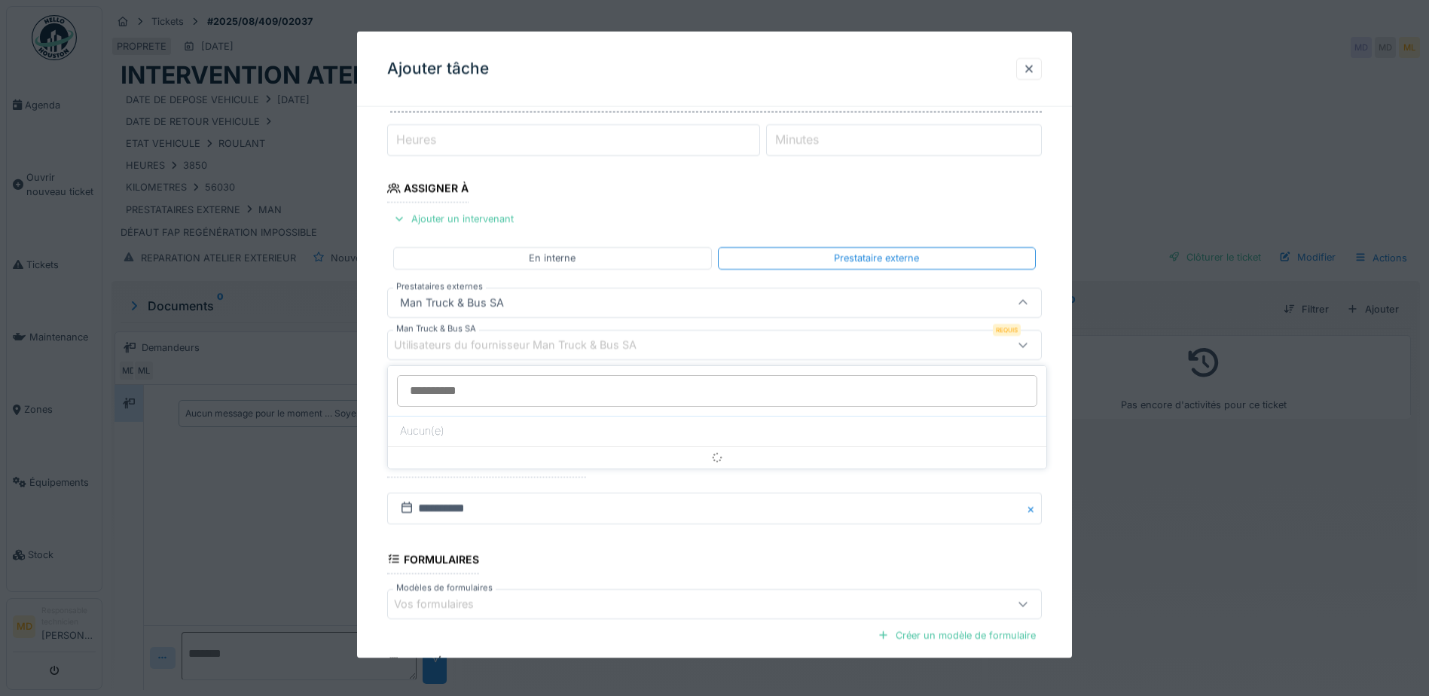
scroll to position [143, 0]
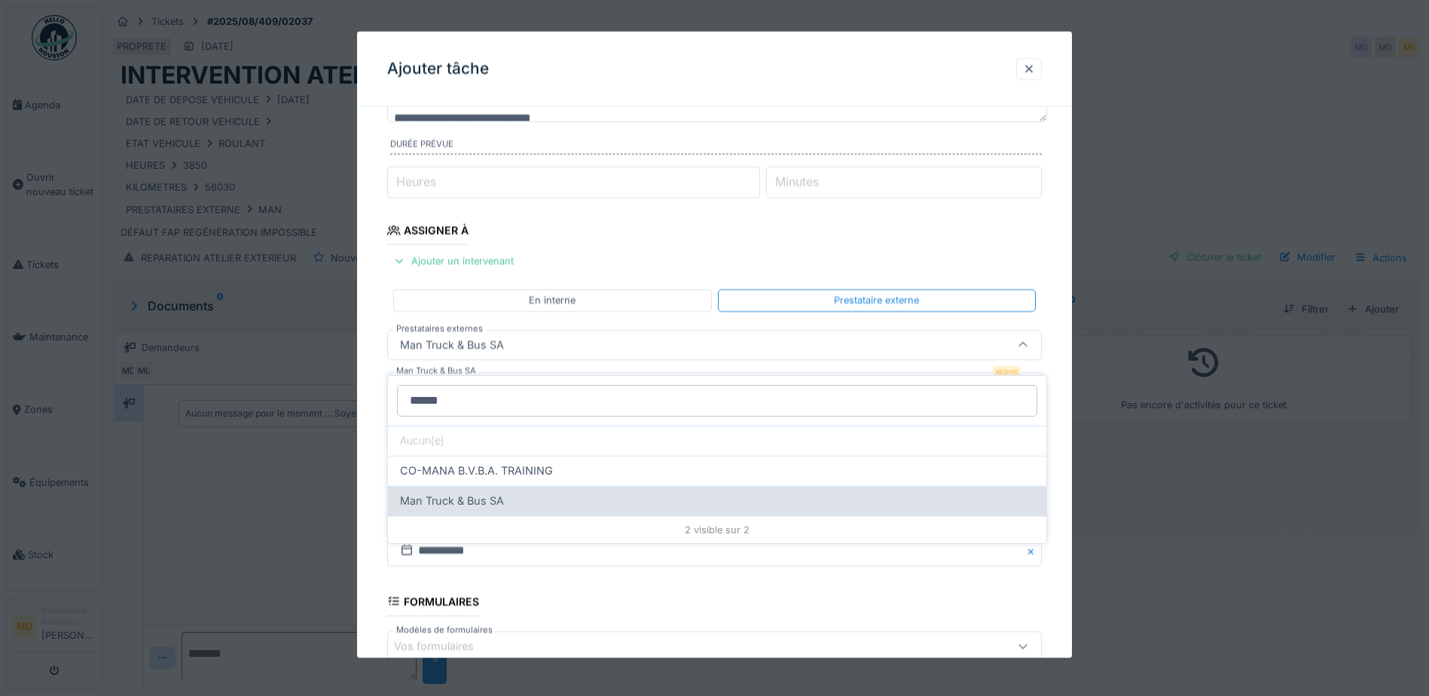
type input "******"
click at [436, 493] on span "Man Truck & Bus SA" at bounding box center [452, 501] width 104 height 17
click at [463, 493] on span "Man Truck & Bus SA" at bounding box center [452, 501] width 104 height 17
click at [464, 493] on span "Man Truck & Bus SA" at bounding box center [452, 501] width 104 height 17
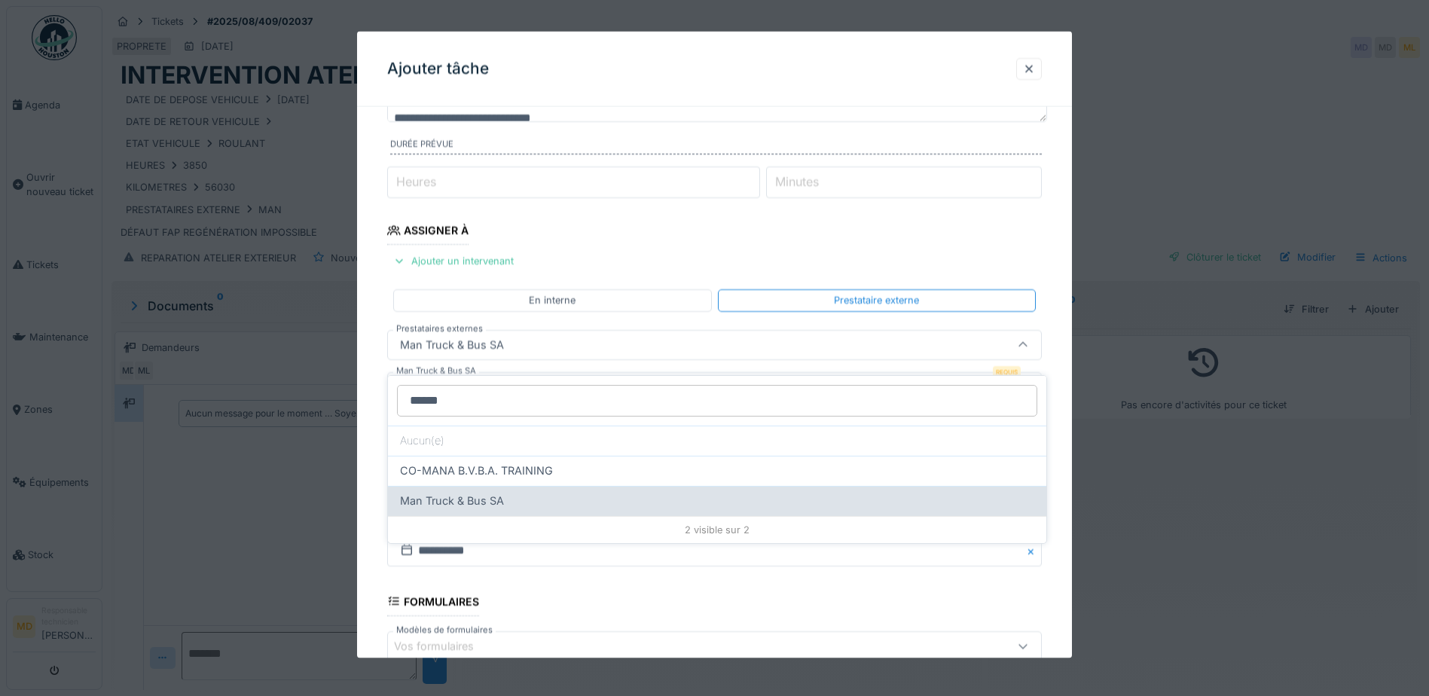
click at [464, 493] on span "Man Truck & Bus SA" at bounding box center [452, 501] width 104 height 17
click at [442, 493] on span "Man Truck & Bus SA" at bounding box center [452, 501] width 104 height 17
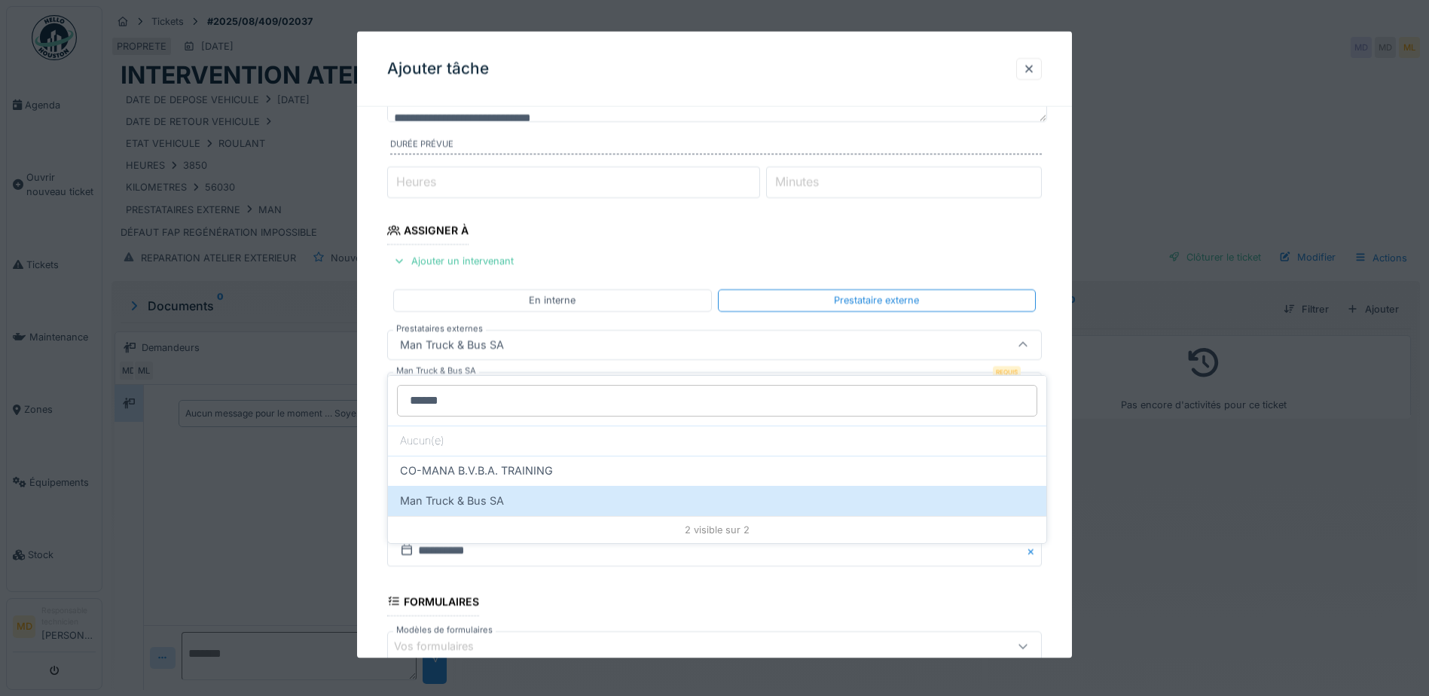
click at [570, 231] on fieldset "**********" at bounding box center [714, 398] width 655 height 845
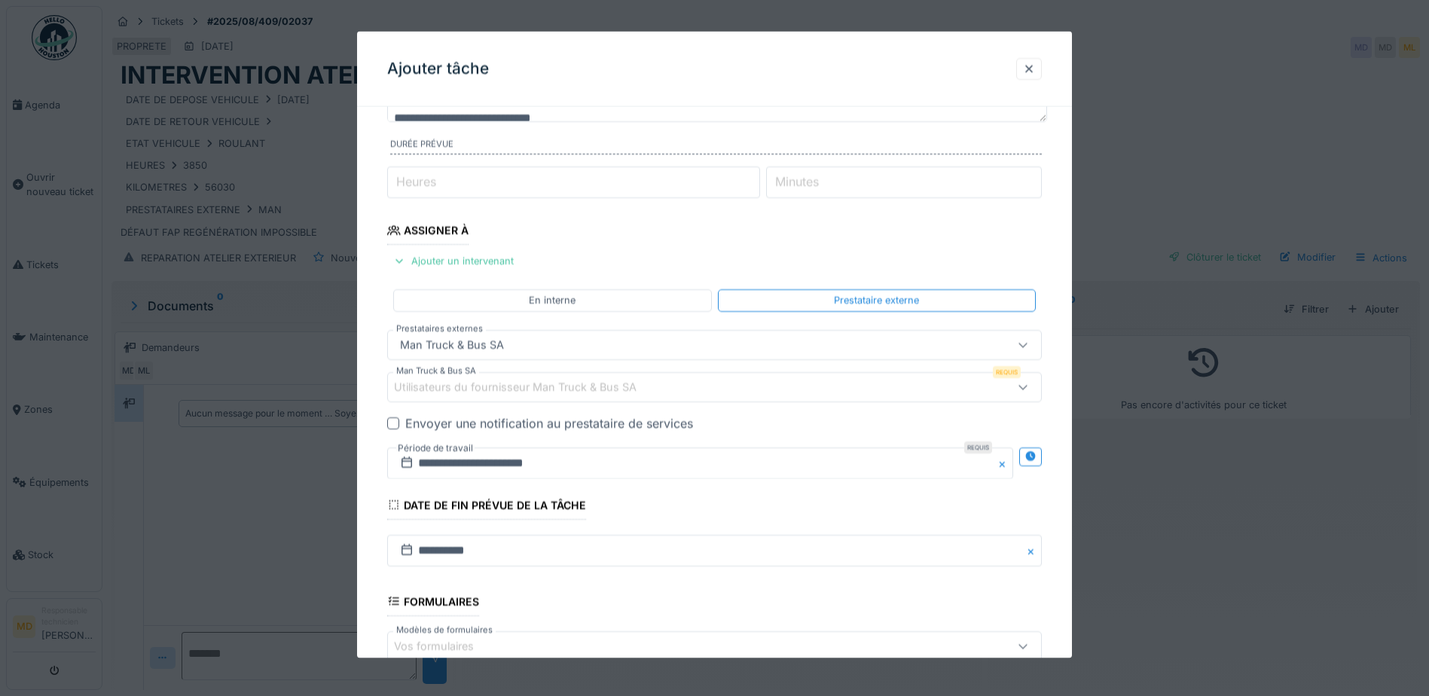
click at [393, 420] on div at bounding box center [393, 423] width 12 height 12
click at [616, 263] on fieldset "**********" at bounding box center [714, 398] width 655 height 845
click at [393, 422] on icon at bounding box center [393, 423] width 9 height 8
click at [1028, 383] on icon at bounding box center [1023, 386] width 12 height 10
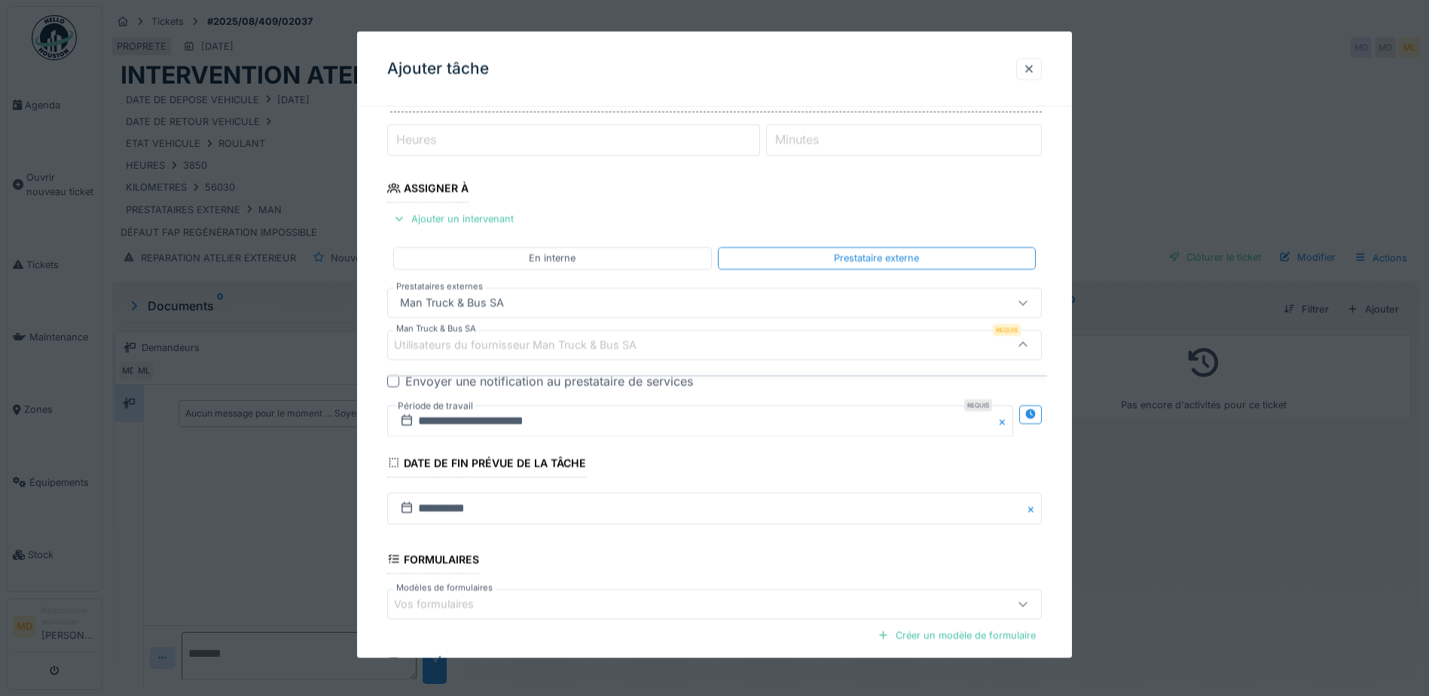
click at [1026, 346] on icon at bounding box center [1023, 345] width 12 height 10
click at [611, 341] on div "Utilisateurs du fournisseur Man Truck & Bus SA" at bounding box center [526, 344] width 264 height 17
click at [418, 324] on label "Man Truck & Bus SA" at bounding box center [436, 328] width 86 height 13
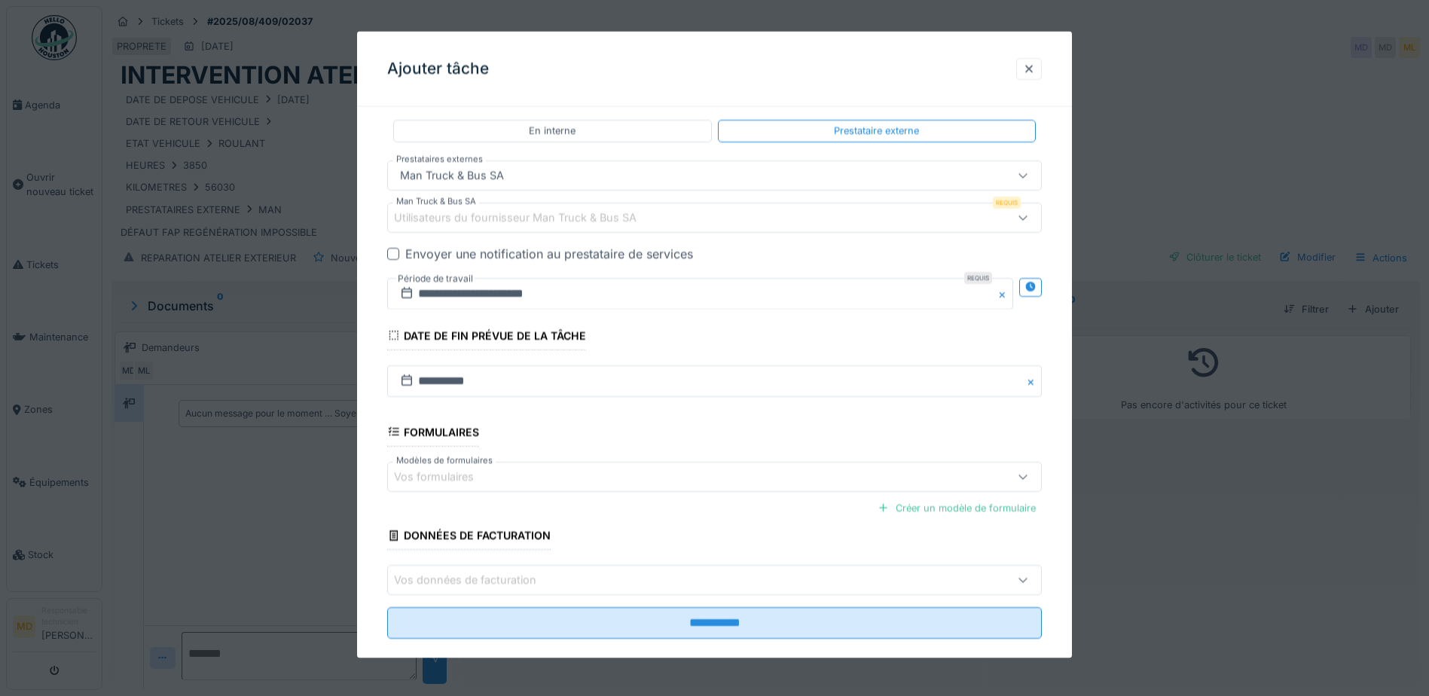
scroll to position [335, 0]
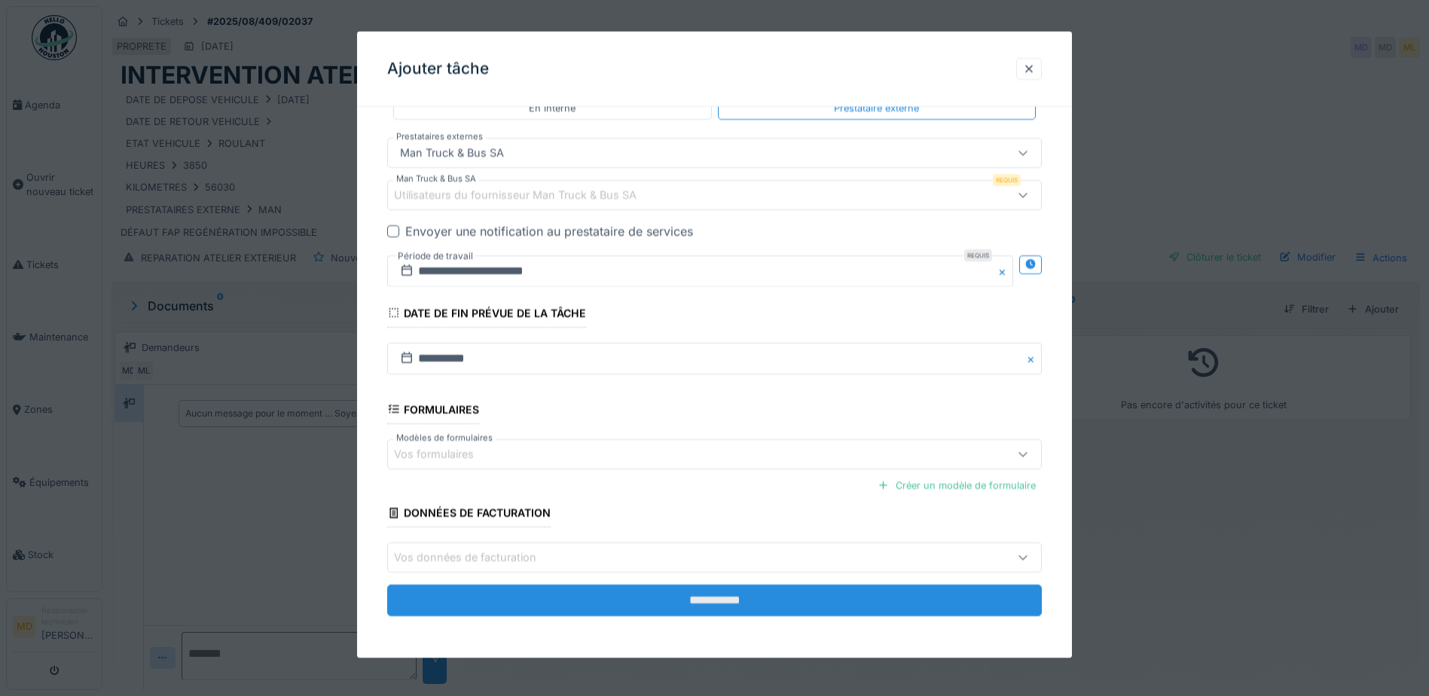
click at [707, 595] on input "**********" at bounding box center [714, 601] width 655 height 32
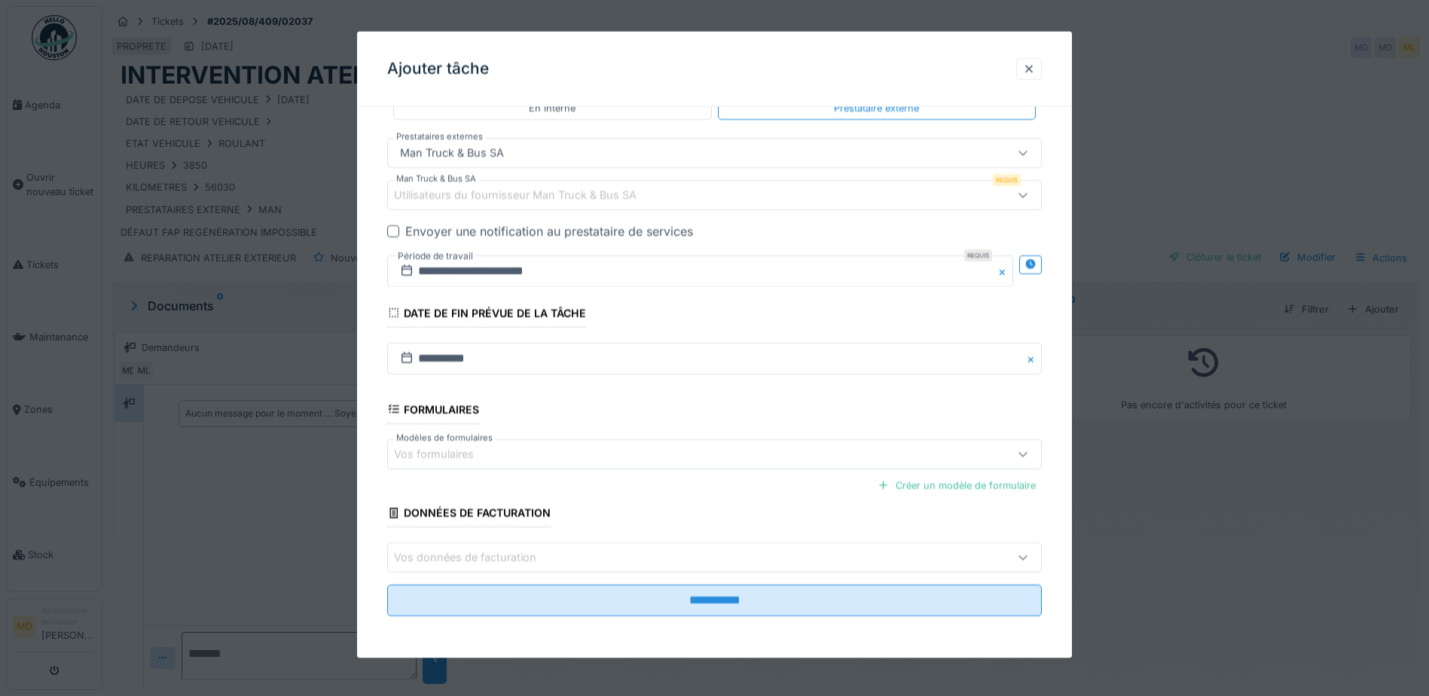
click at [1029, 150] on icon at bounding box center [1023, 152] width 12 height 10
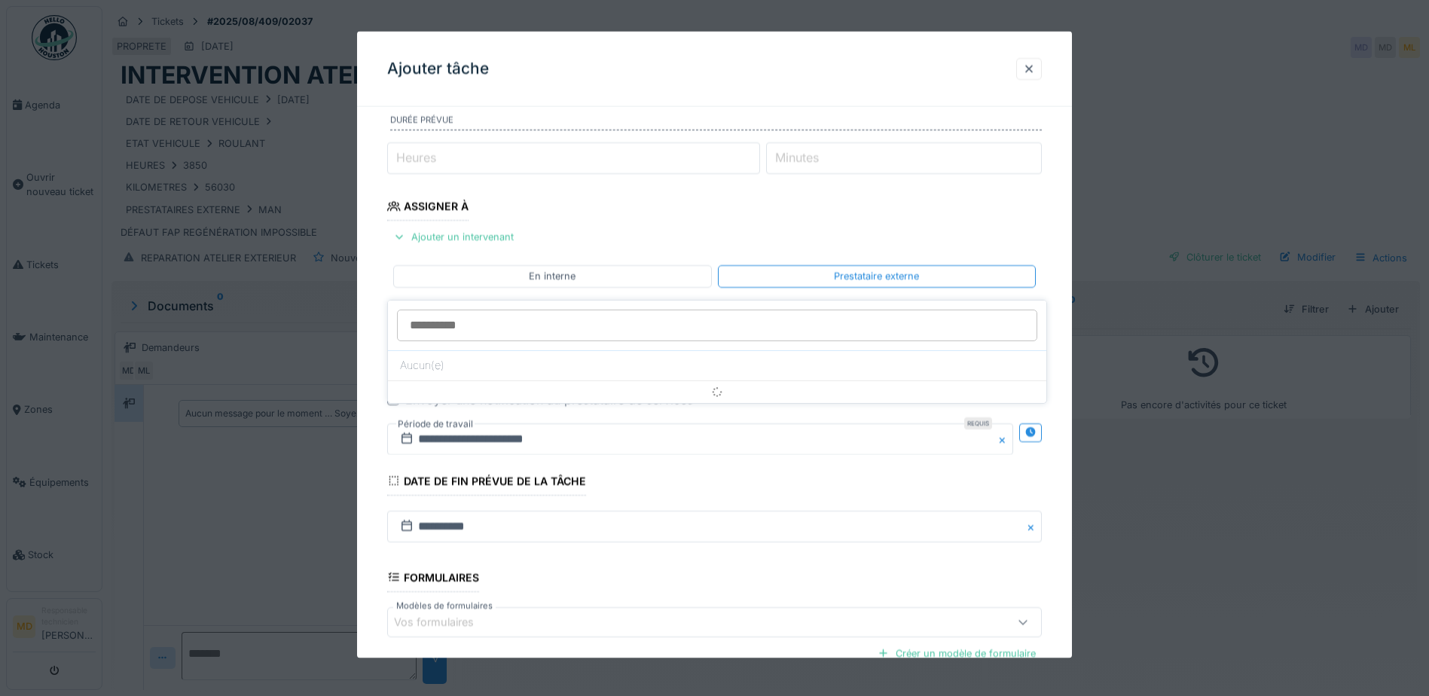
scroll to position [143, 0]
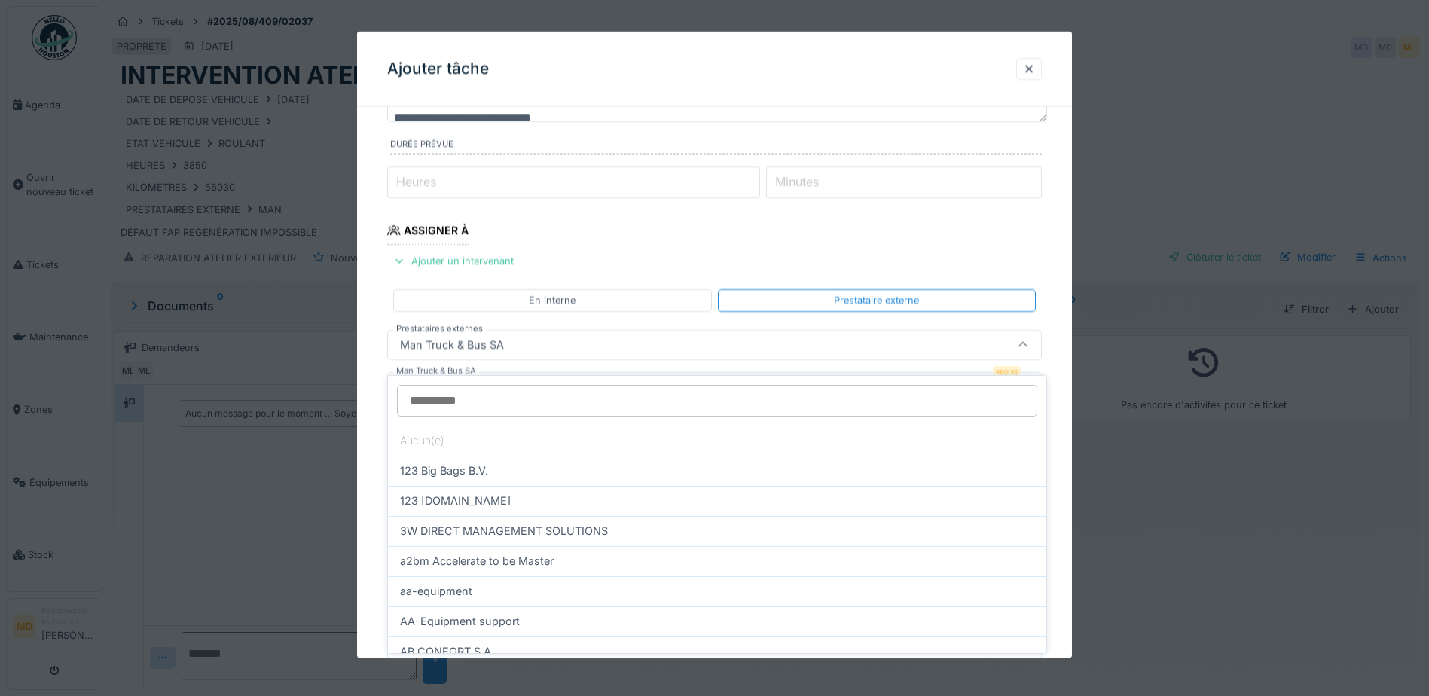
click at [432, 347] on div "Man Truck & Bus SA" at bounding box center [452, 344] width 116 height 17
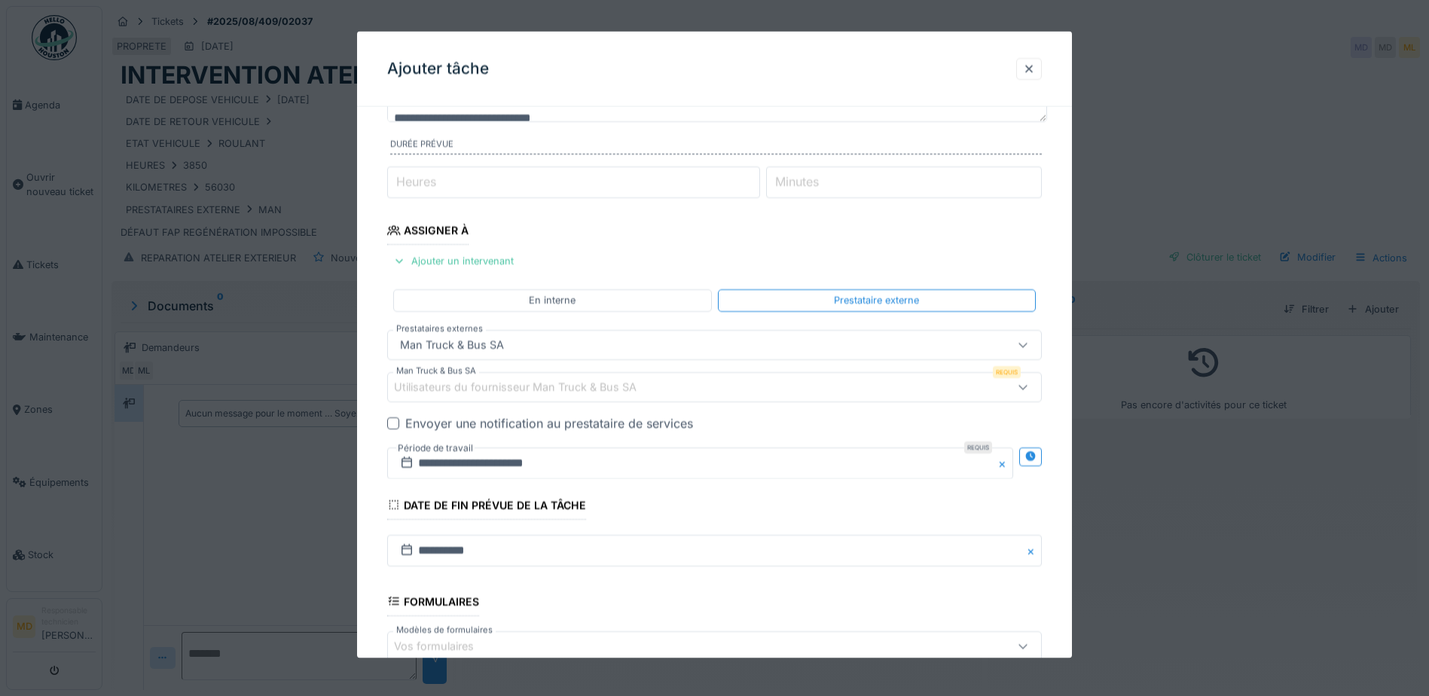
click at [435, 347] on div "Man Truck & Bus SA" at bounding box center [452, 344] width 116 height 17
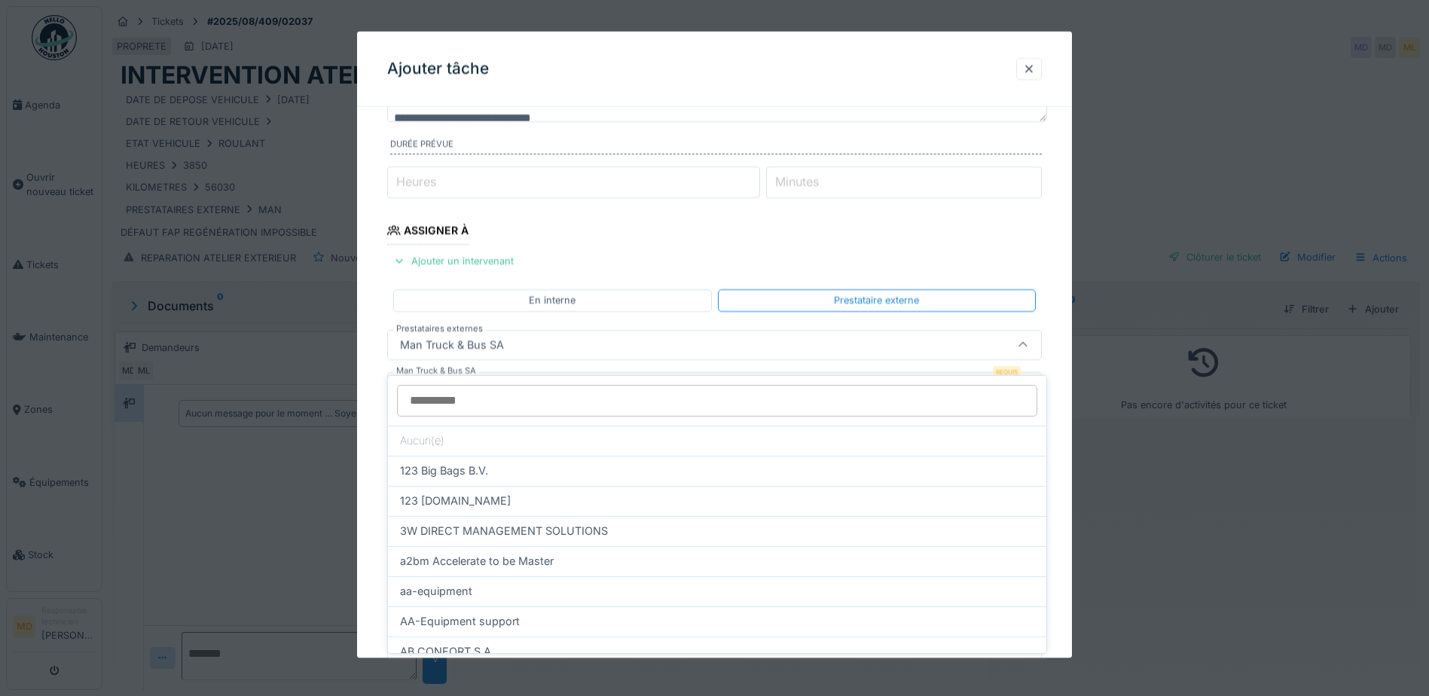
click at [417, 341] on div "Man Truck & Bus SA" at bounding box center [452, 344] width 116 height 17
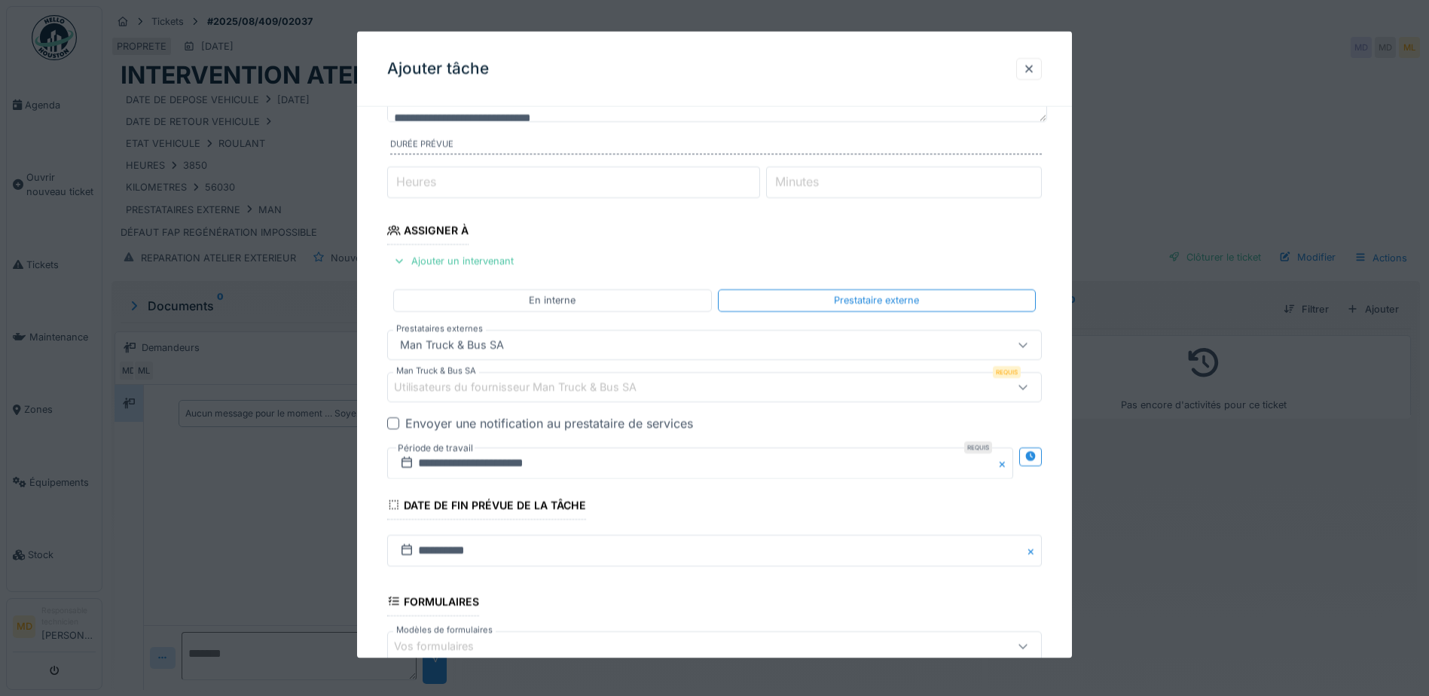
click at [417, 388] on div "Utilisateurs du fournisseur Man Truck & Bus SA" at bounding box center [526, 386] width 264 height 17
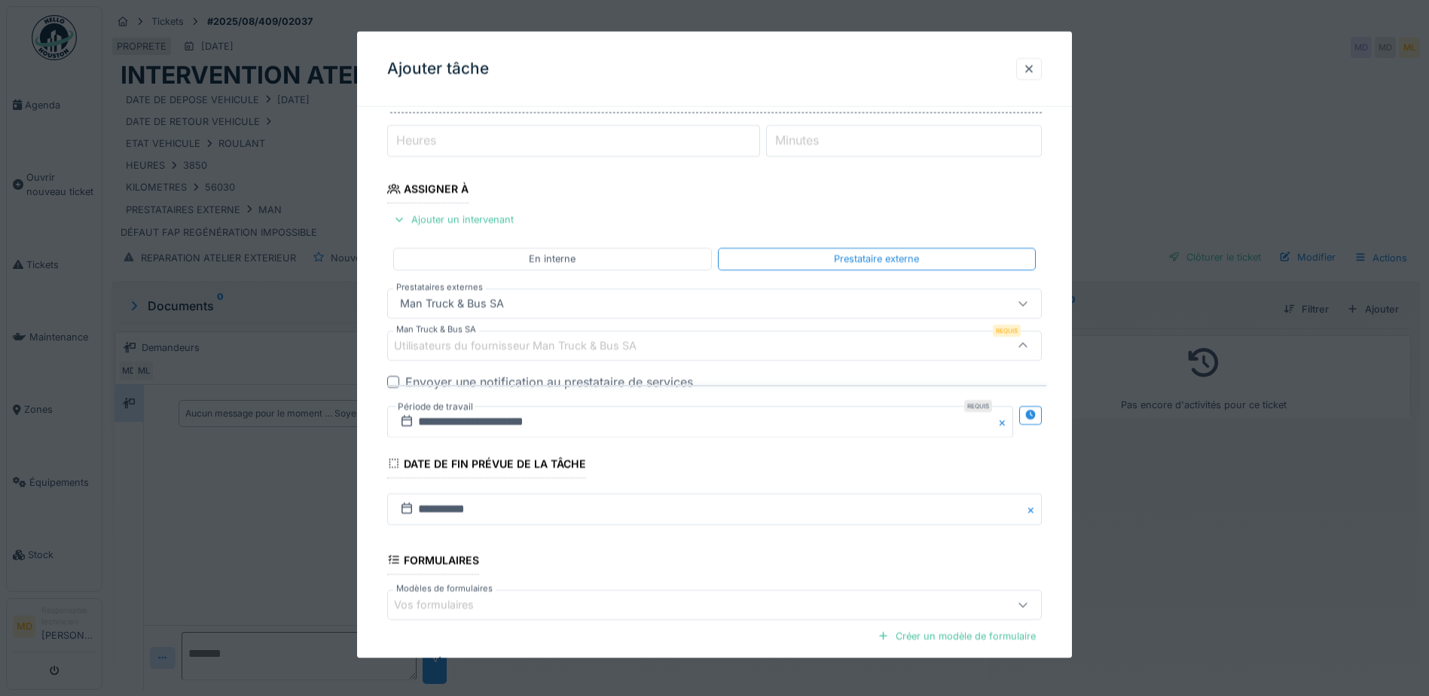
scroll to position [185, 0]
click at [515, 256] on div "En interne" at bounding box center [552, 258] width 318 height 22
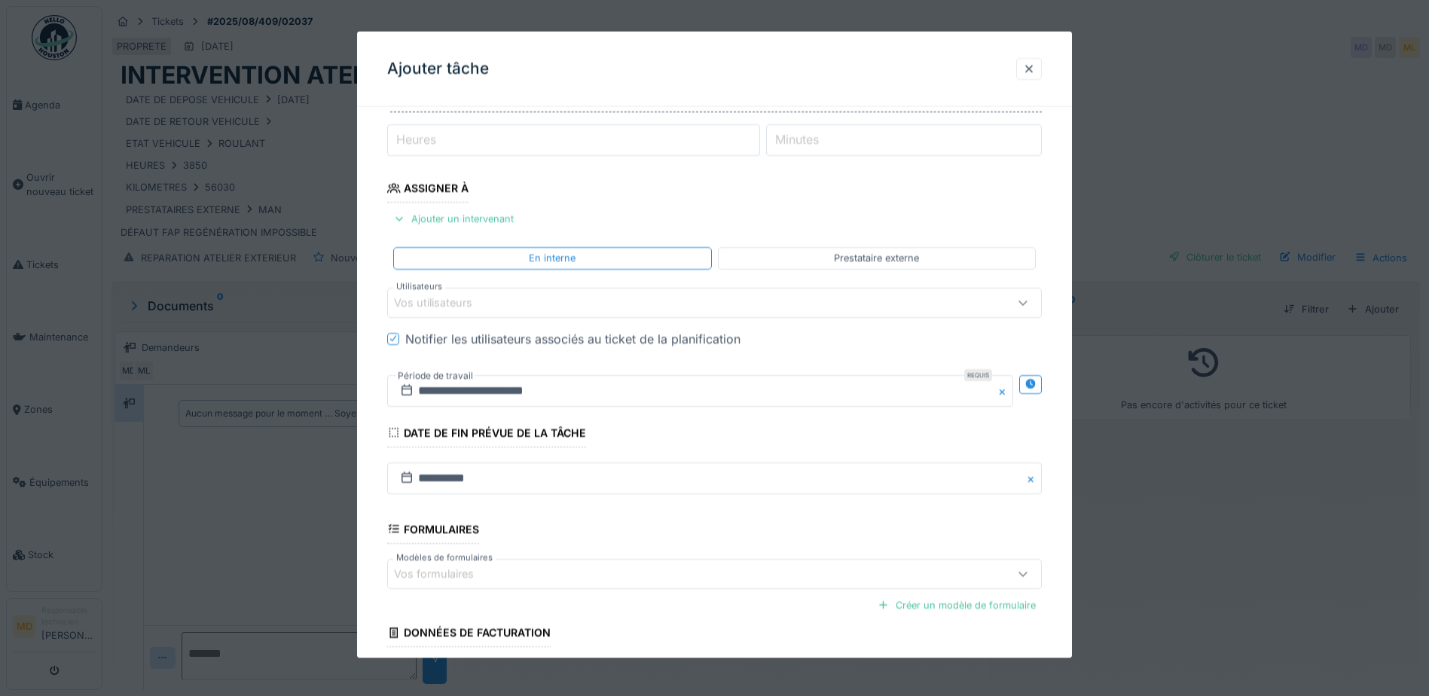
click at [860, 256] on div "Prestataire externe" at bounding box center [876, 258] width 85 height 14
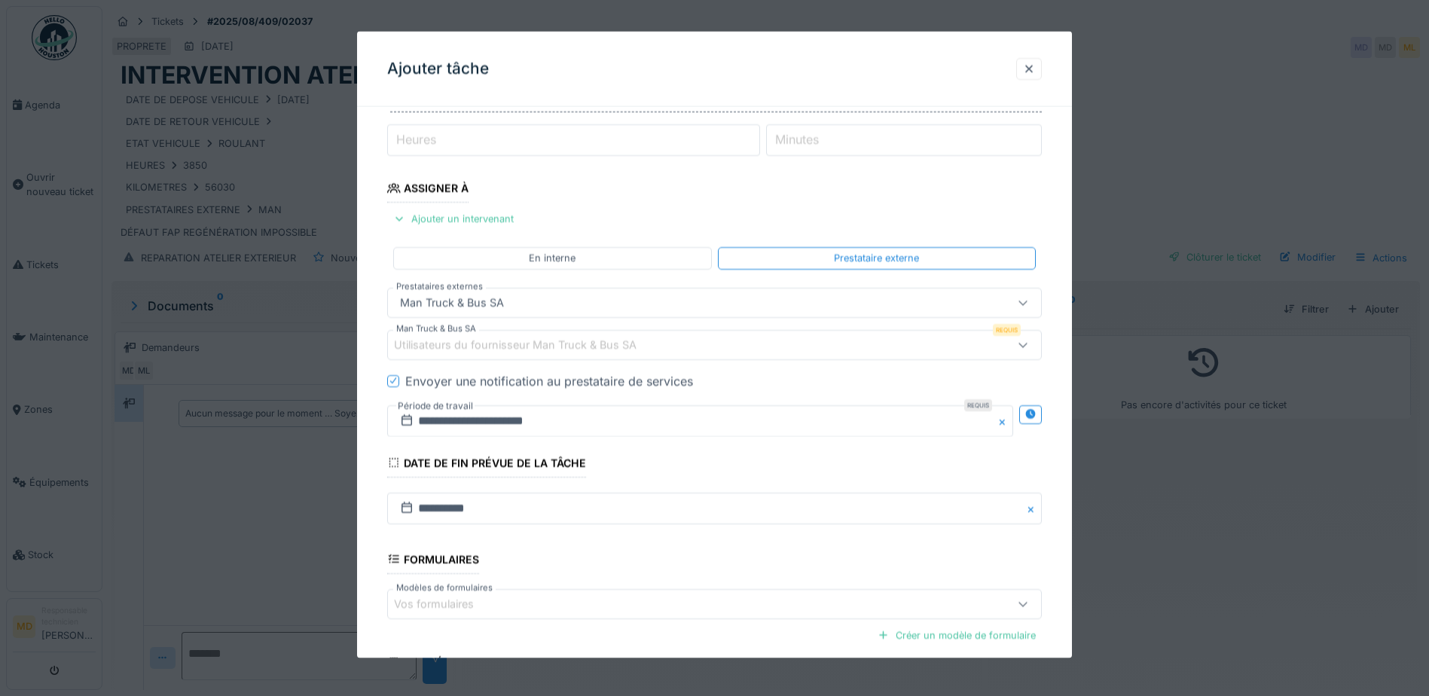
click at [446, 339] on div "Utilisateurs du fournisseur Man Truck & Bus SA" at bounding box center [526, 344] width 264 height 17
click at [1034, 67] on div at bounding box center [1029, 68] width 12 height 14
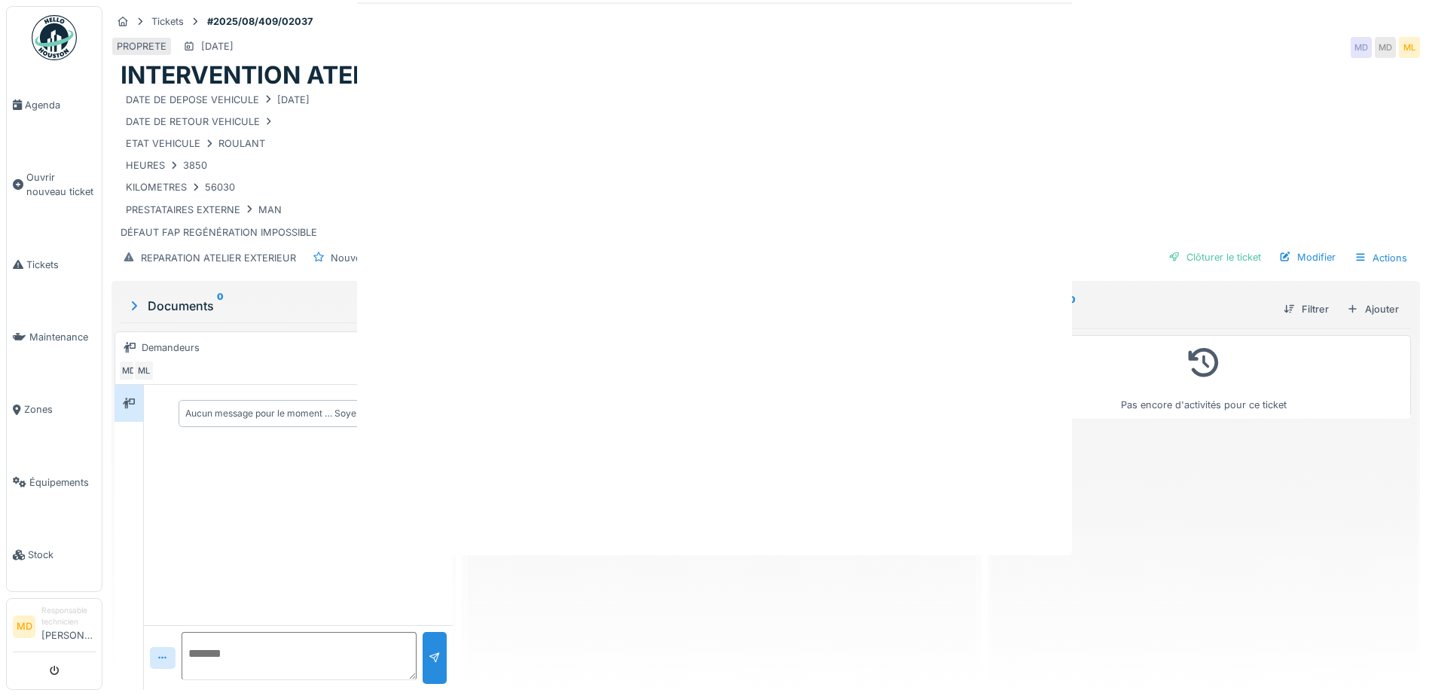
scroll to position [0, 0]
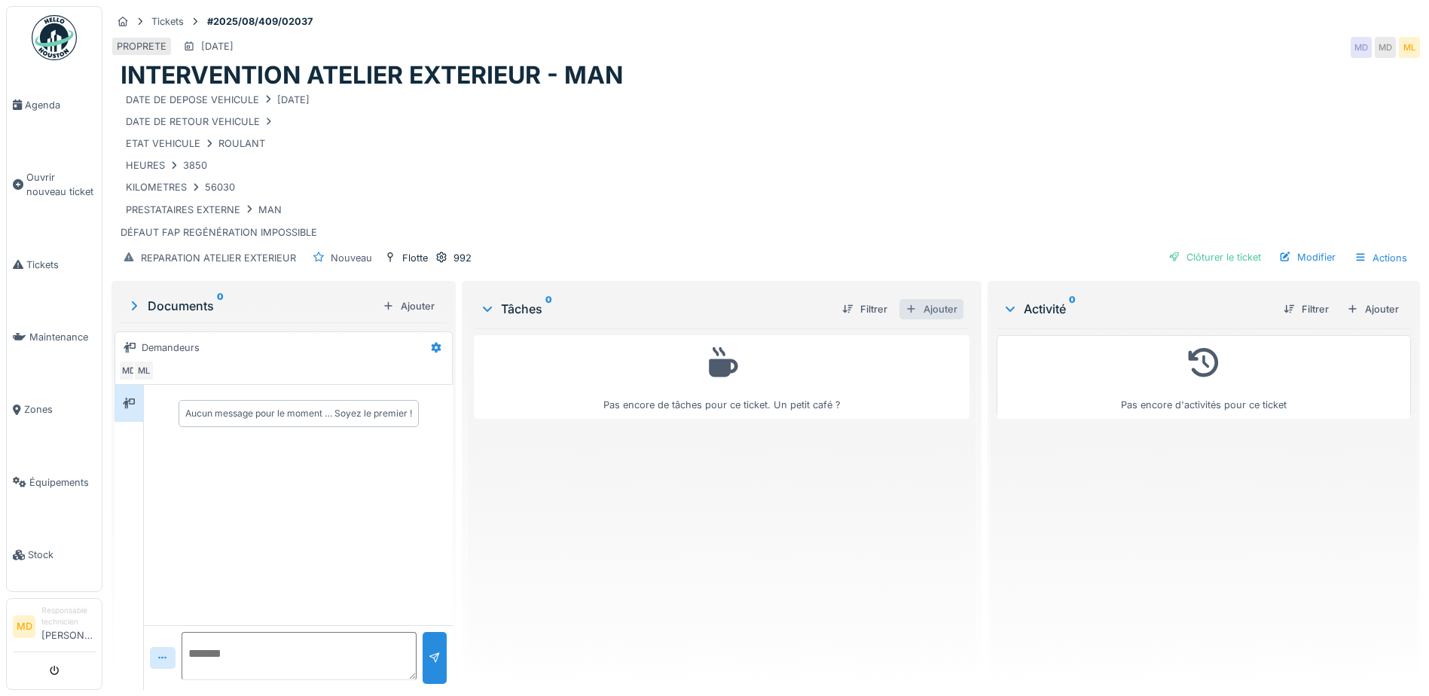
click at [948, 299] on div "Ajouter" at bounding box center [932, 309] width 64 height 20
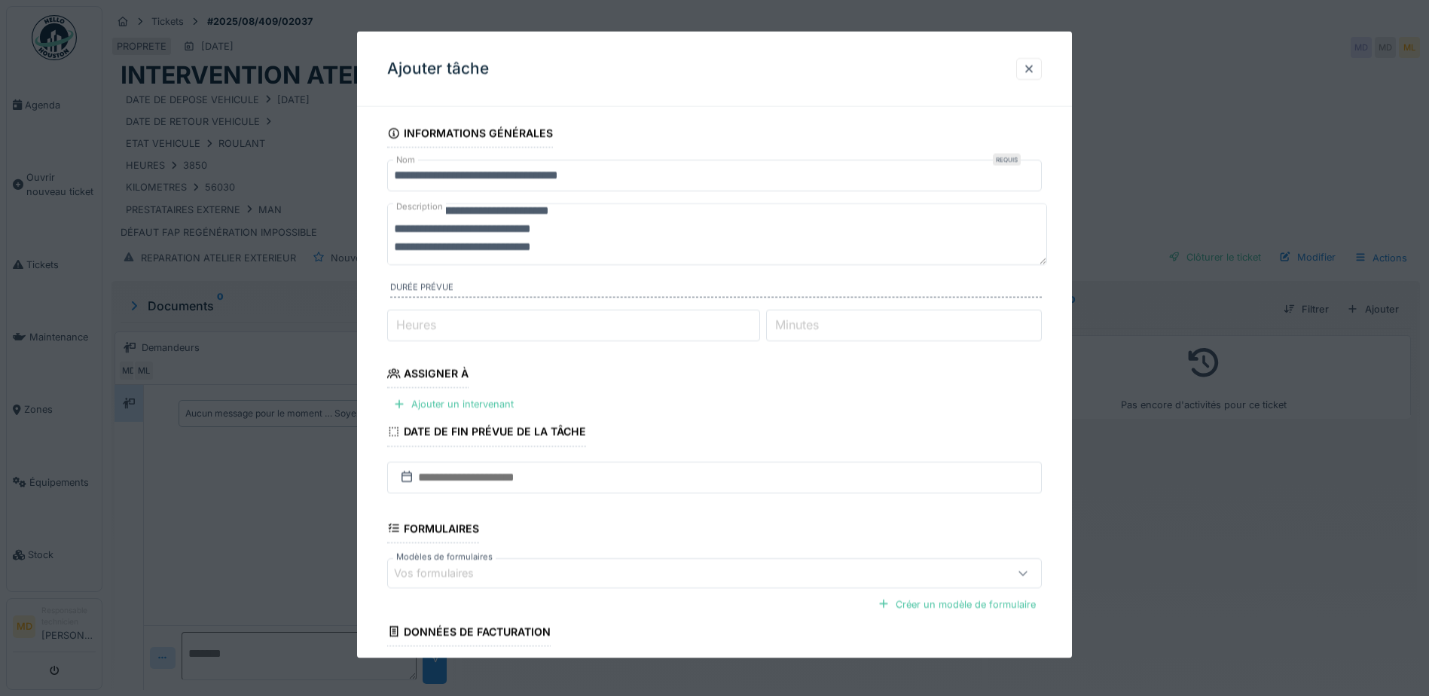
scroll to position [18, 0]
click at [461, 402] on div "Ajouter un intervenant" at bounding box center [453, 404] width 133 height 20
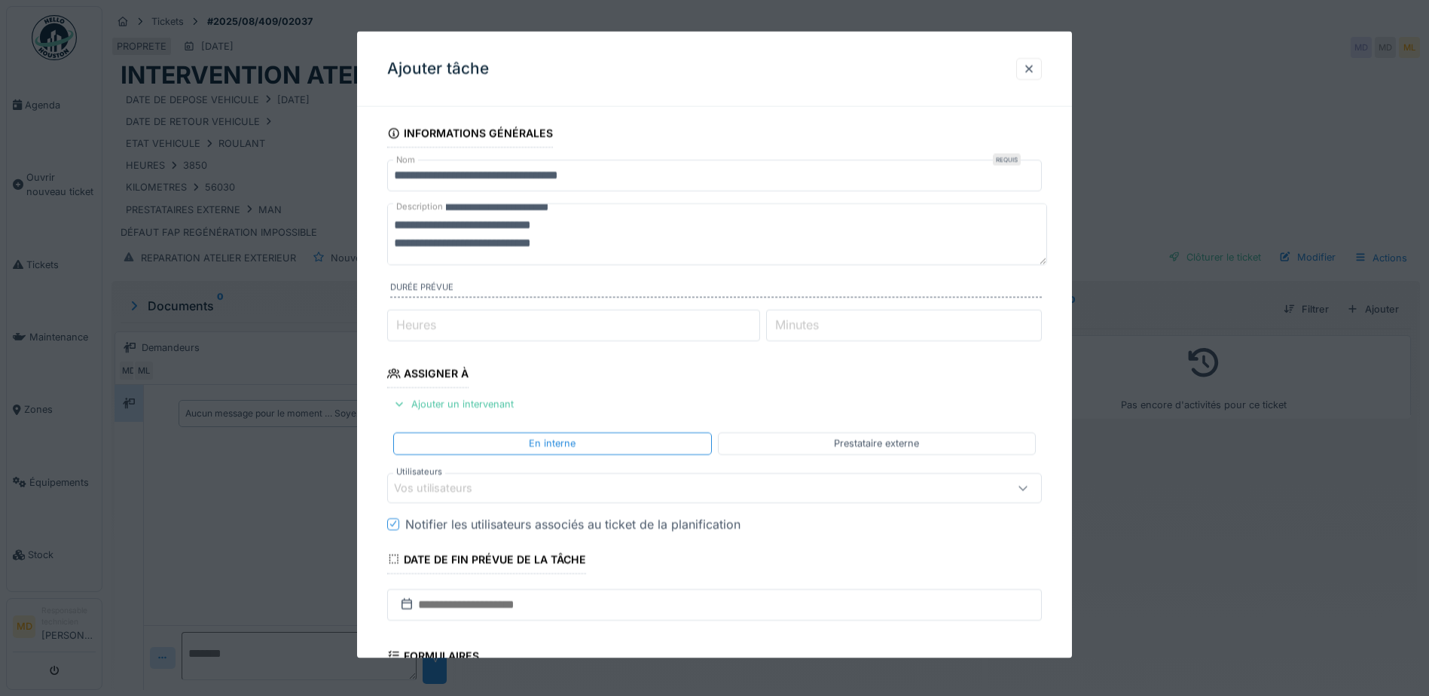
click at [842, 443] on div "Prestataire externe" at bounding box center [876, 443] width 85 height 14
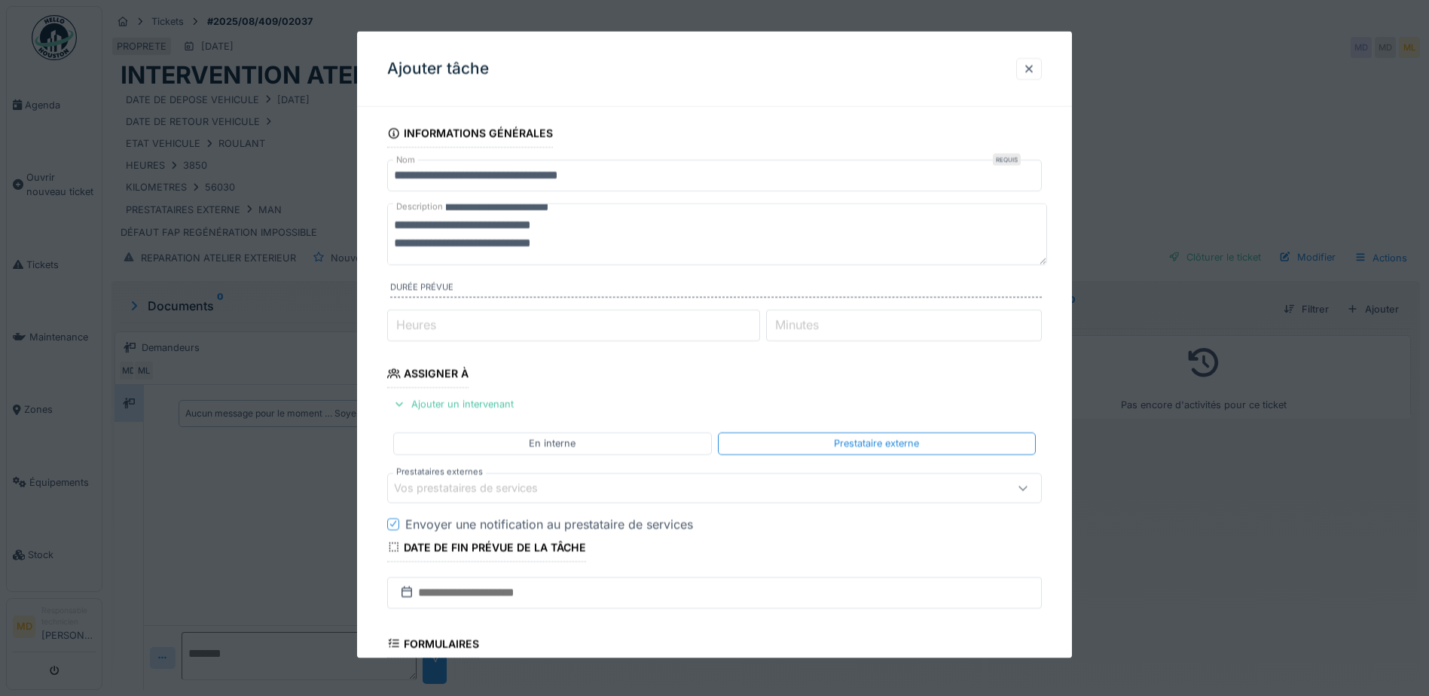
click at [429, 487] on div "Vos prestataires de services" at bounding box center [476, 487] width 165 height 17
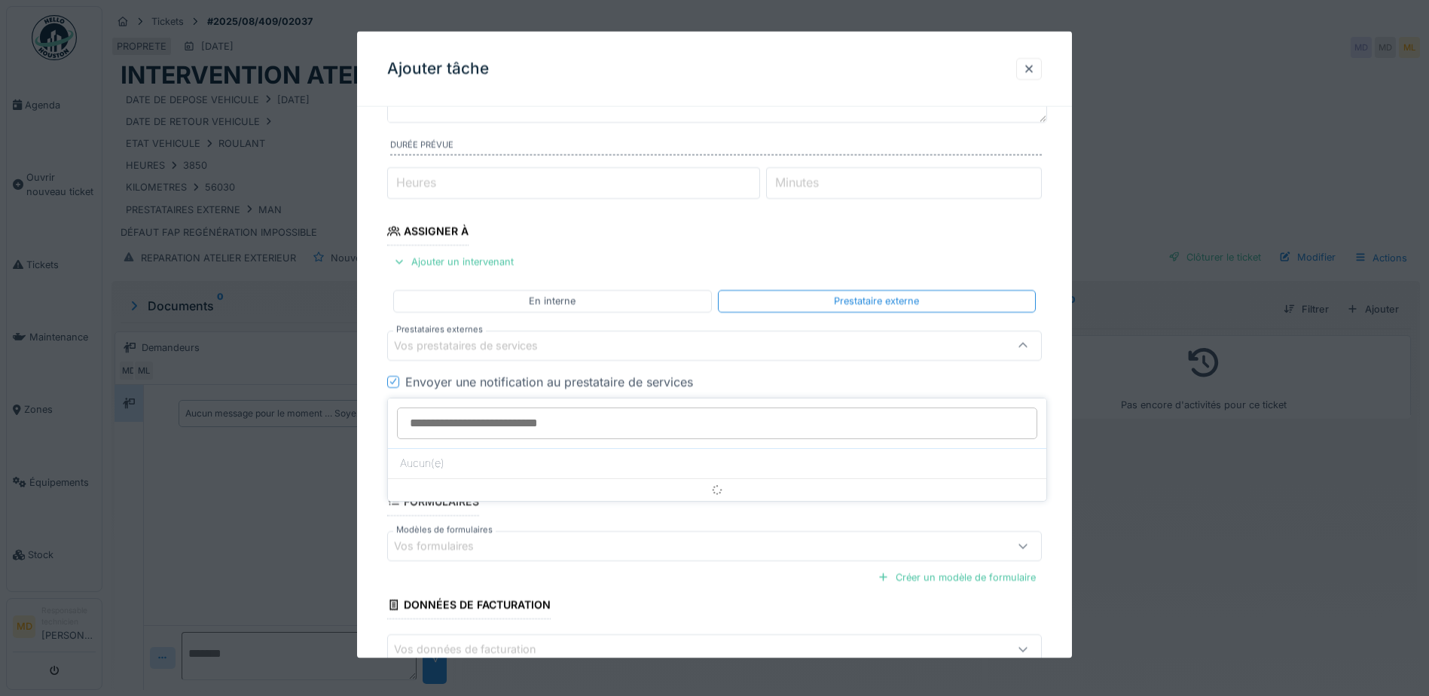
scroll to position [143, 0]
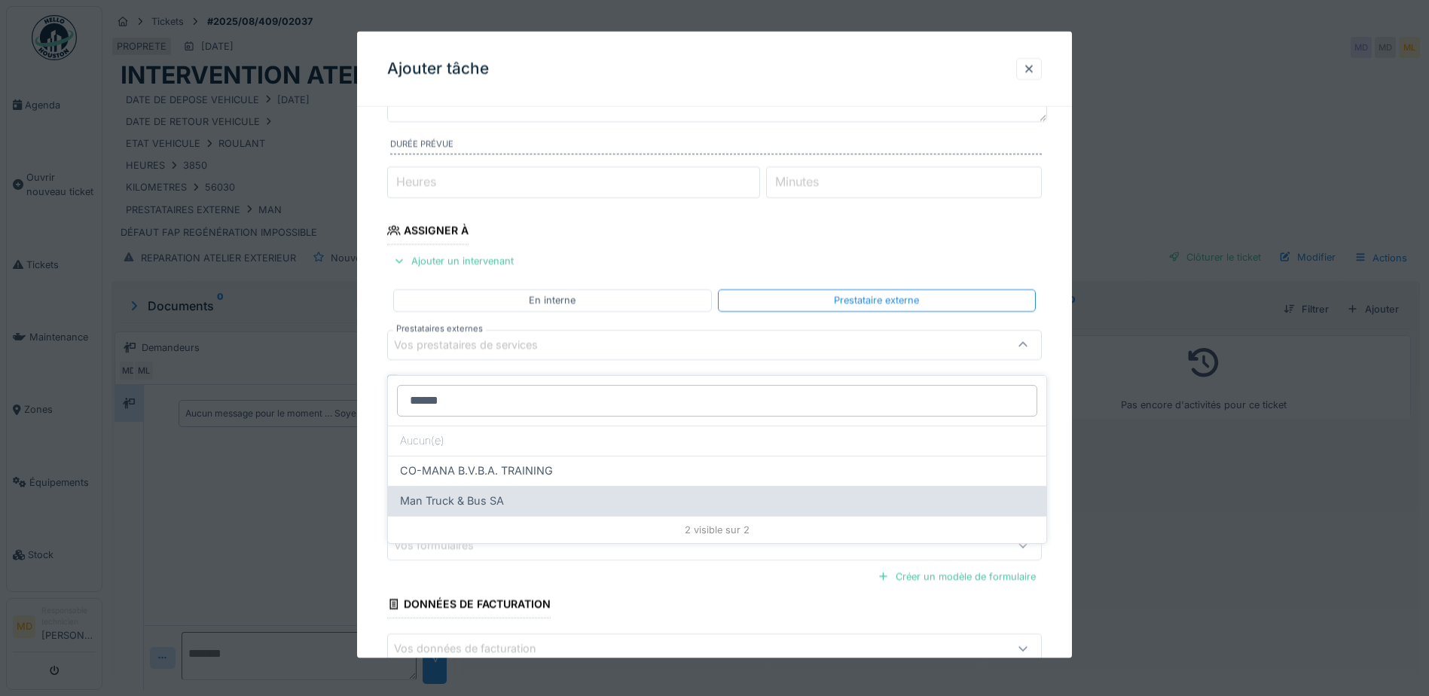
type input "******"
click at [477, 493] on span "Man Truck & Bus SA" at bounding box center [452, 501] width 104 height 17
type input "*****"
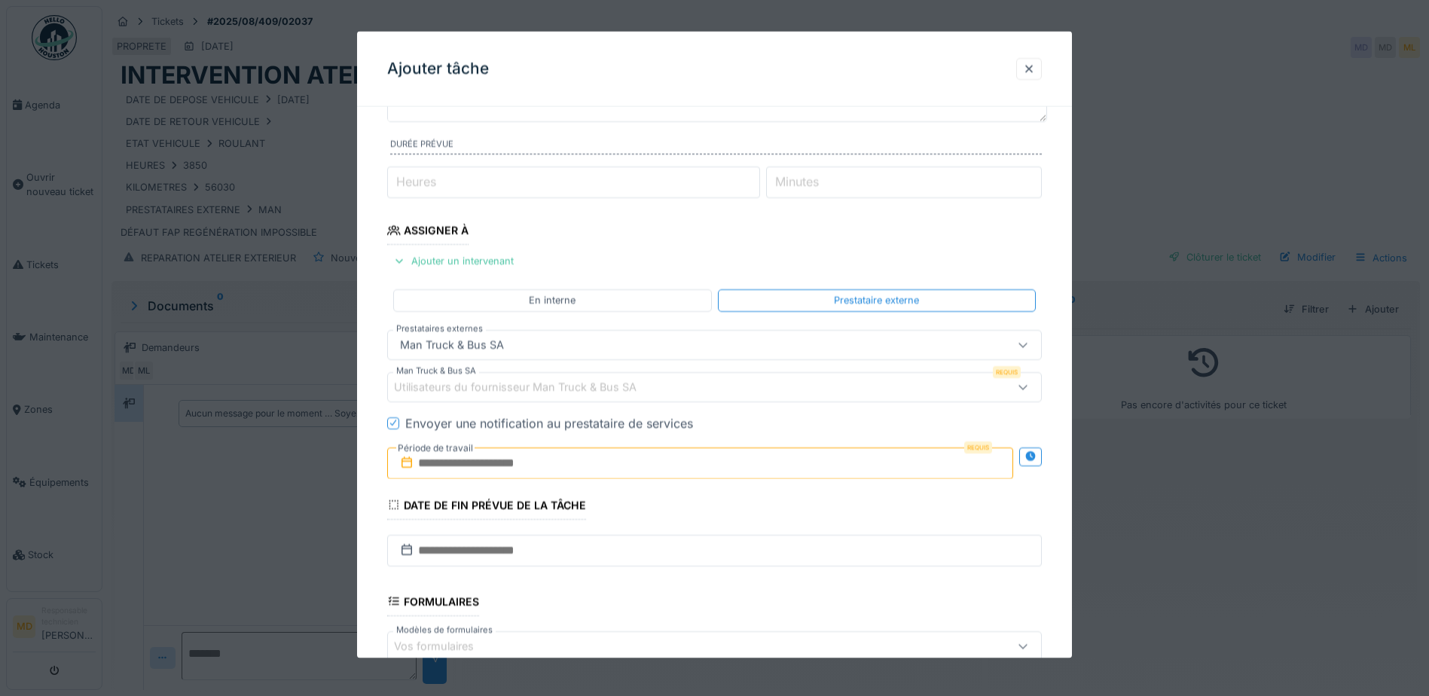
click at [437, 390] on div "Utilisateurs du fournisseur Man Truck & Bus SA" at bounding box center [526, 386] width 264 height 17
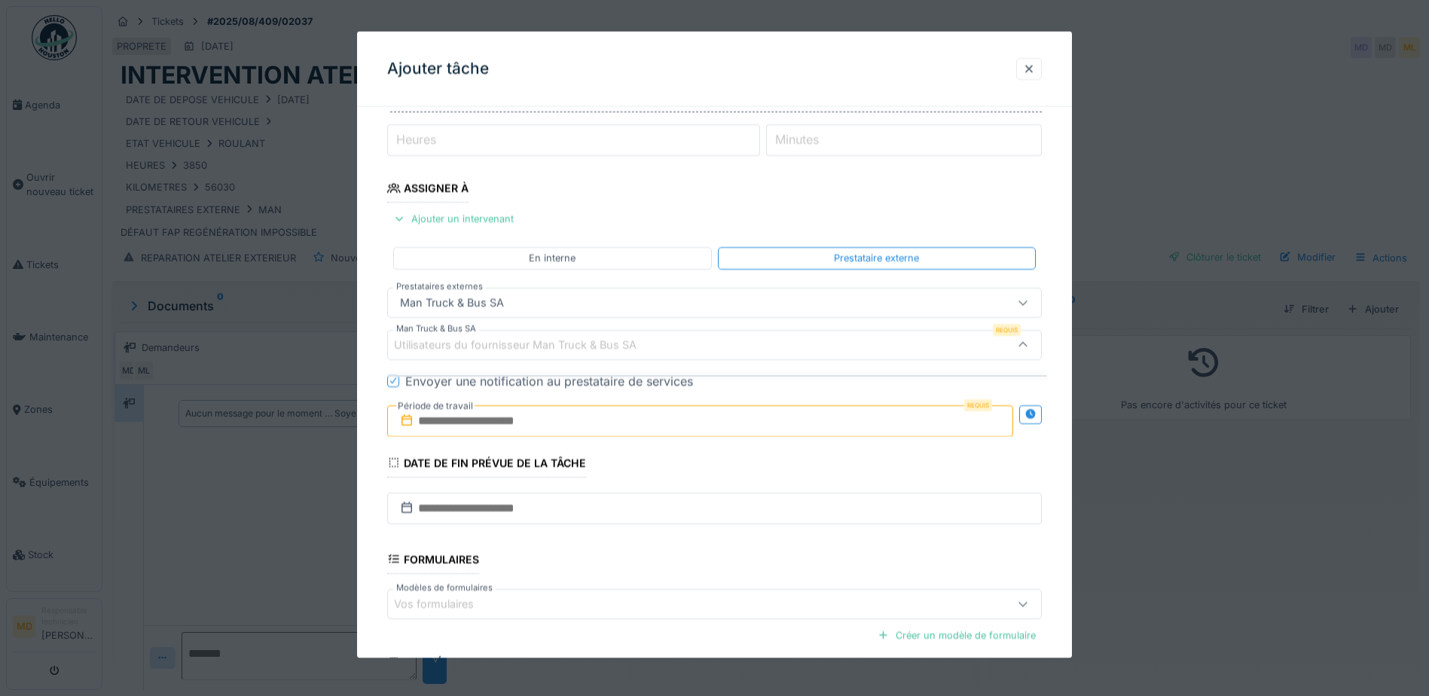
click at [439, 335] on div "Utilisateurs du fournisseur Man Truck & Bus SA" at bounding box center [714, 344] width 655 height 30
click at [1035, 66] on div at bounding box center [1029, 68] width 12 height 14
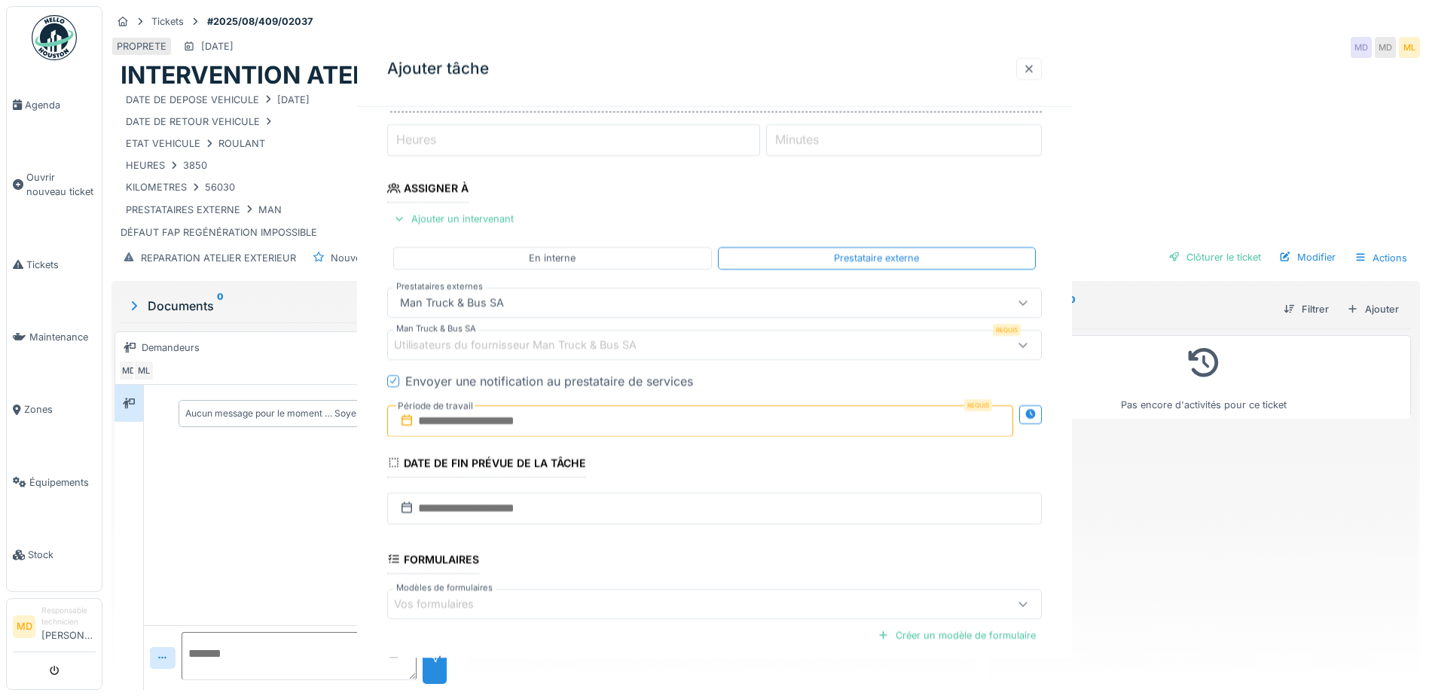
scroll to position [0, 0]
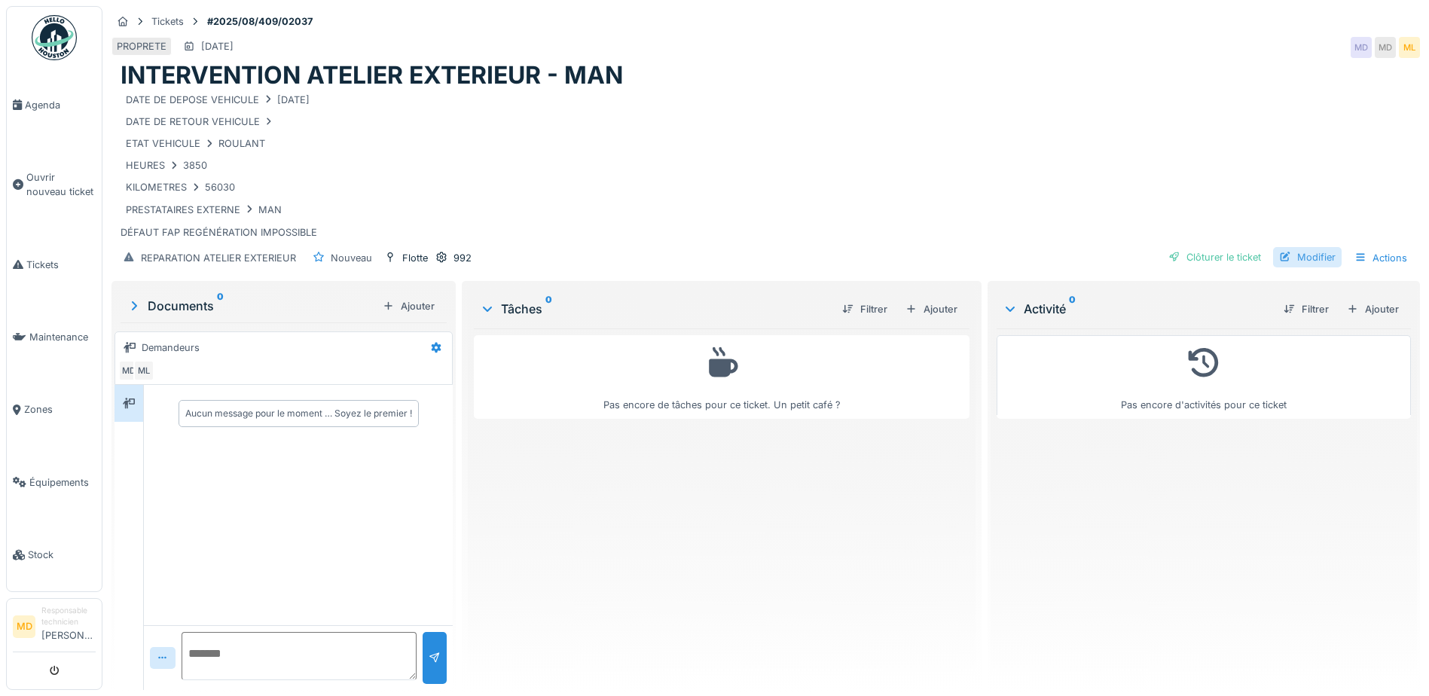
click at [1297, 247] on div "Modifier" at bounding box center [1307, 257] width 69 height 20
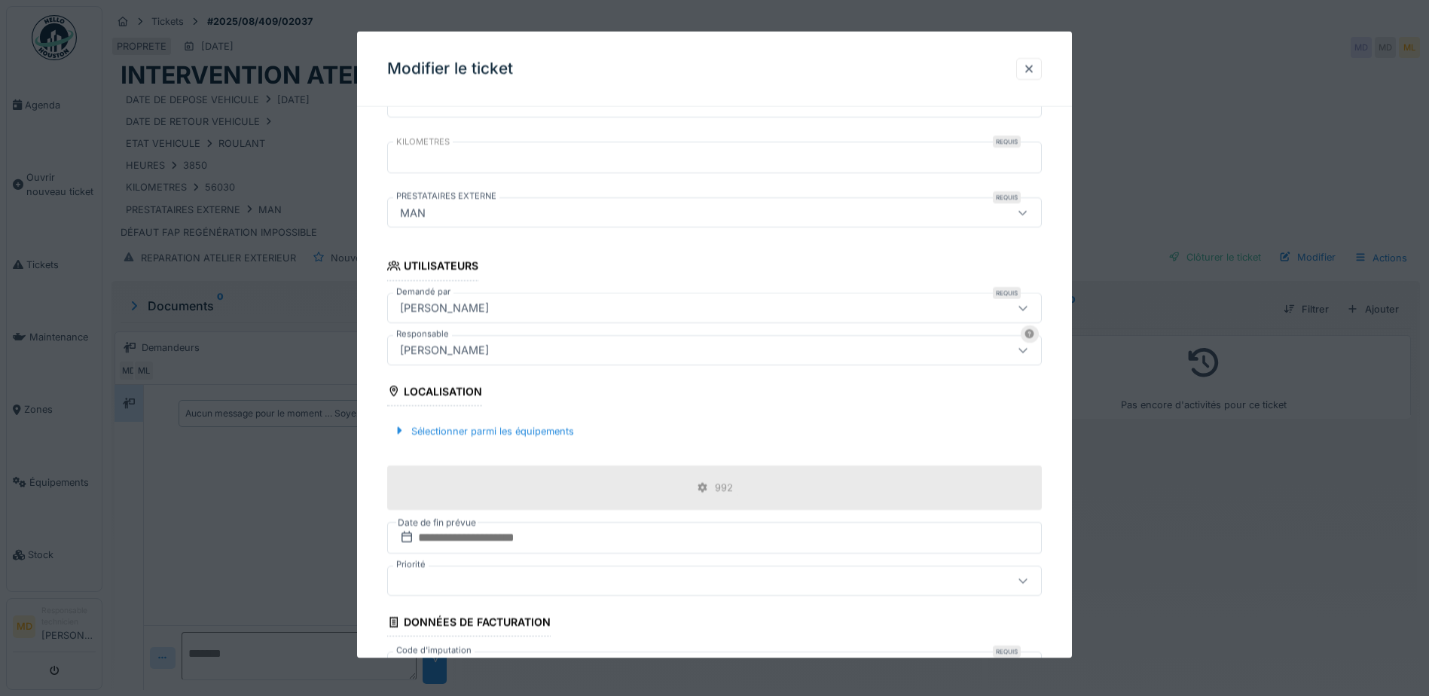
scroll to position [613, 0]
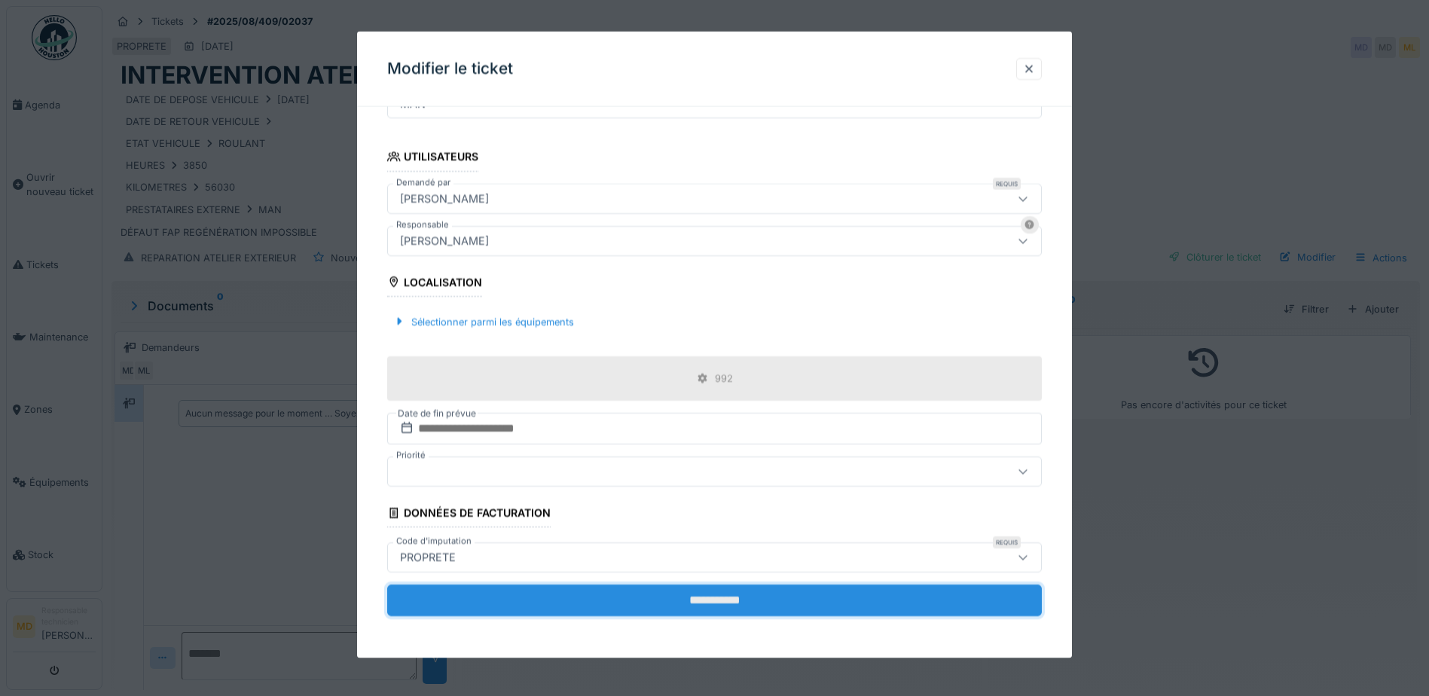
click at [723, 605] on input "**********" at bounding box center [714, 601] width 655 height 32
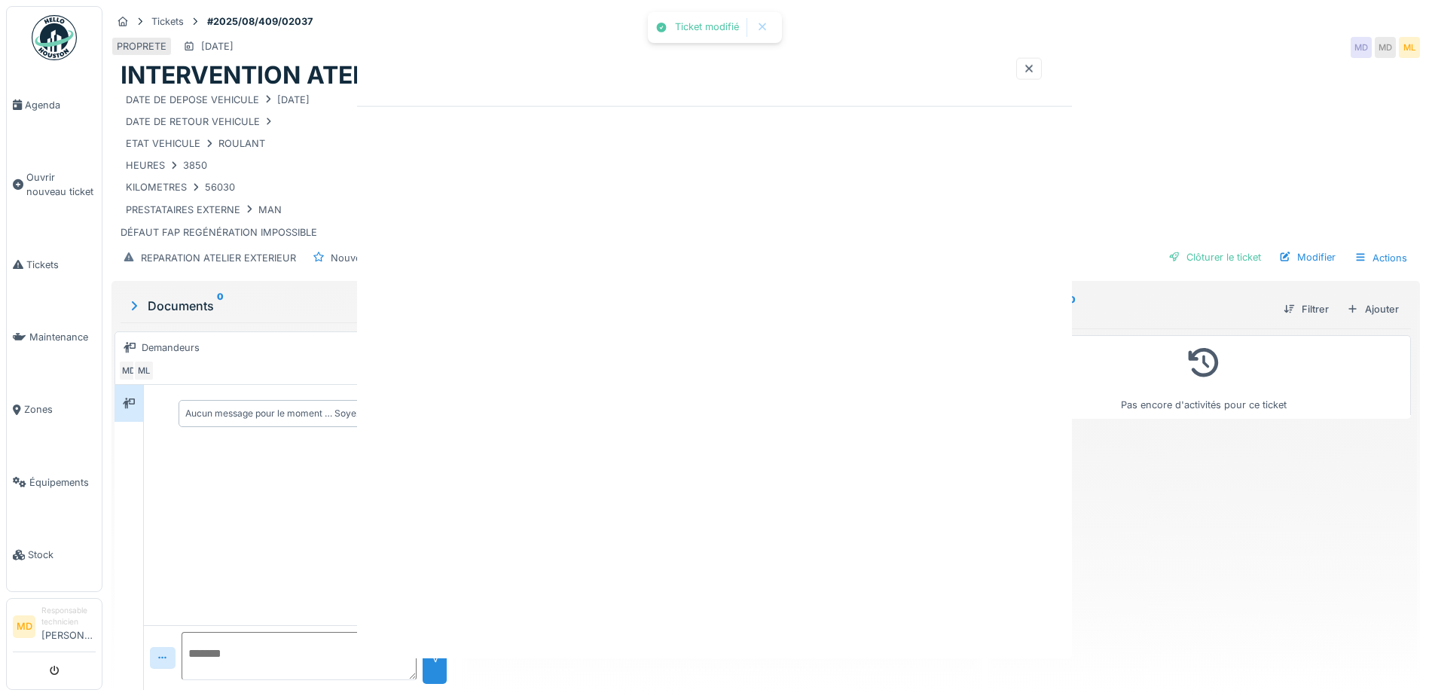
scroll to position [0, 0]
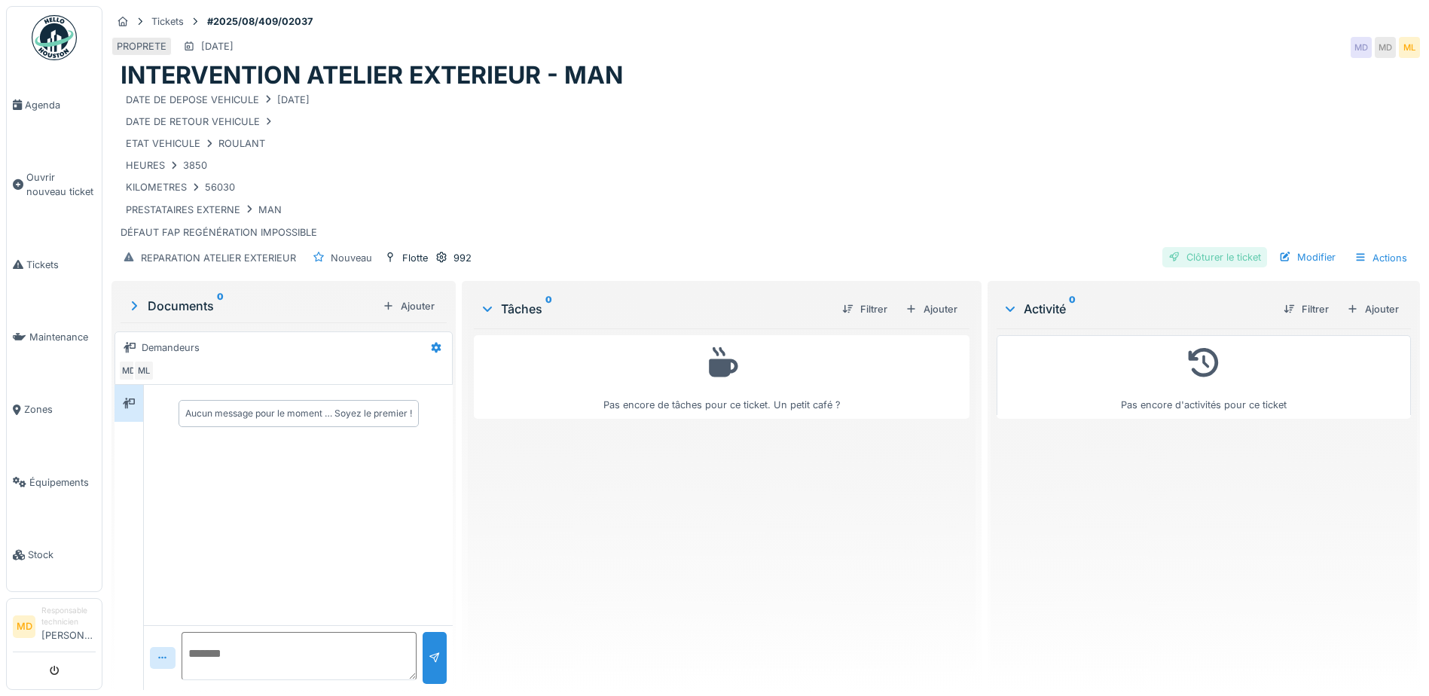
click at [1179, 258] on div "Clôturer le ticket" at bounding box center [1215, 257] width 105 height 20
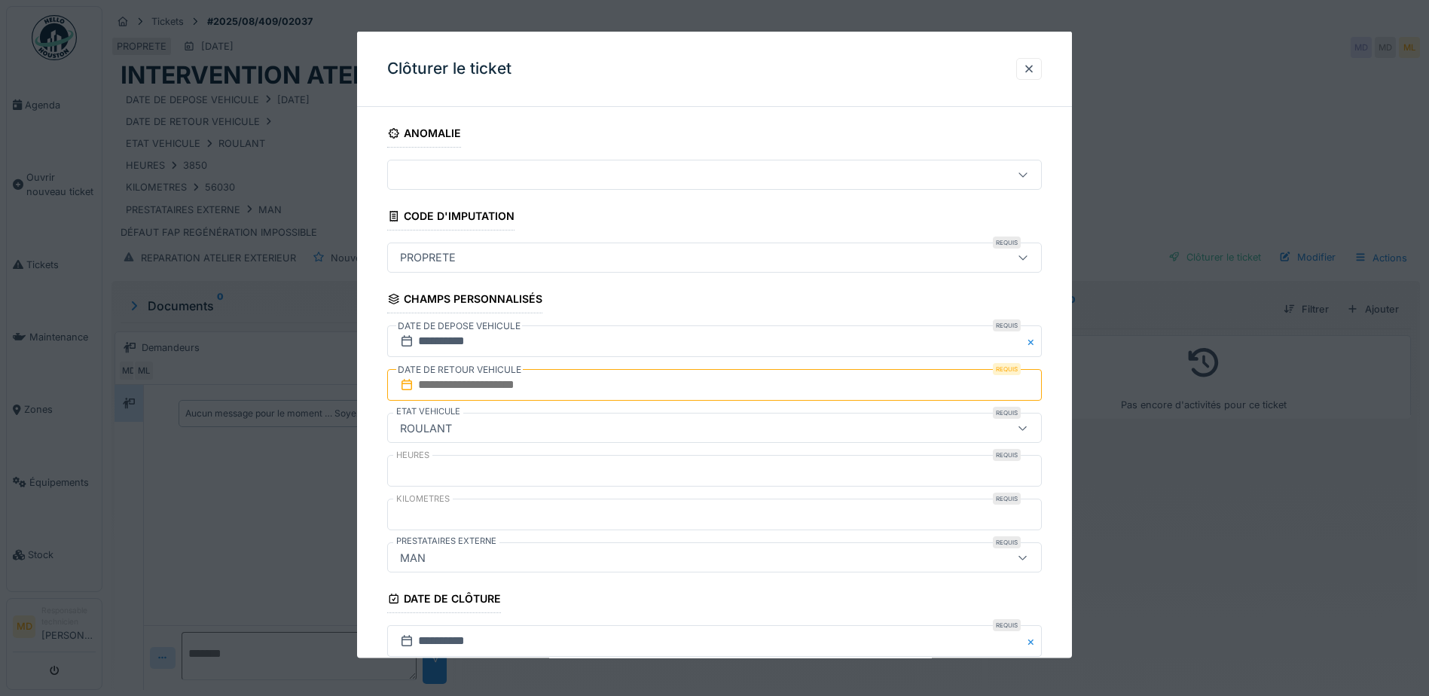
click at [483, 379] on input "text" at bounding box center [714, 385] width 655 height 32
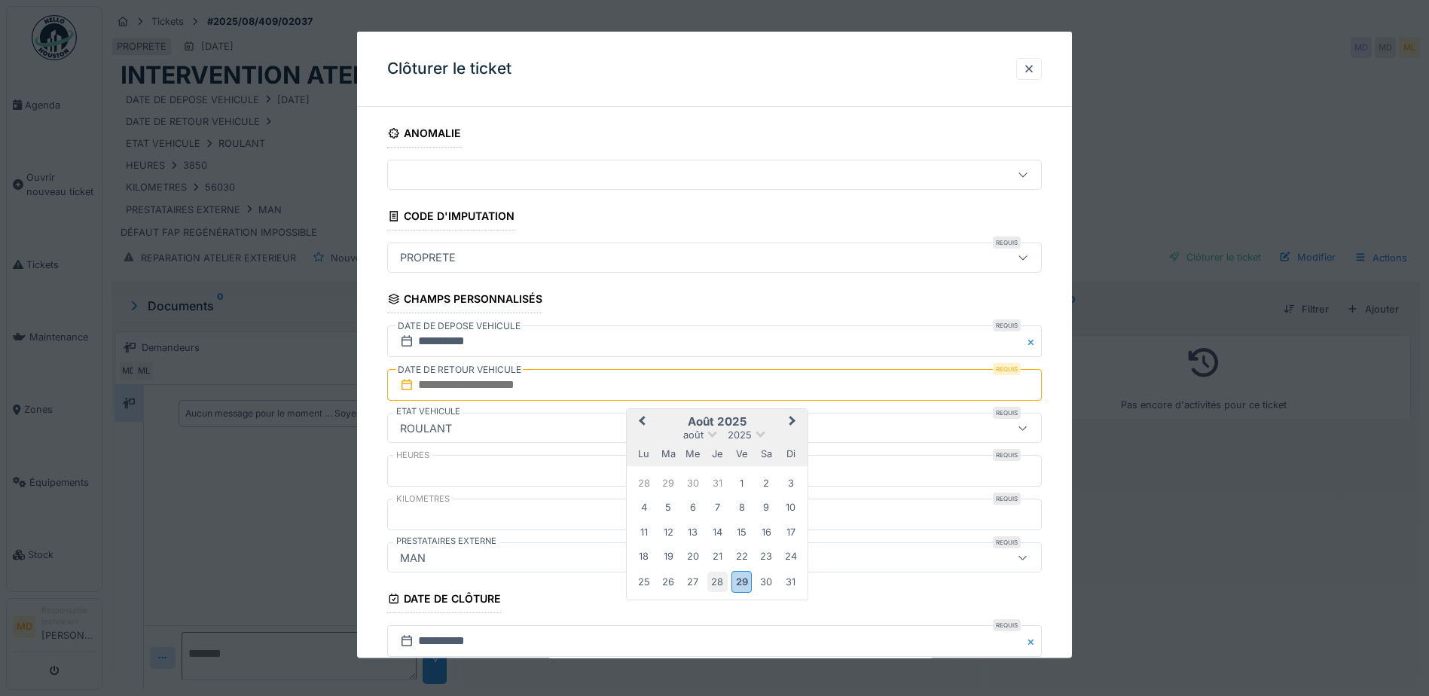
click at [721, 579] on div "28" at bounding box center [717, 581] width 20 height 20
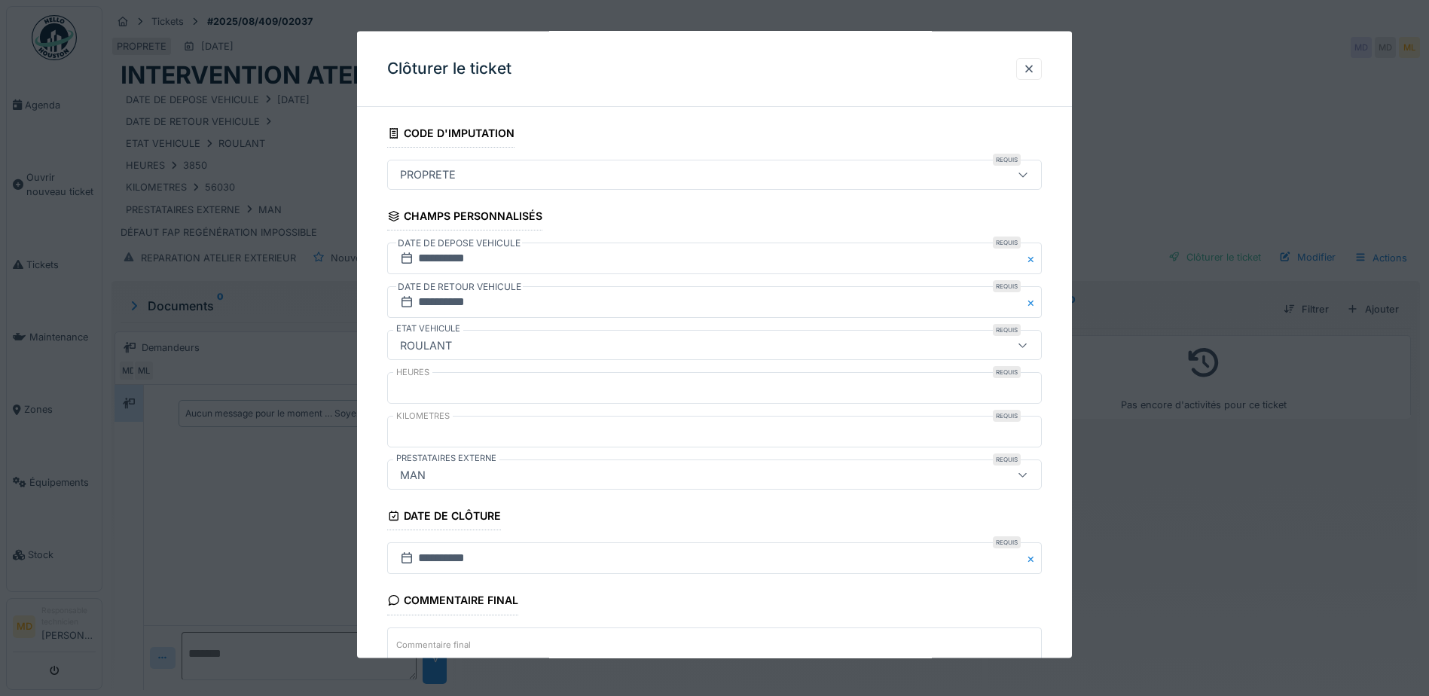
scroll to position [203, 0]
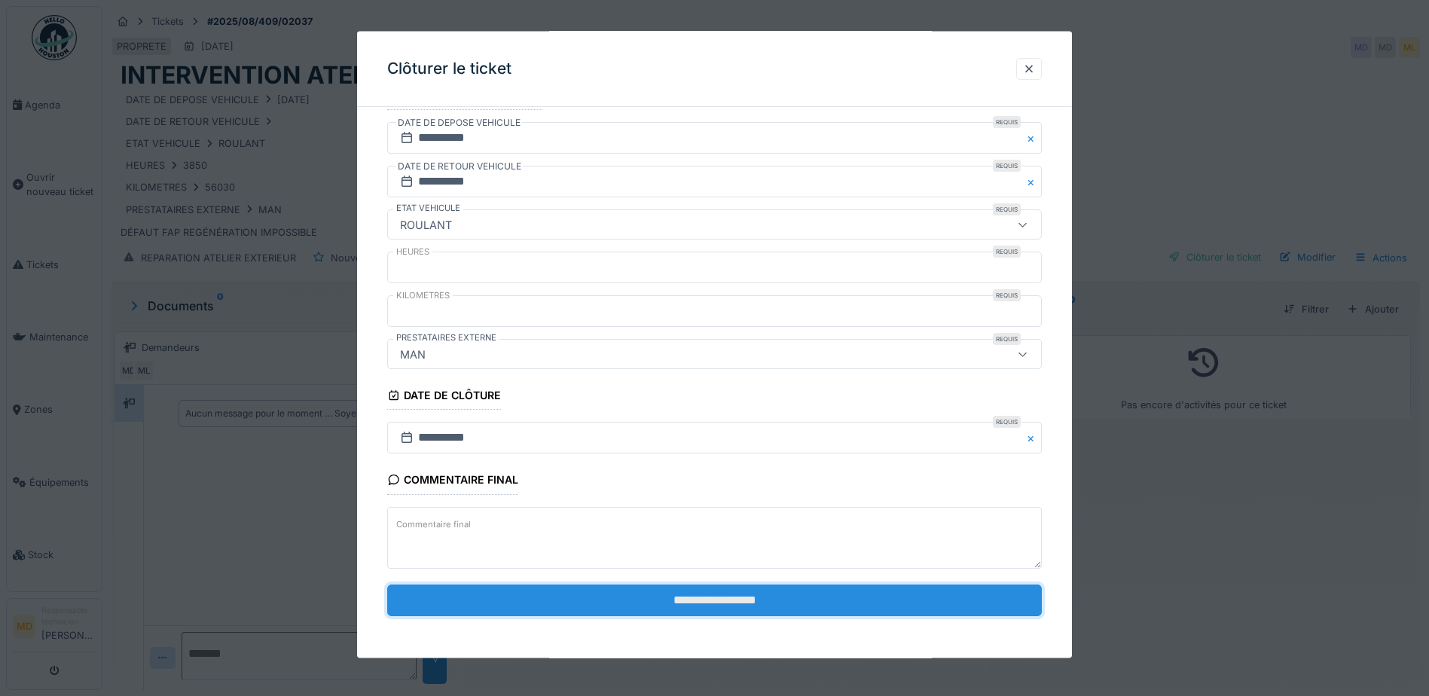
click at [707, 597] on input "**********" at bounding box center [714, 600] width 655 height 32
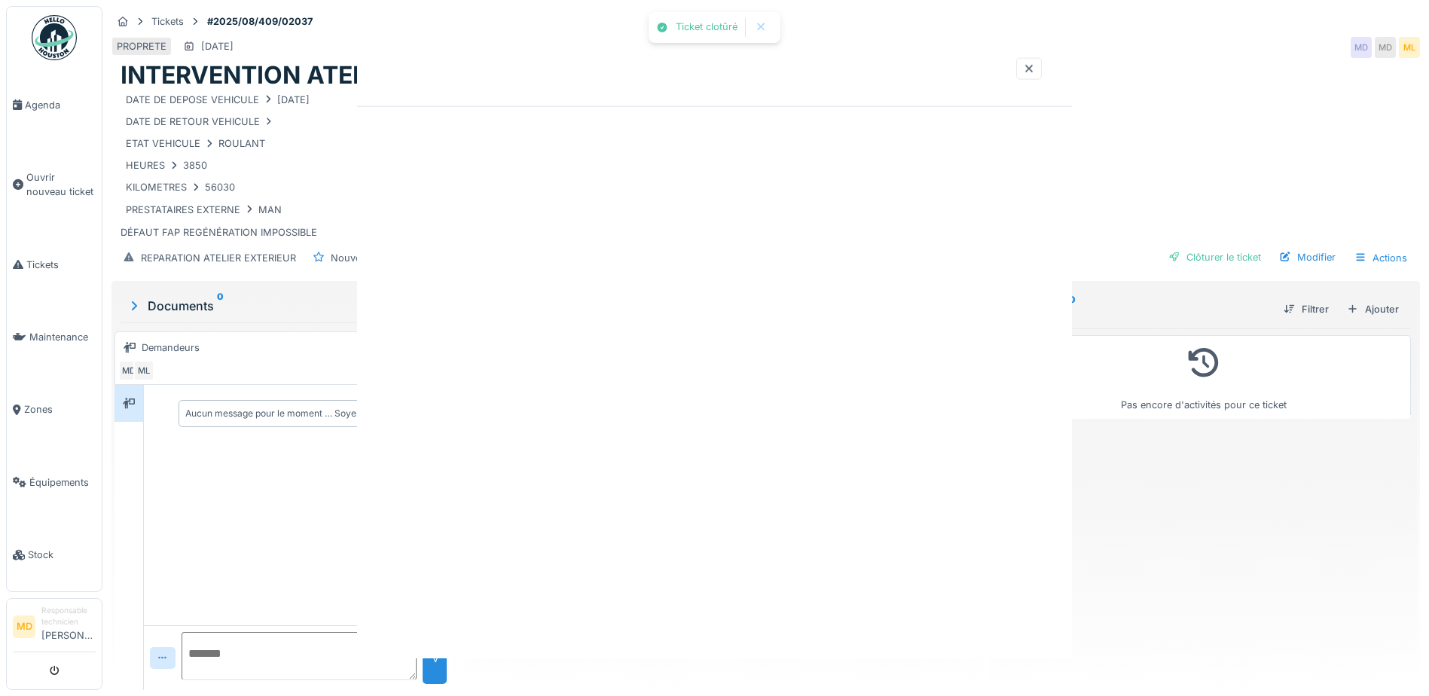
scroll to position [0, 0]
